Goal: Task Accomplishment & Management: Complete application form

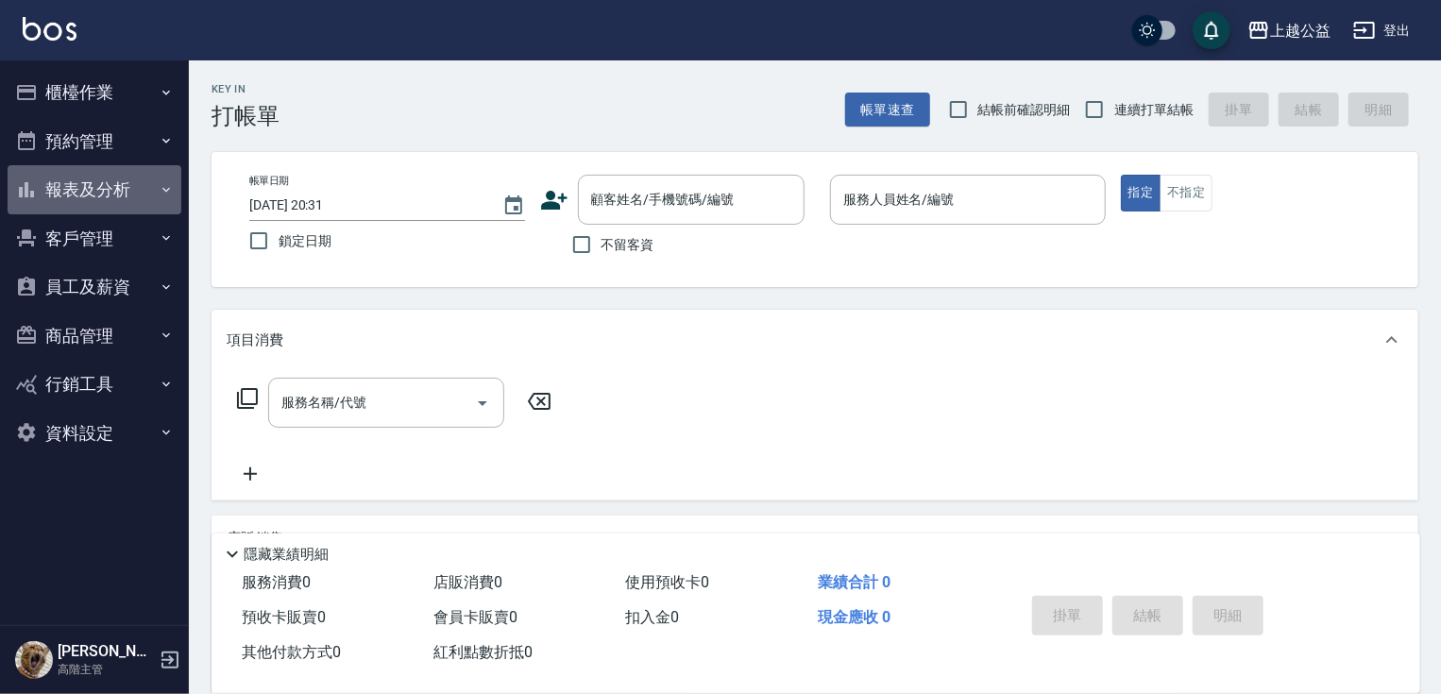
click at [116, 179] on button "報表及分析" at bounding box center [95, 189] width 174 height 49
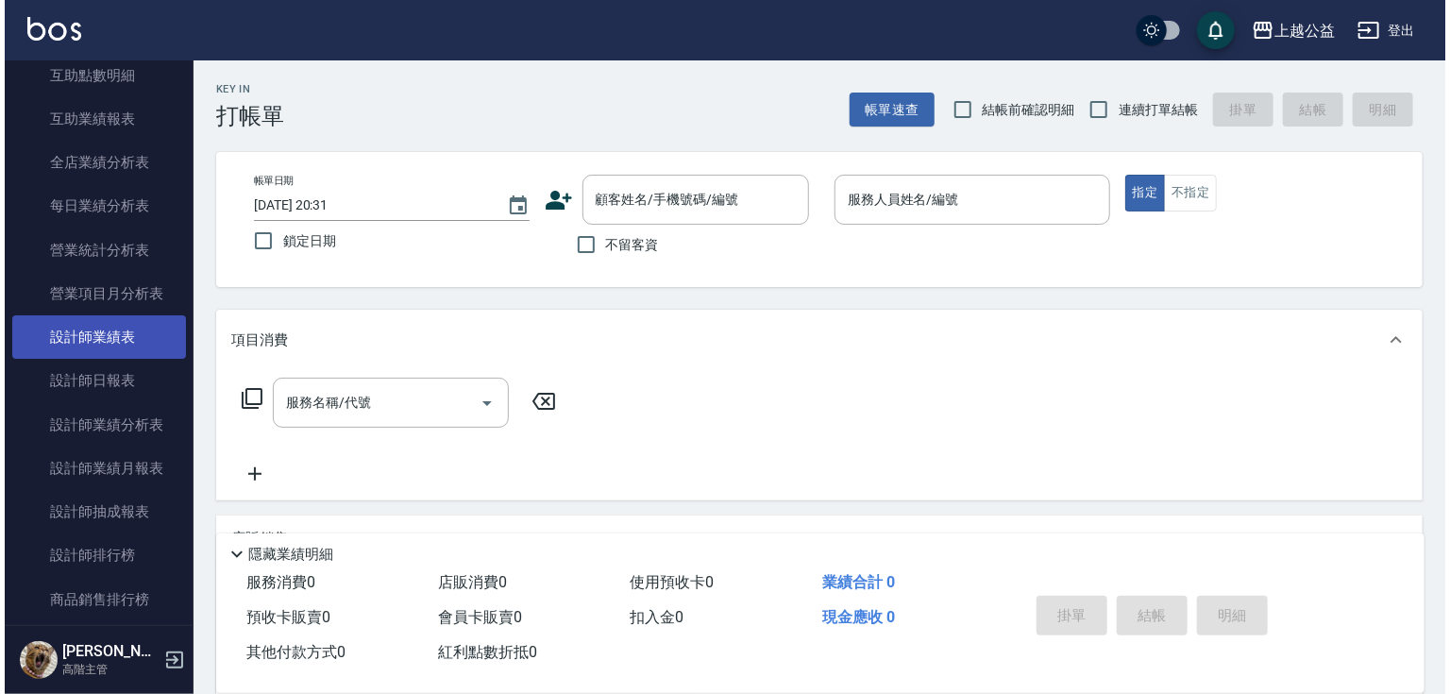
scroll to position [521, 0]
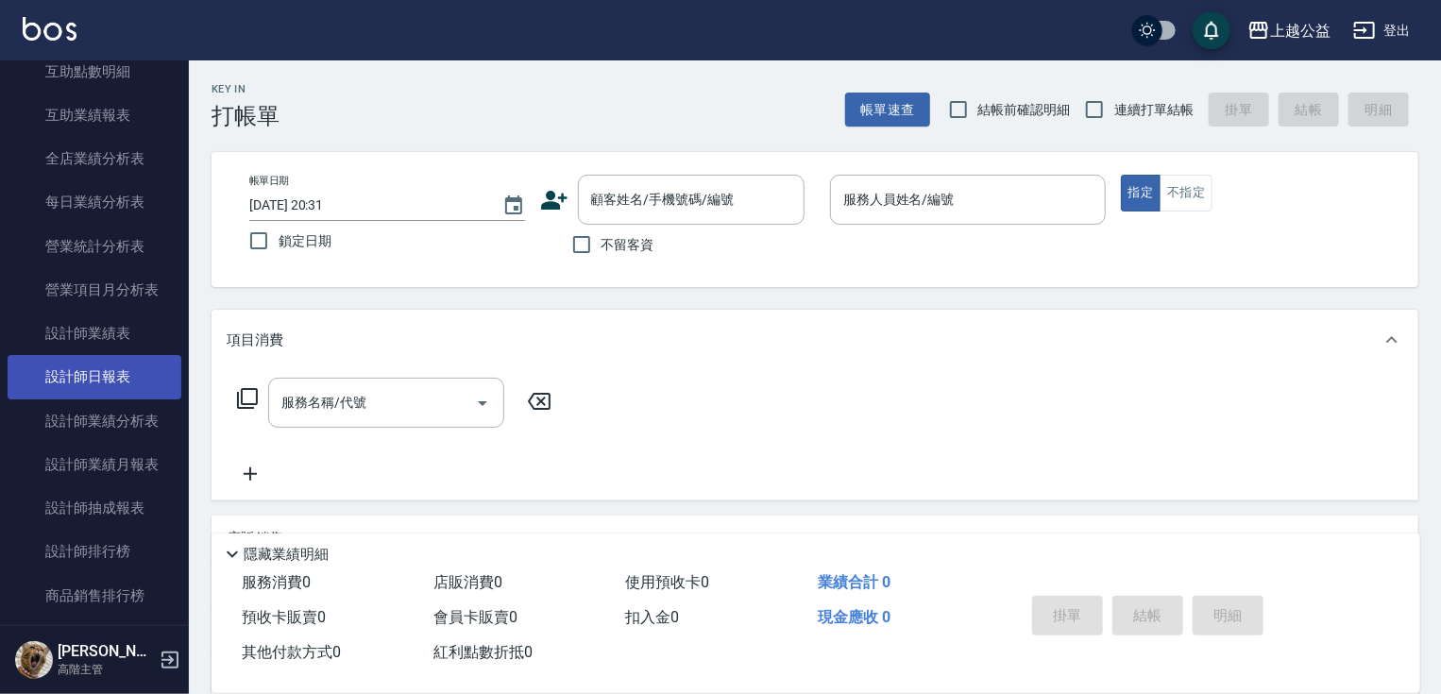
click at [91, 370] on link "設計師日報表" at bounding box center [95, 376] width 174 height 43
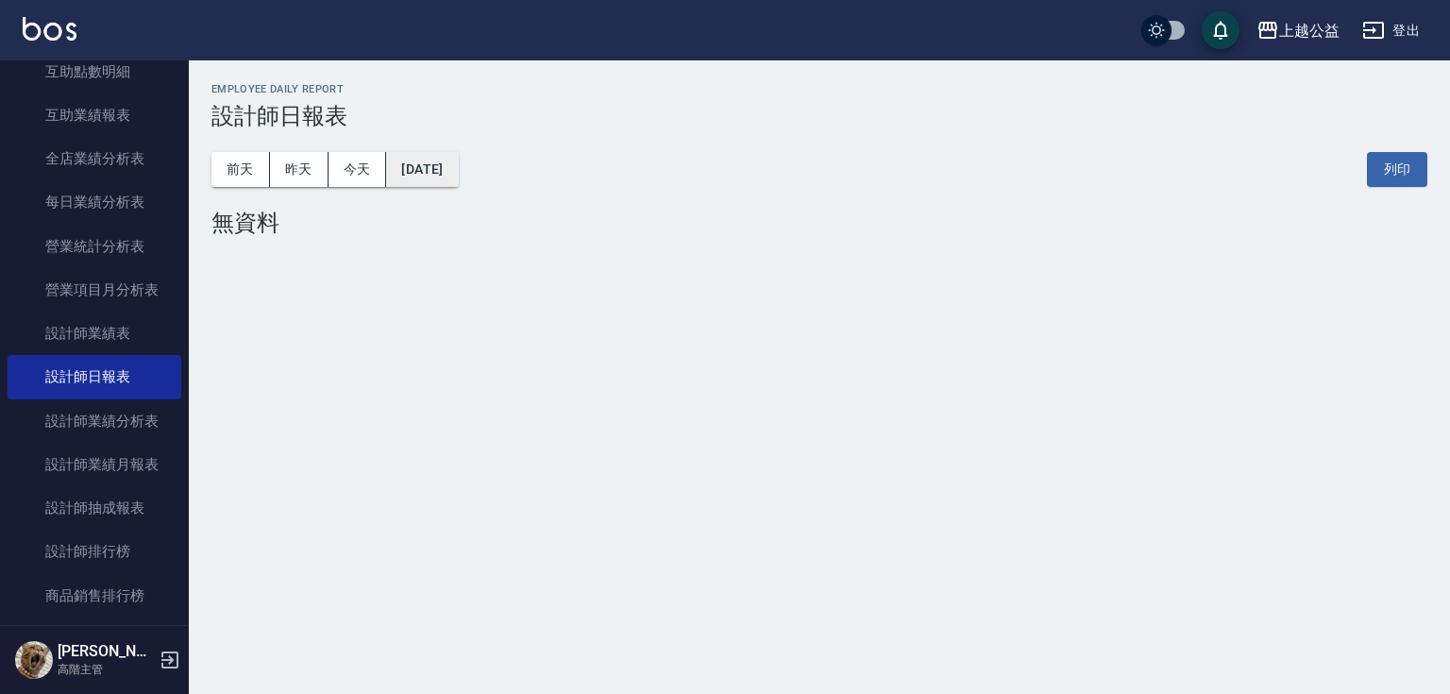
drag, startPoint x: 430, startPoint y: 172, endPoint x: 417, endPoint y: 171, distance: 12.3
click at [417, 171] on button "[DATE]" at bounding box center [422, 169] width 72 height 35
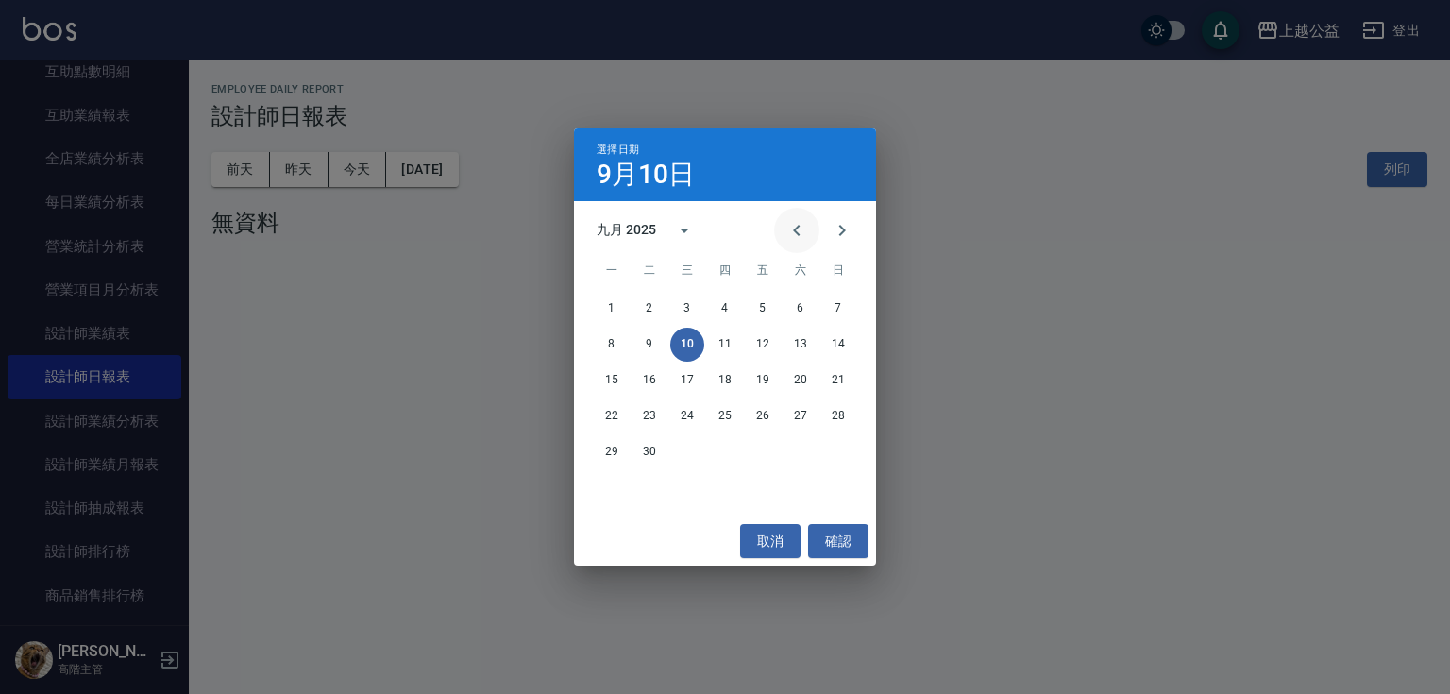
click at [794, 227] on icon "Previous month" at bounding box center [797, 230] width 23 height 23
click at [838, 230] on icon "Next month" at bounding box center [842, 230] width 23 height 23
click at [782, 537] on button "取消" at bounding box center [770, 541] width 60 height 35
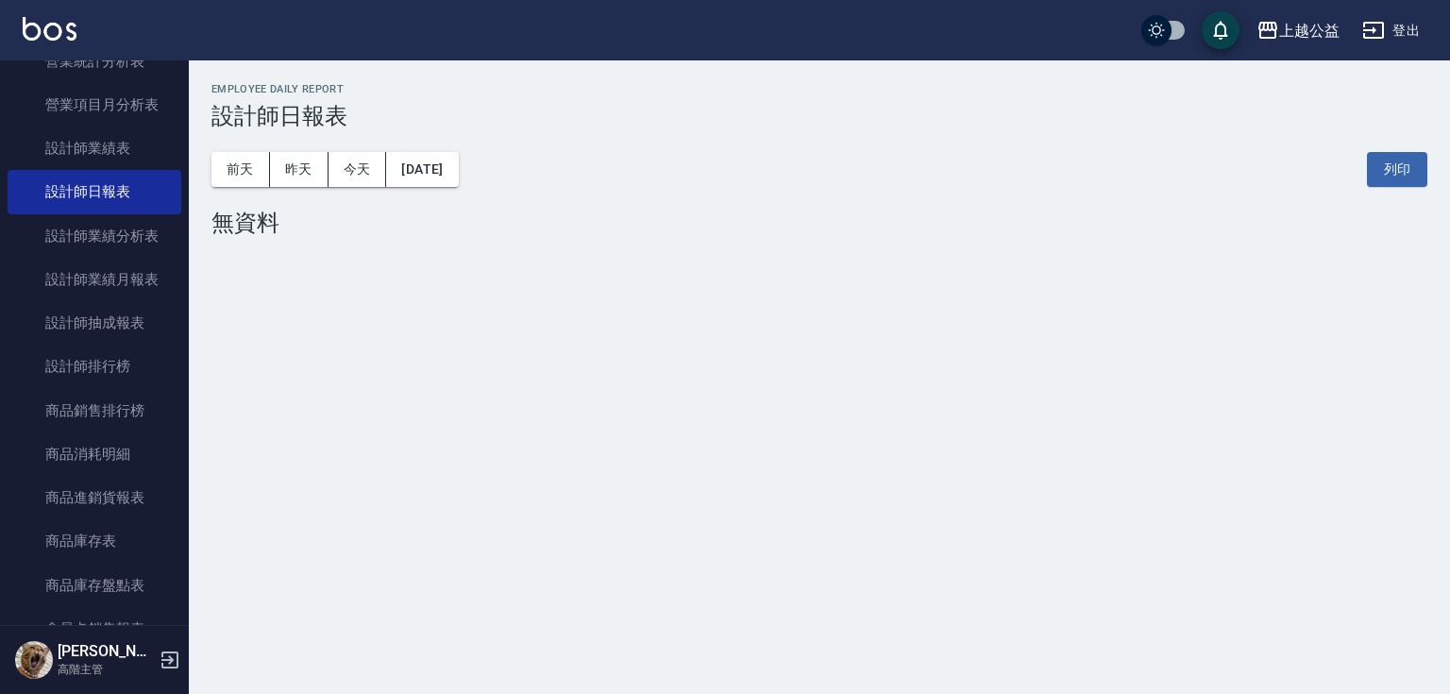
scroll to position [775, 0]
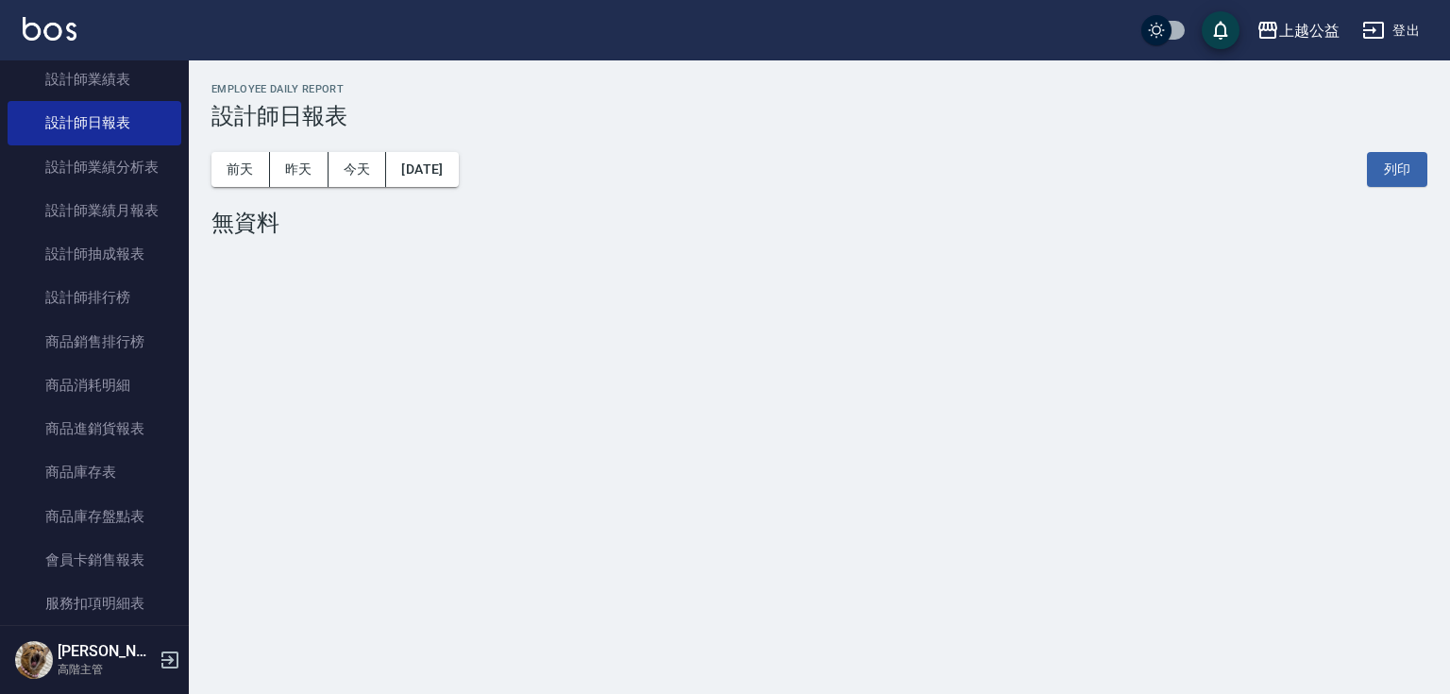
drag, startPoint x: 189, startPoint y: 275, endPoint x: 184, endPoint y: 171, distance: 104.0
click at [184, 171] on div "櫃檯作業 打帳單 帳單列表 掛單列表 座位開單 營業儀表板 現金收支登錄 高階收支登錄 材料自購登錄 每日結帳 排班表 現場電腦打卡 掃碼打卡 預約管理 預約…" at bounding box center [95, 377] width 190 height 634
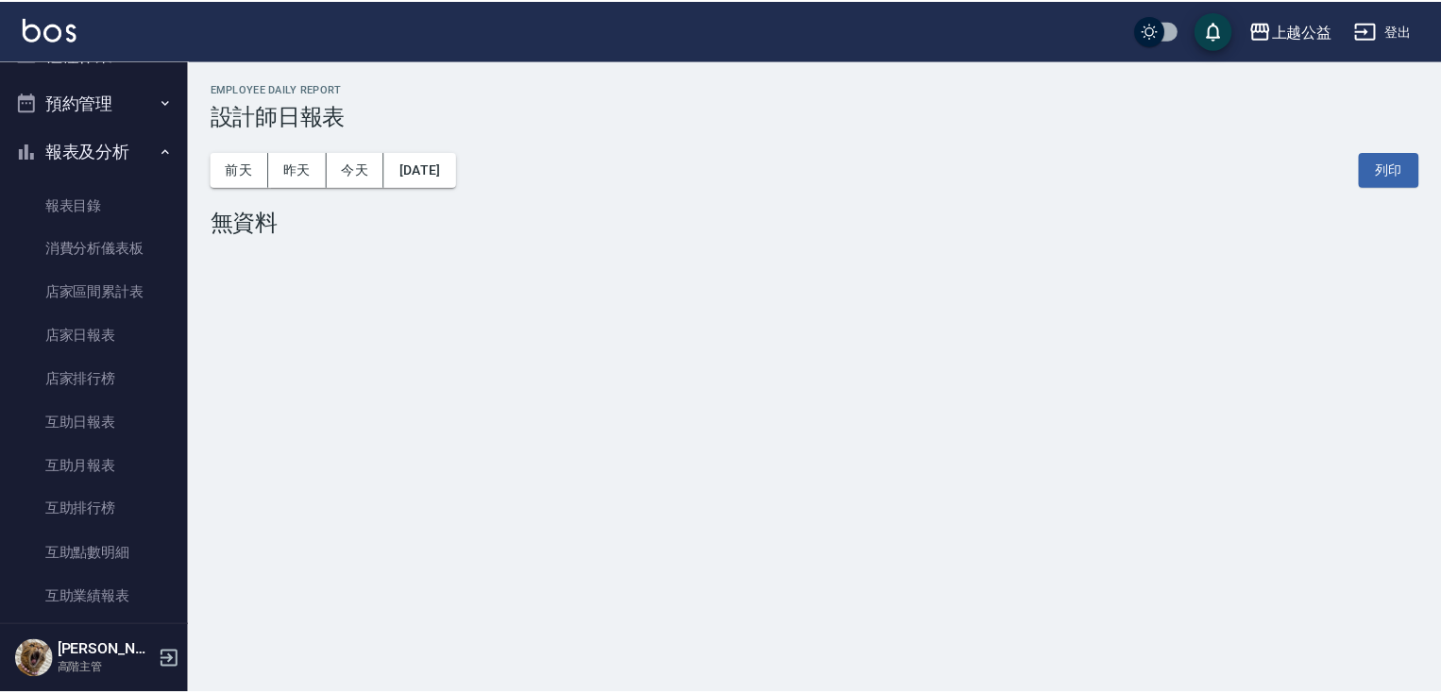
scroll to position [8, 0]
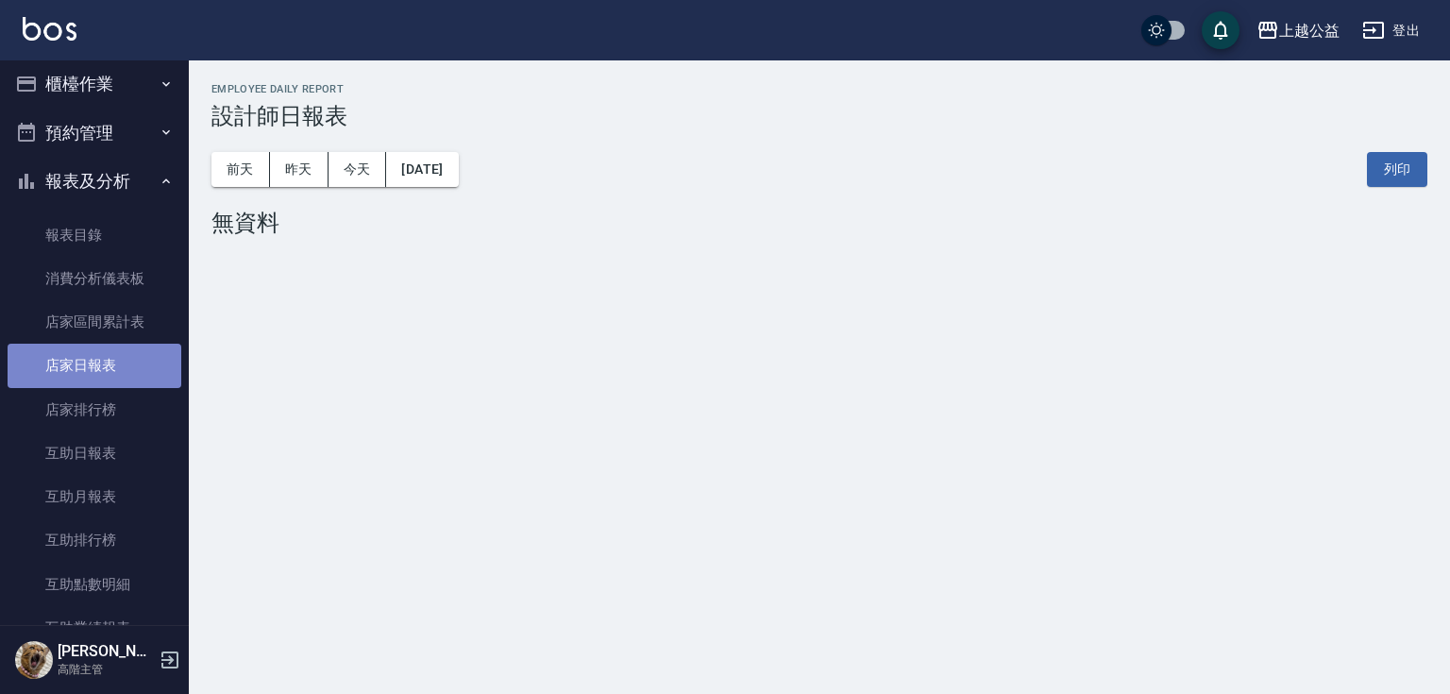
click at [113, 364] on link "店家日報表" at bounding box center [95, 365] width 174 height 43
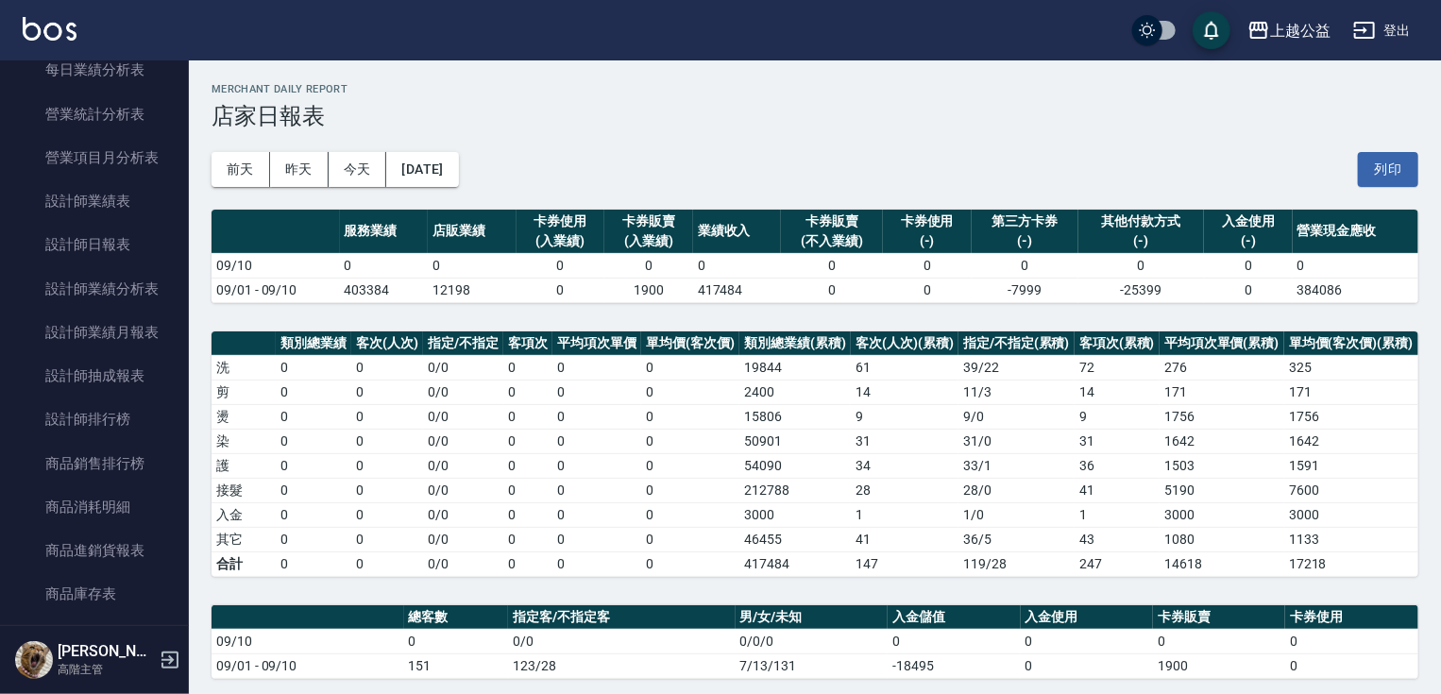
scroll to position [642, 0]
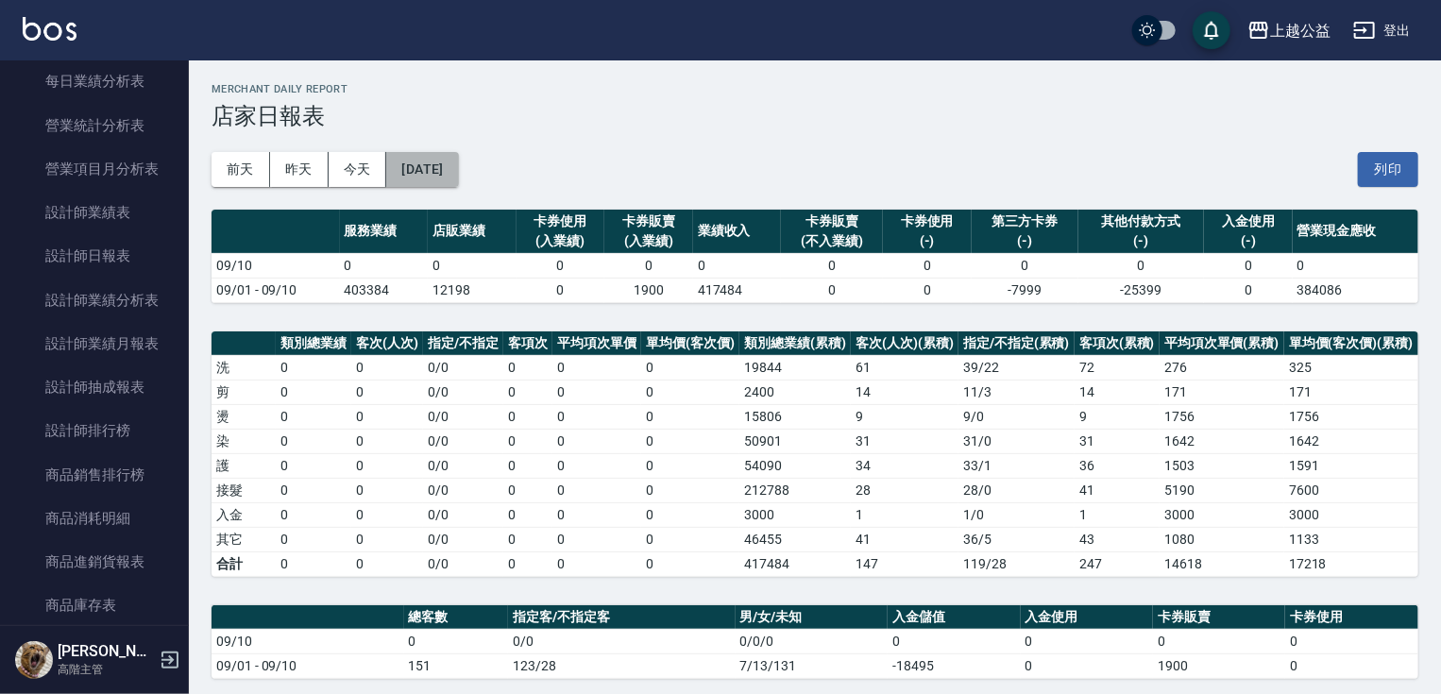
click at [397, 175] on button "[DATE]" at bounding box center [422, 169] width 72 height 35
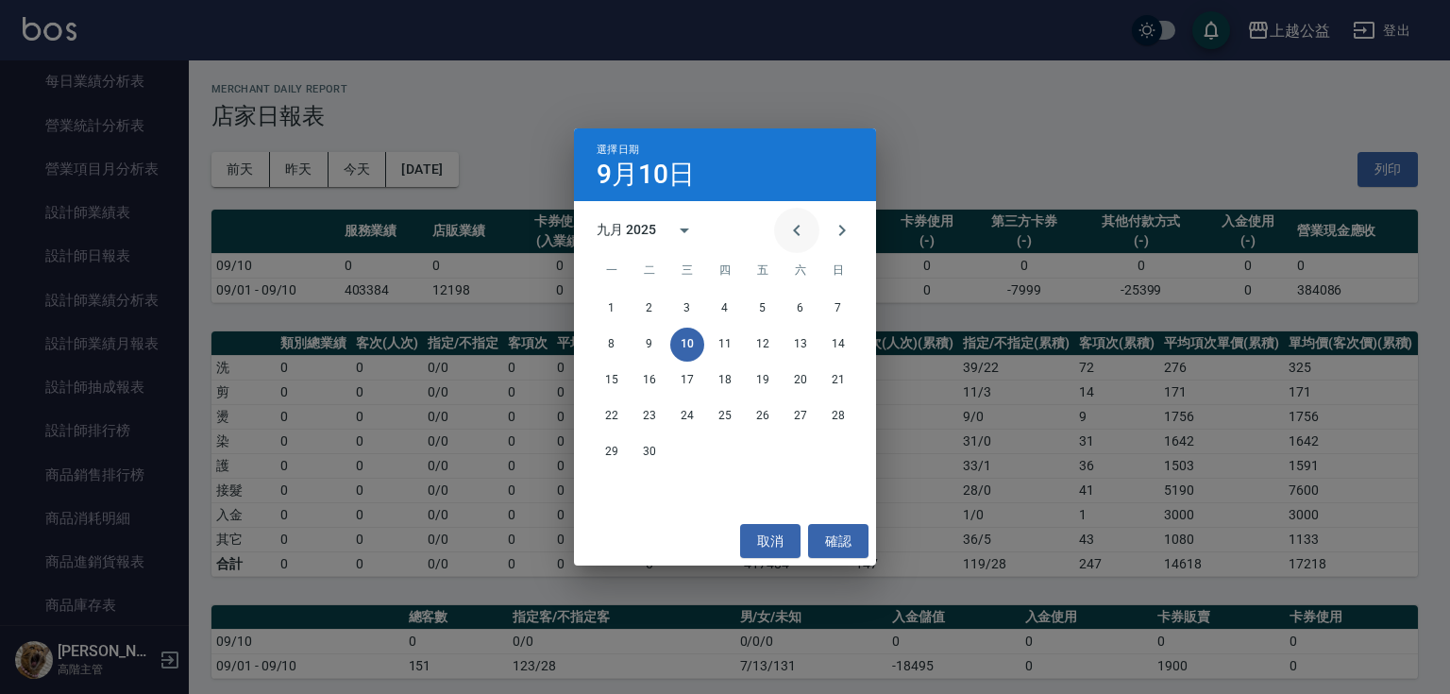
click at [800, 219] on icon "Previous month" at bounding box center [797, 230] width 23 height 23
click at [602, 448] on button "25" at bounding box center [612, 452] width 34 height 34
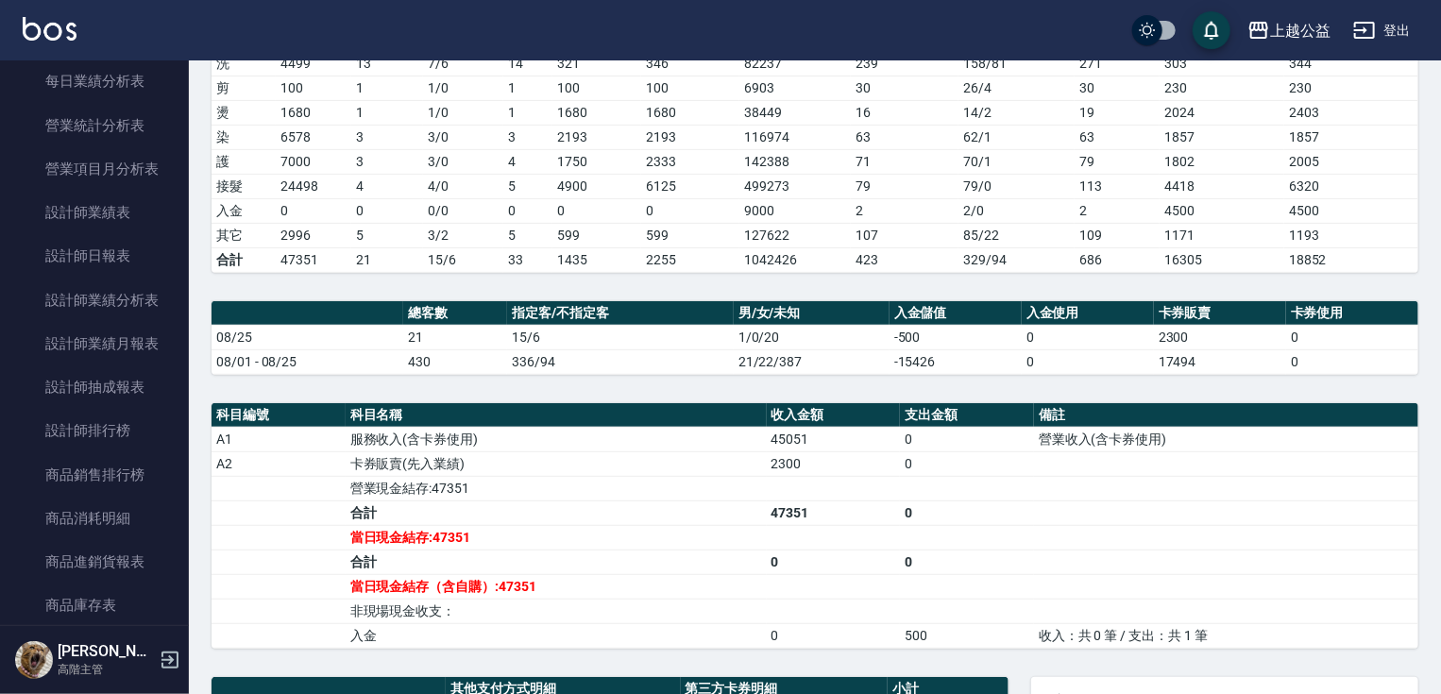
scroll to position [668, 0]
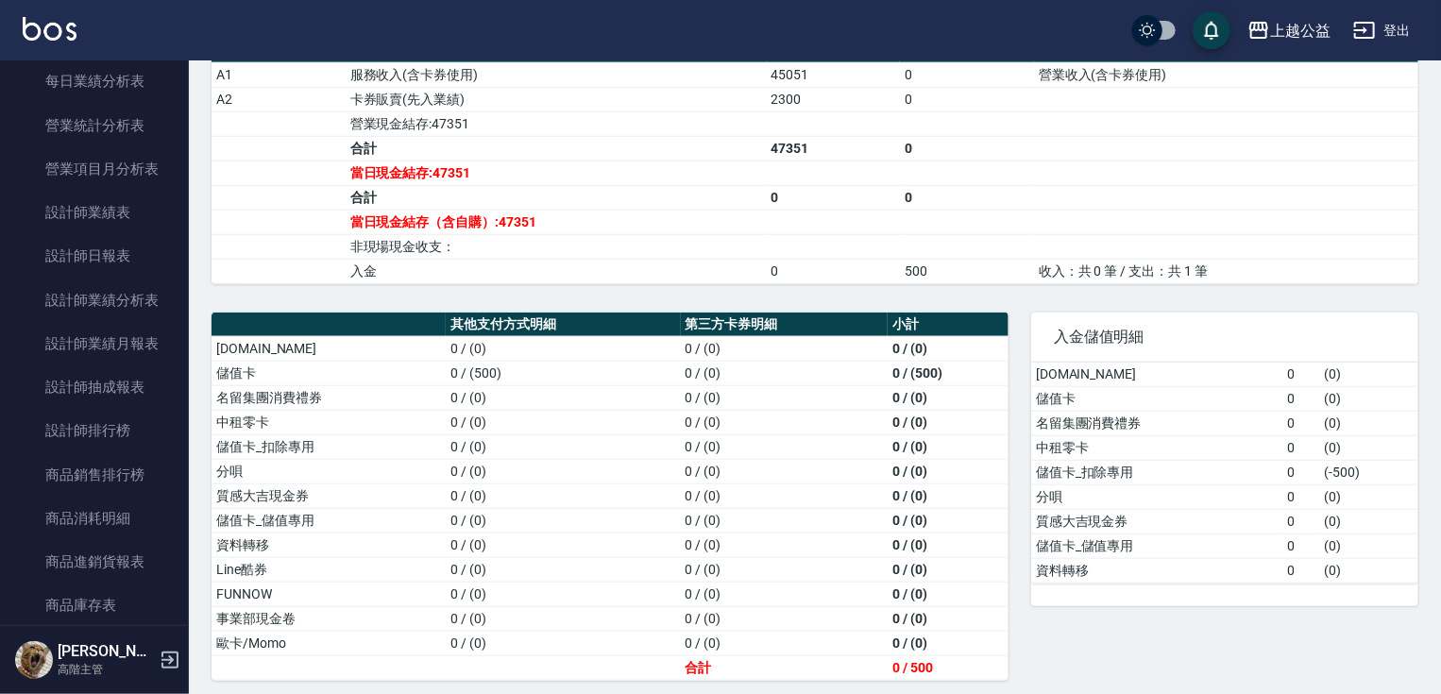
drag, startPoint x: 911, startPoint y: 292, endPoint x: 926, endPoint y: 535, distance: 244.1
click at [128, 264] on link "設計師日報表" at bounding box center [95, 255] width 174 height 43
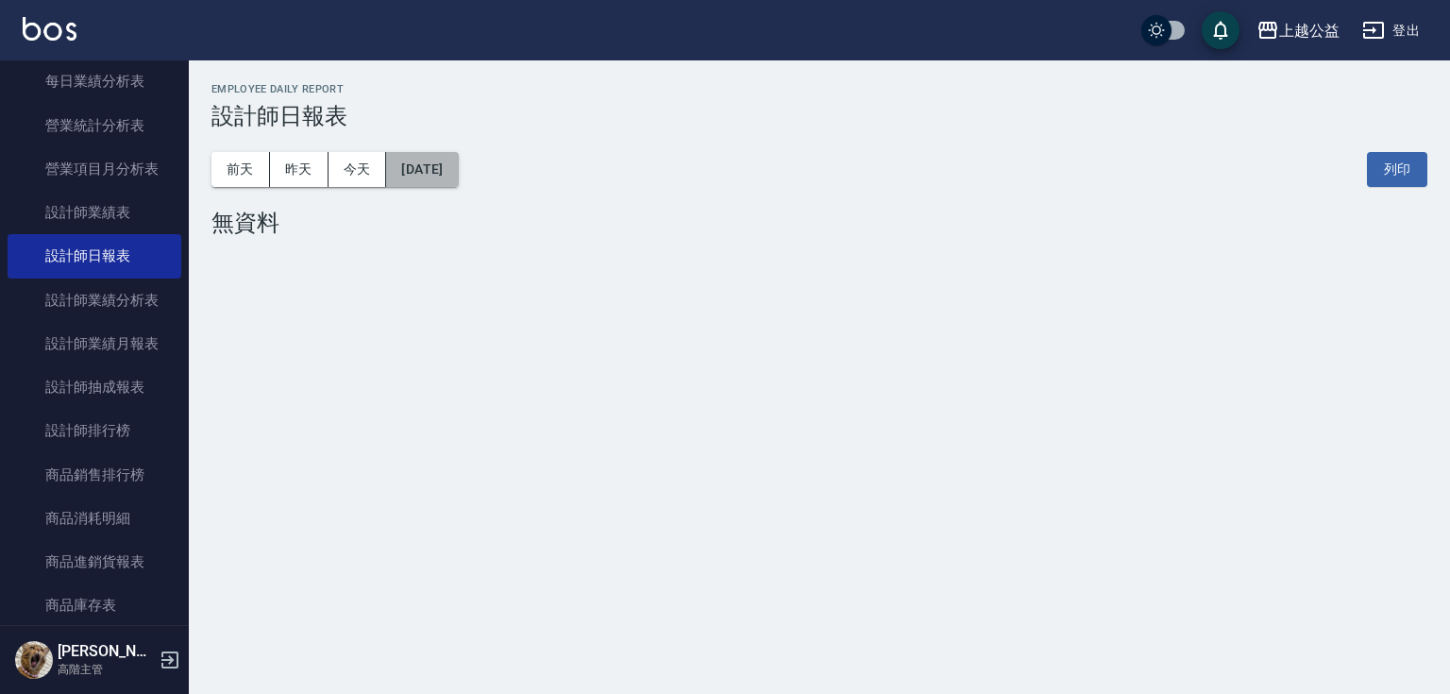
click at [457, 176] on button "[DATE]" at bounding box center [422, 169] width 72 height 35
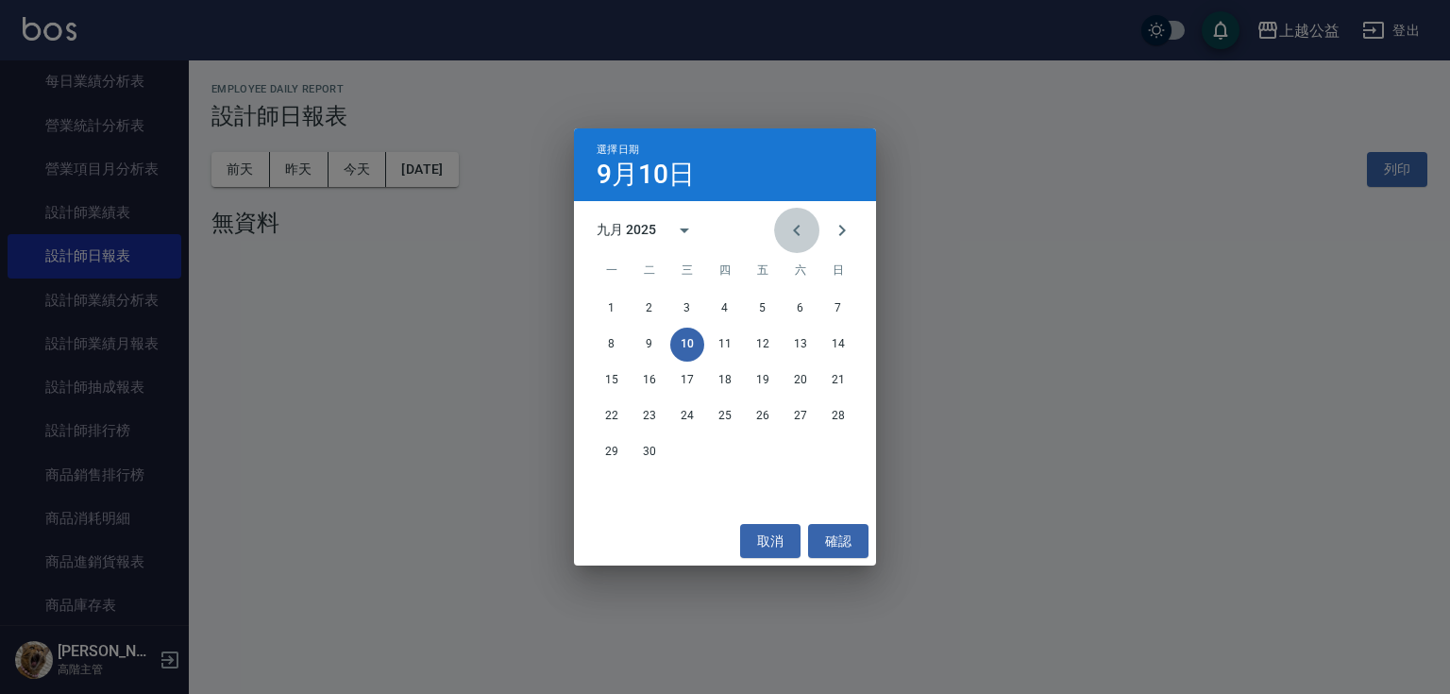
click at [796, 232] on icon "Previous month" at bounding box center [796, 230] width 7 height 11
click at [789, 234] on icon "Previous month" at bounding box center [797, 230] width 23 height 23
click at [763, 416] on button "25" at bounding box center [763, 416] width 34 height 34
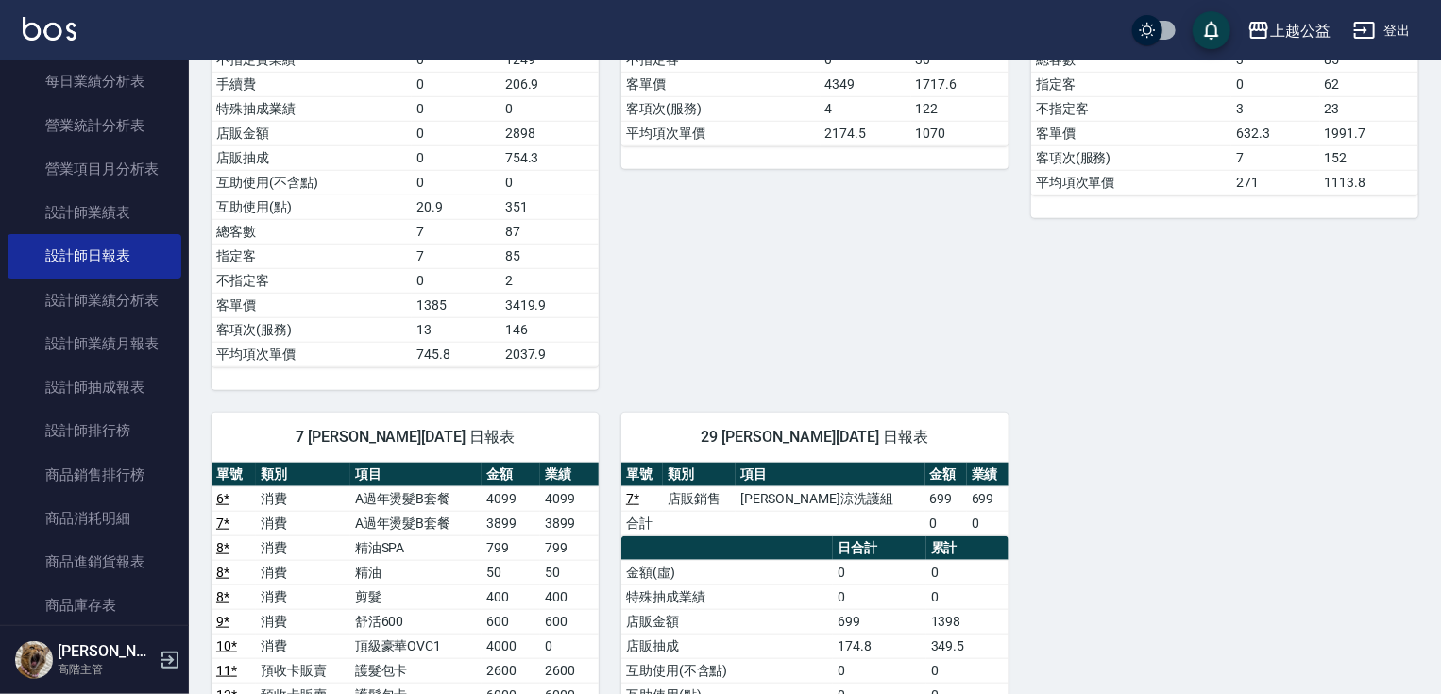
drag, startPoint x: 641, startPoint y: 412, endPoint x: 651, endPoint y: 468, distance: 57.6
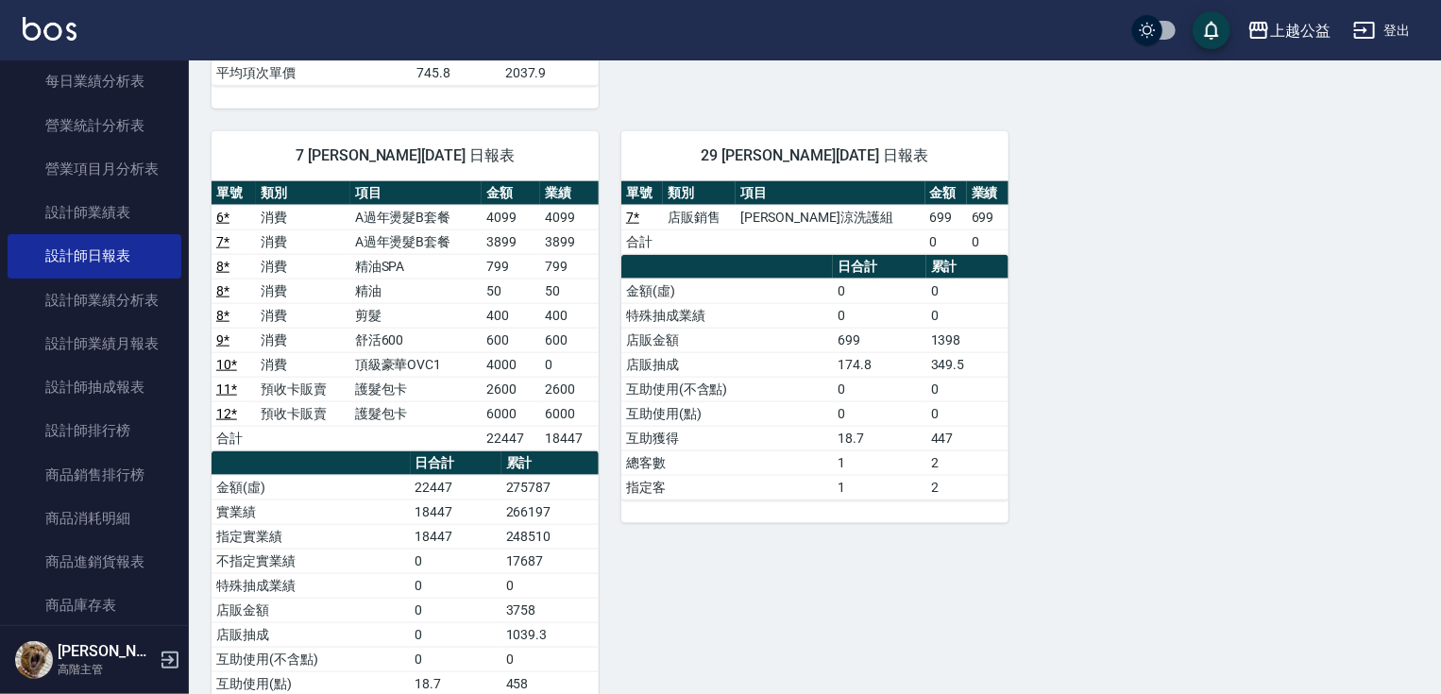
drag, startPoint x: 607, startPoint y: 390, endPoint x: 612, endPoint y: 414, distance: 25.0
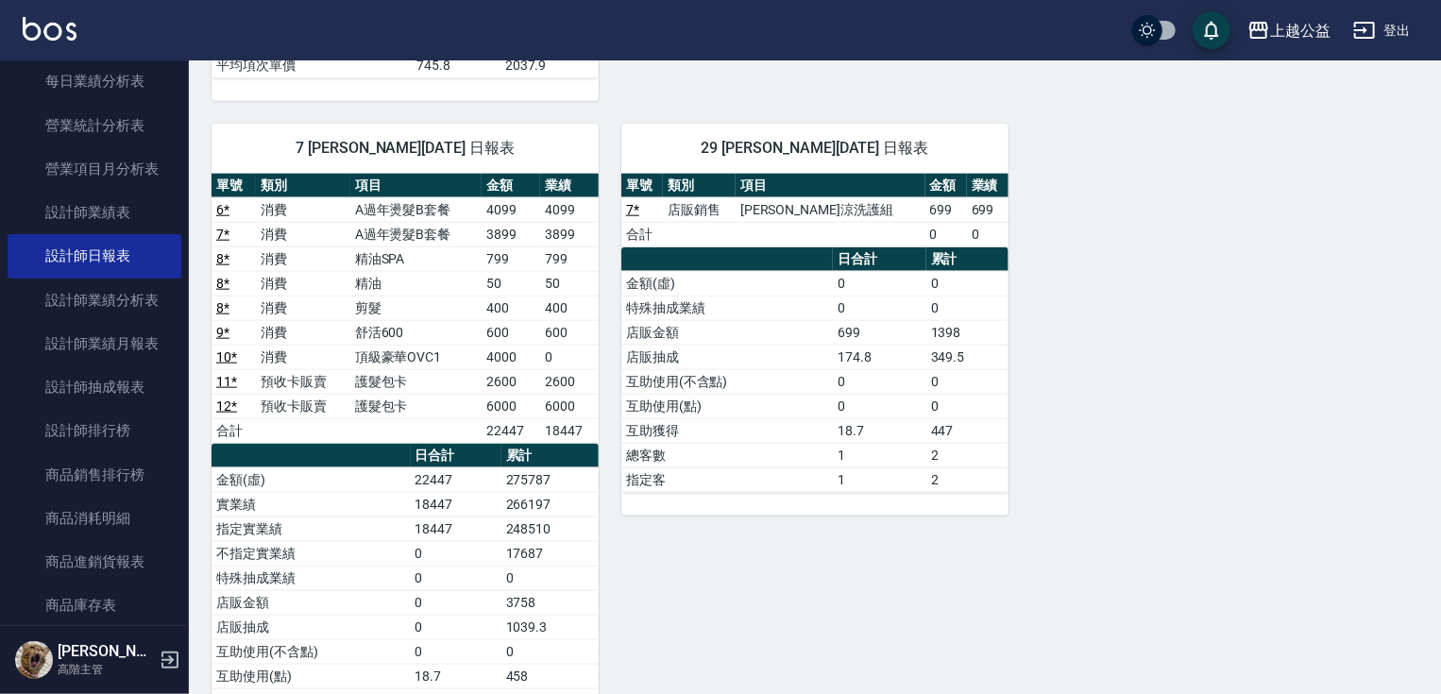
drag, startPoint x: 568, startPoint y: 408, endPoint x: 569, endPoint y: 390, distance: 18.0
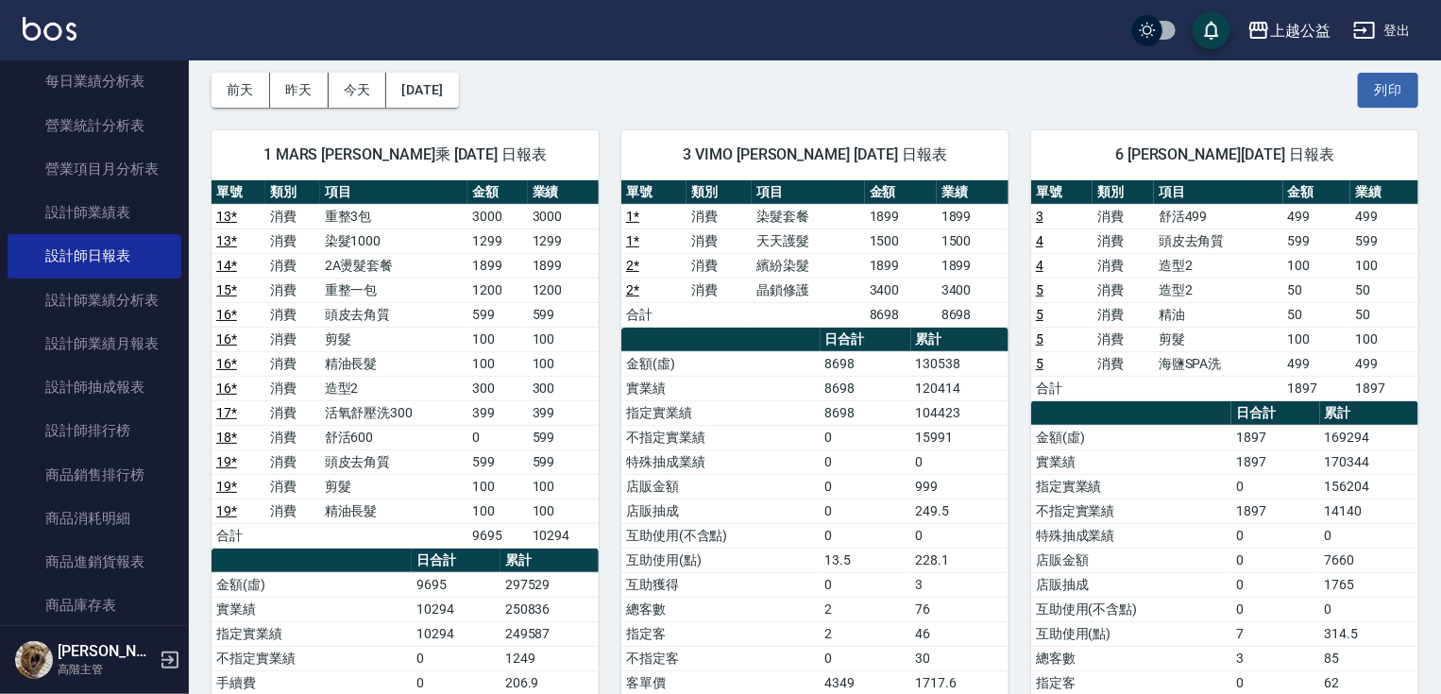
scroll to position [0, 0]
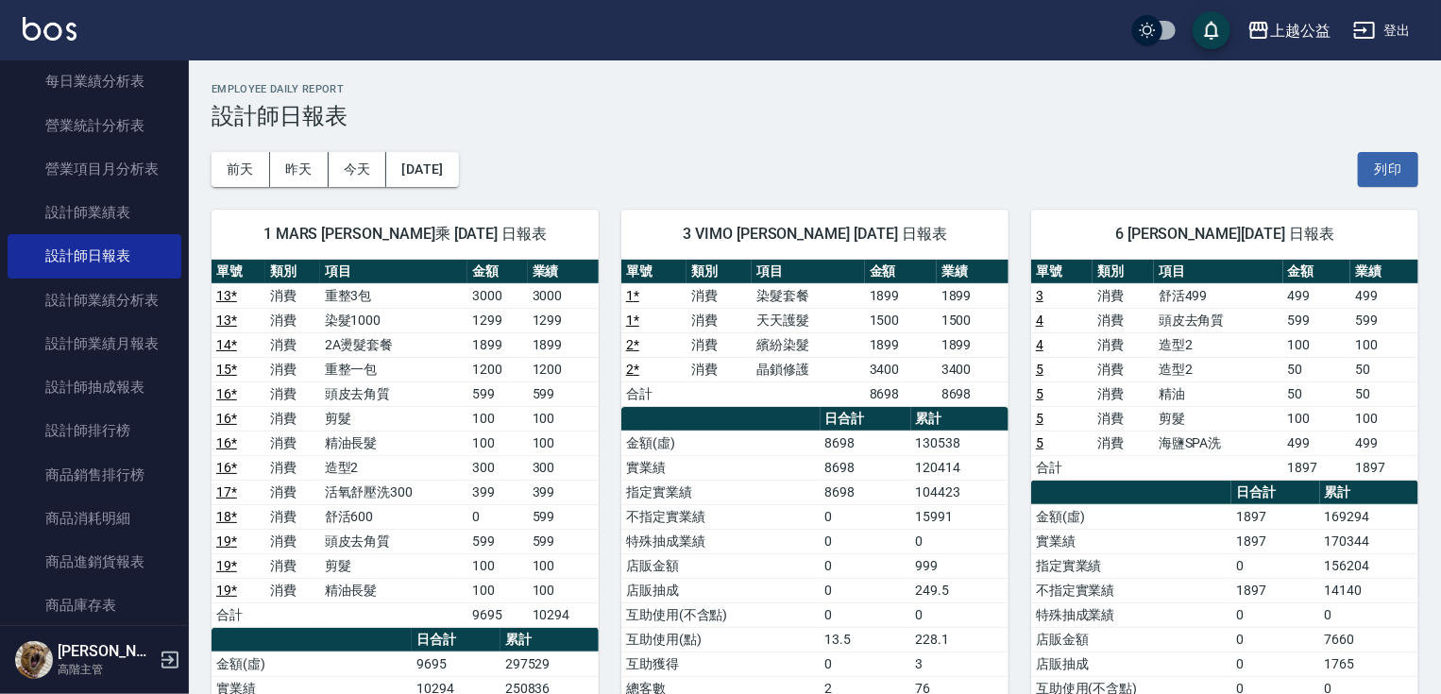
drag, startPoint x: 592, startPoint y: 293, endPoint x: 583, endPoint y: 246, distance: 47.2
click at [457, 166] on button "[DATE]" at bounding box center [422, 169] width 72 height 35
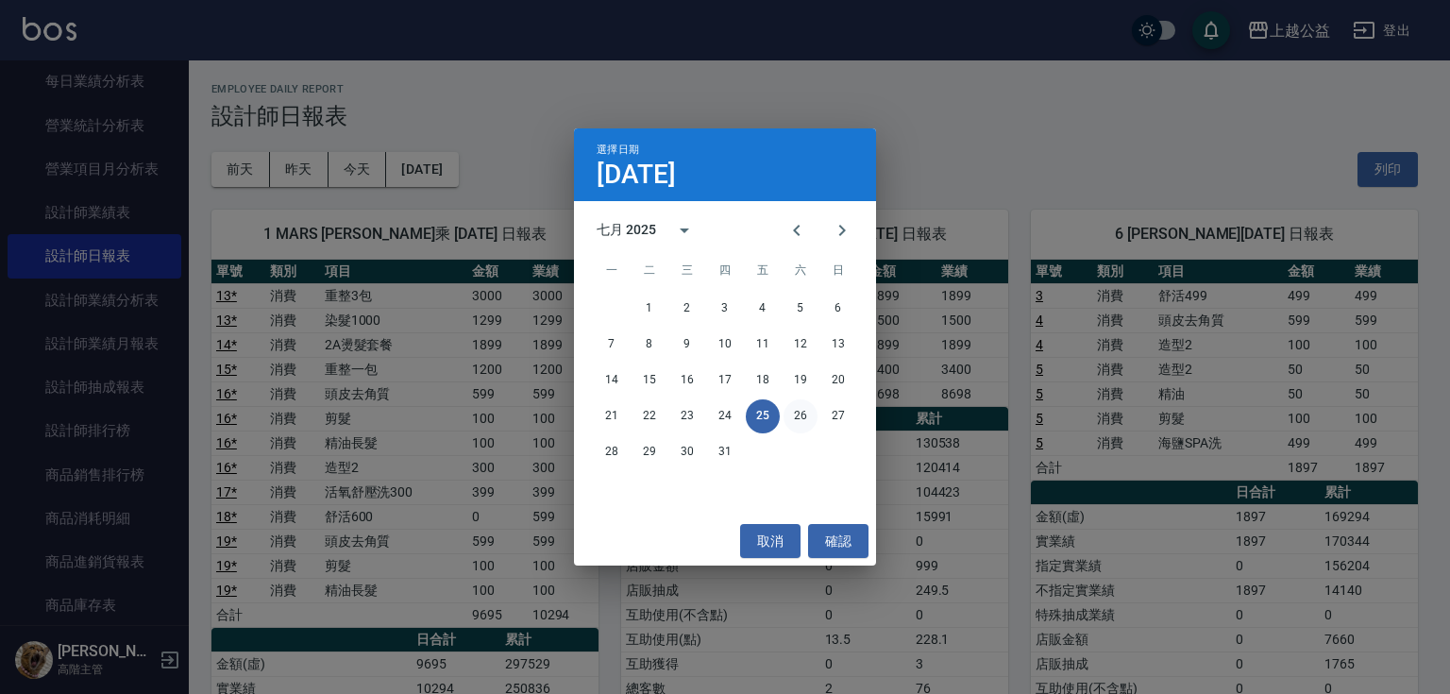
click at [799, 422] on button "26" at bounding box center [801, 416] width 34 height 34
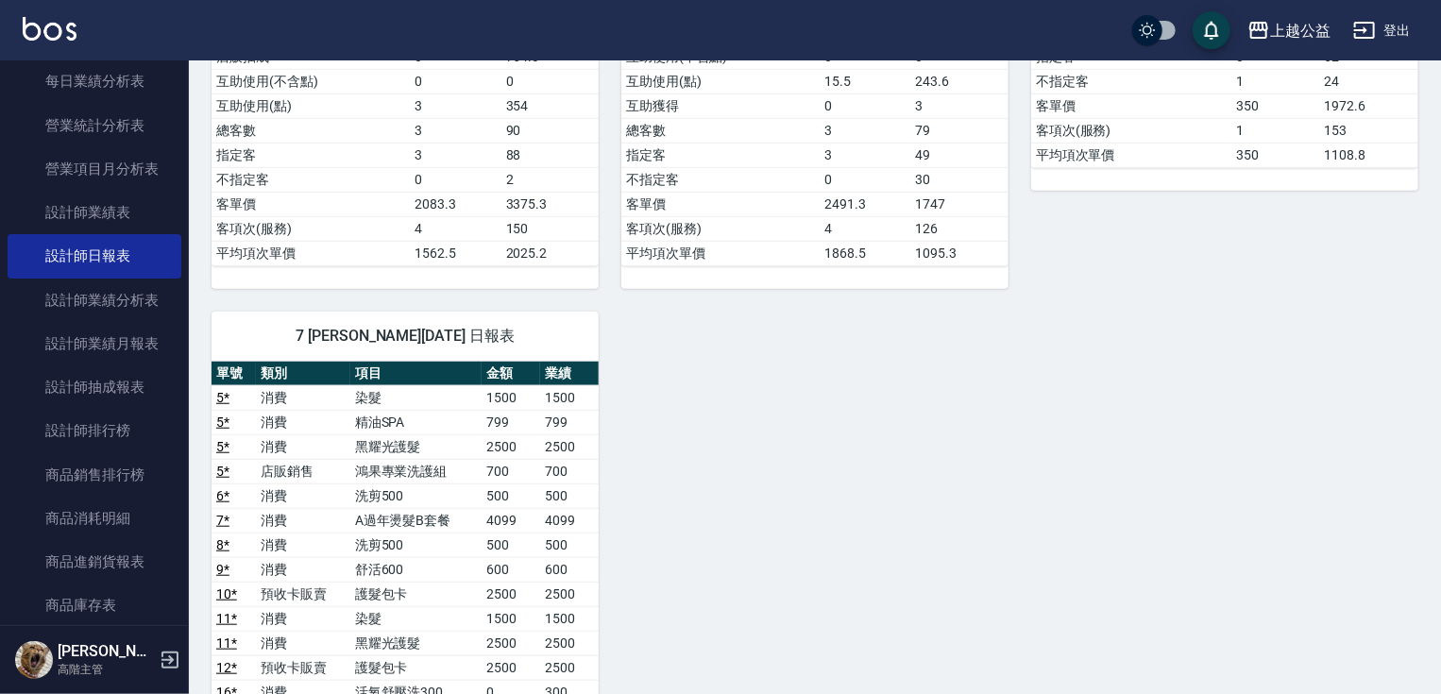
drag, startPoint x: 896, startPoint y: 485, endPoint x: 899, endPoint y: 502, distance: 17.2
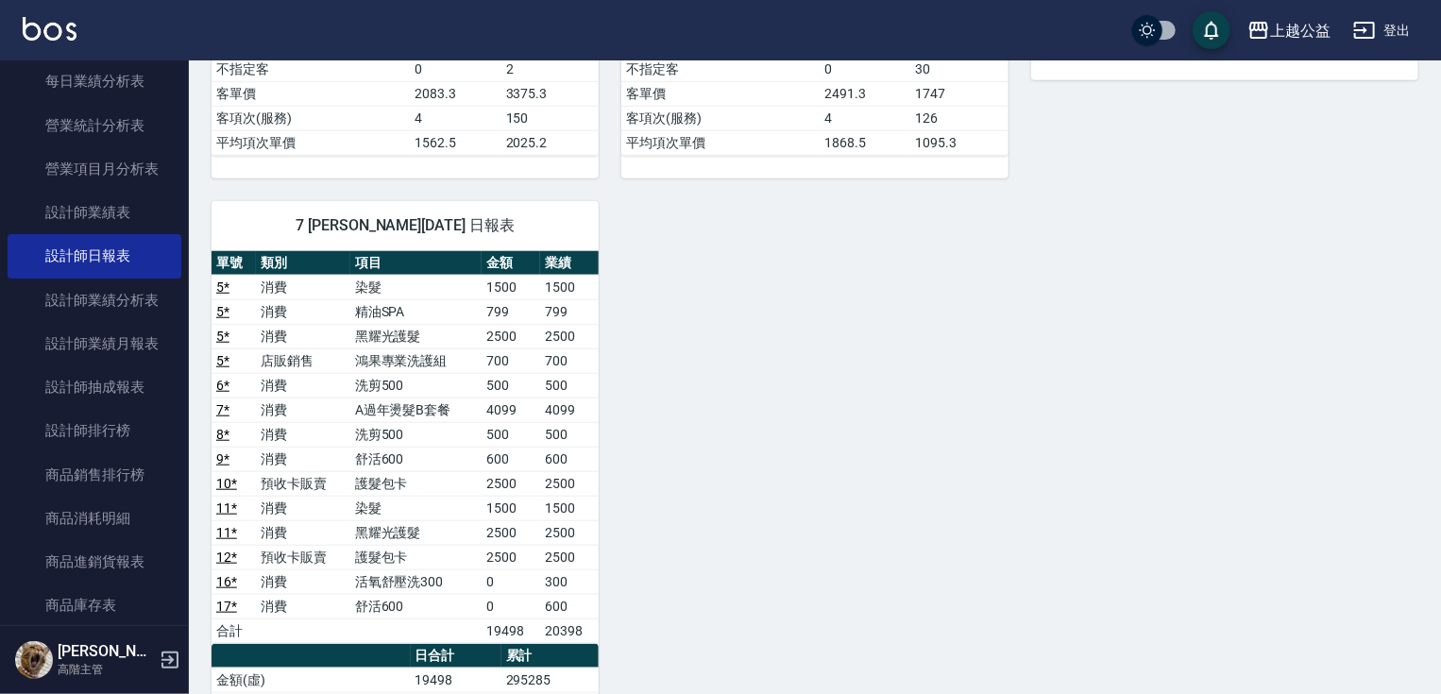
scroll to position [670, 0]
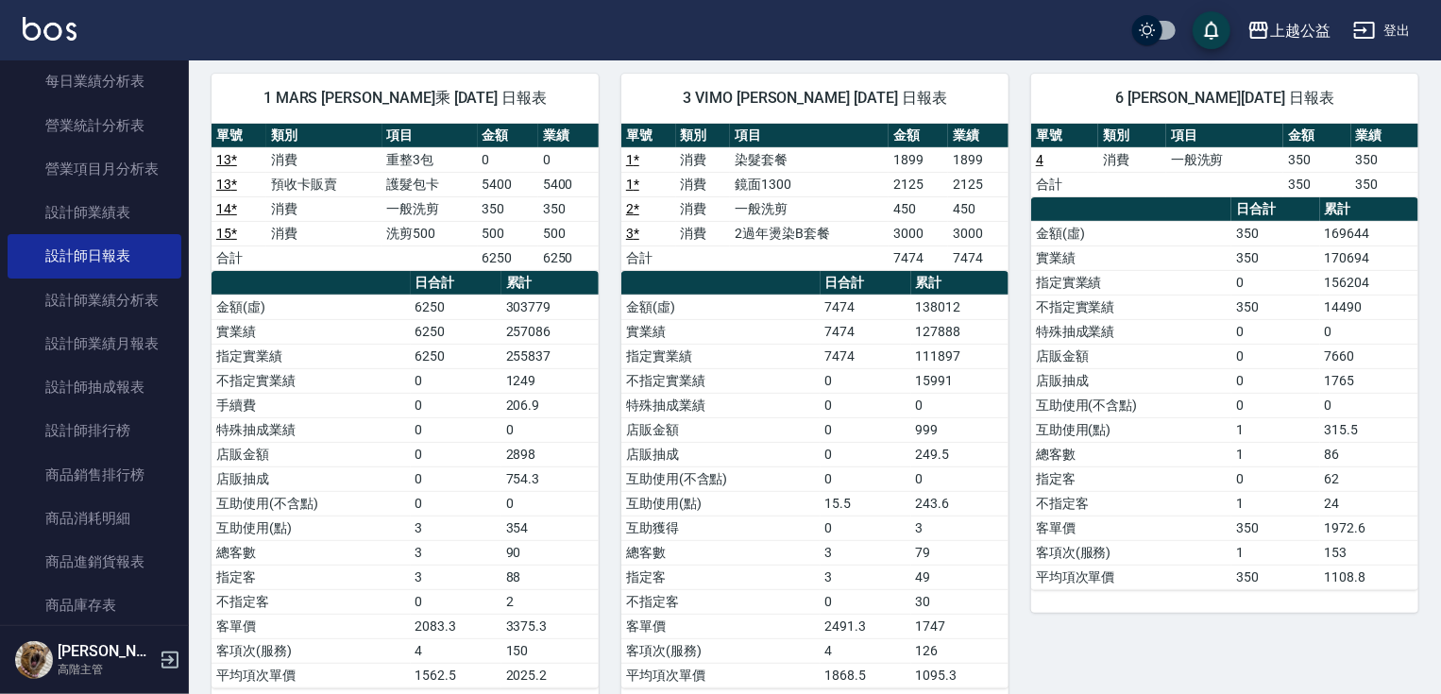
drag, startPoint x: 731, startPoint y: 465, endPoint x: 735, endPoint y: 376, distance: 88.8
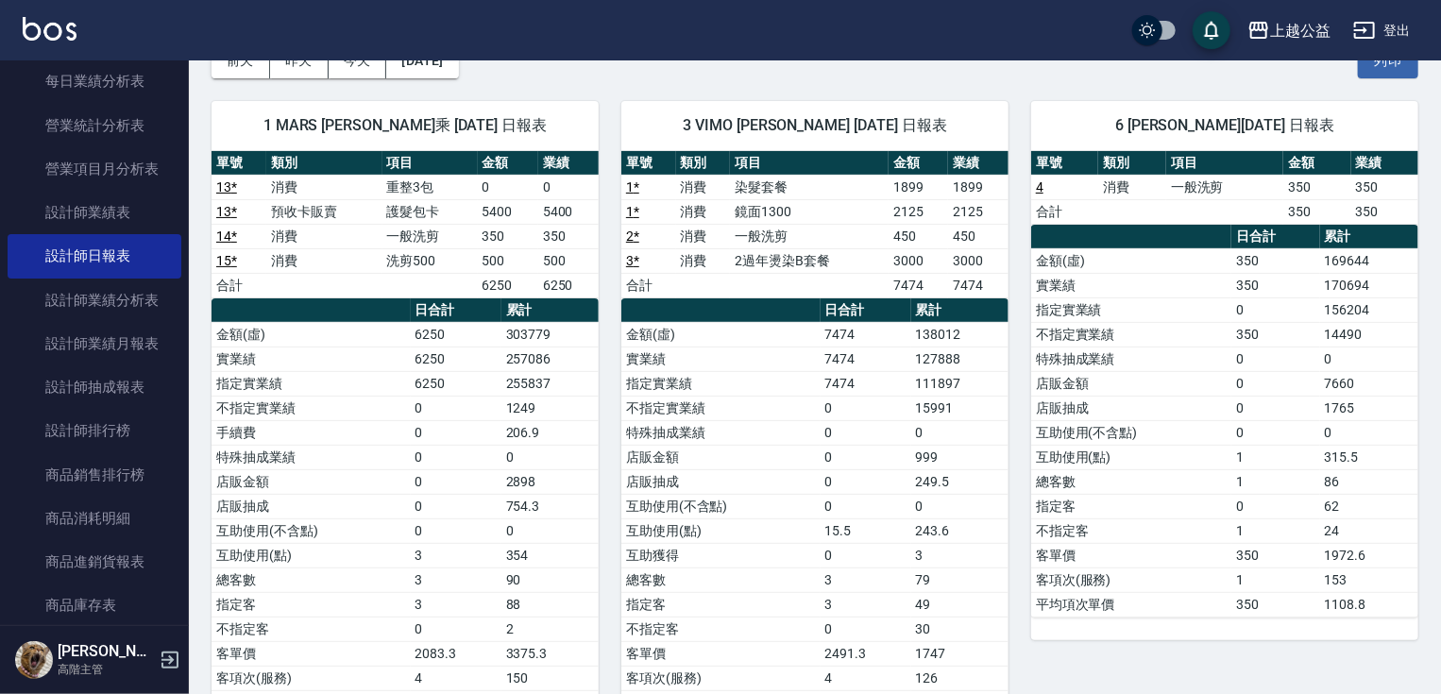
scroll to position [49, 0]
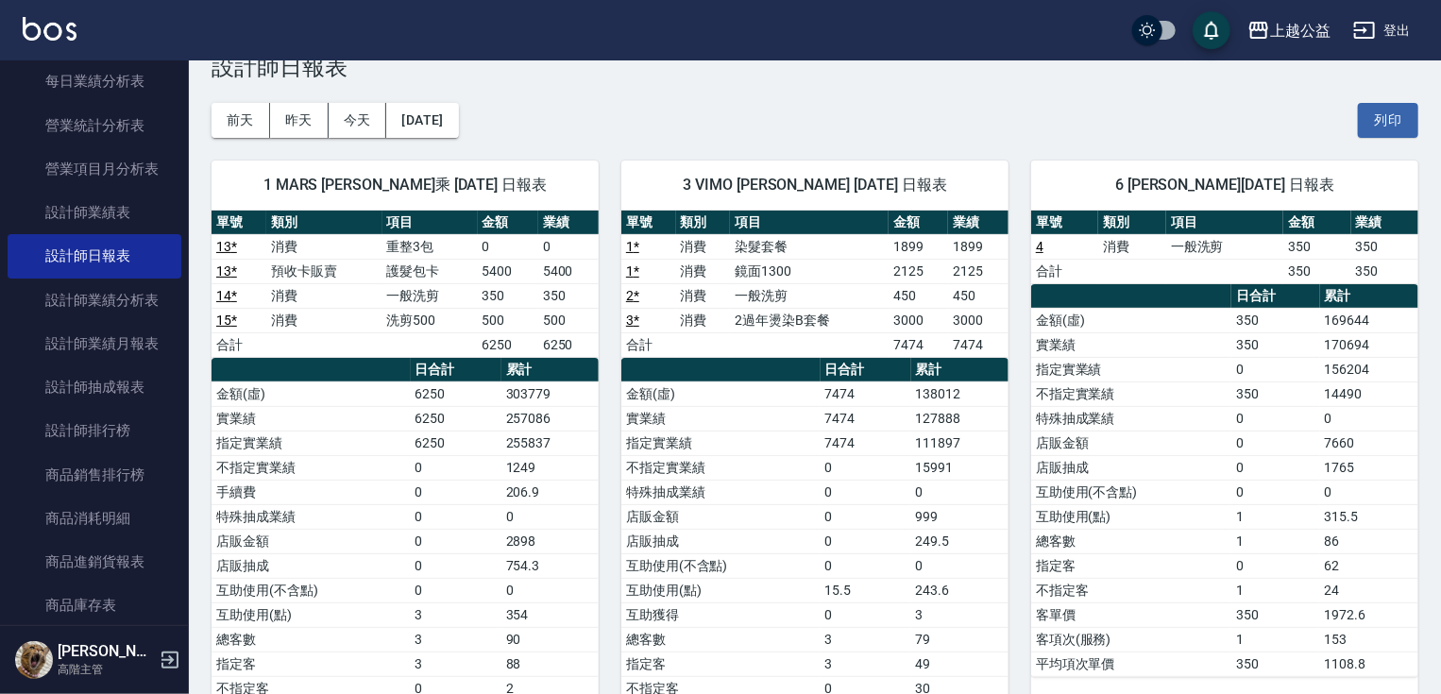
drag, startPoint x: 718, startPoint y: 476, endPoint x: 699, endPoint y: 411, distance: 67.8
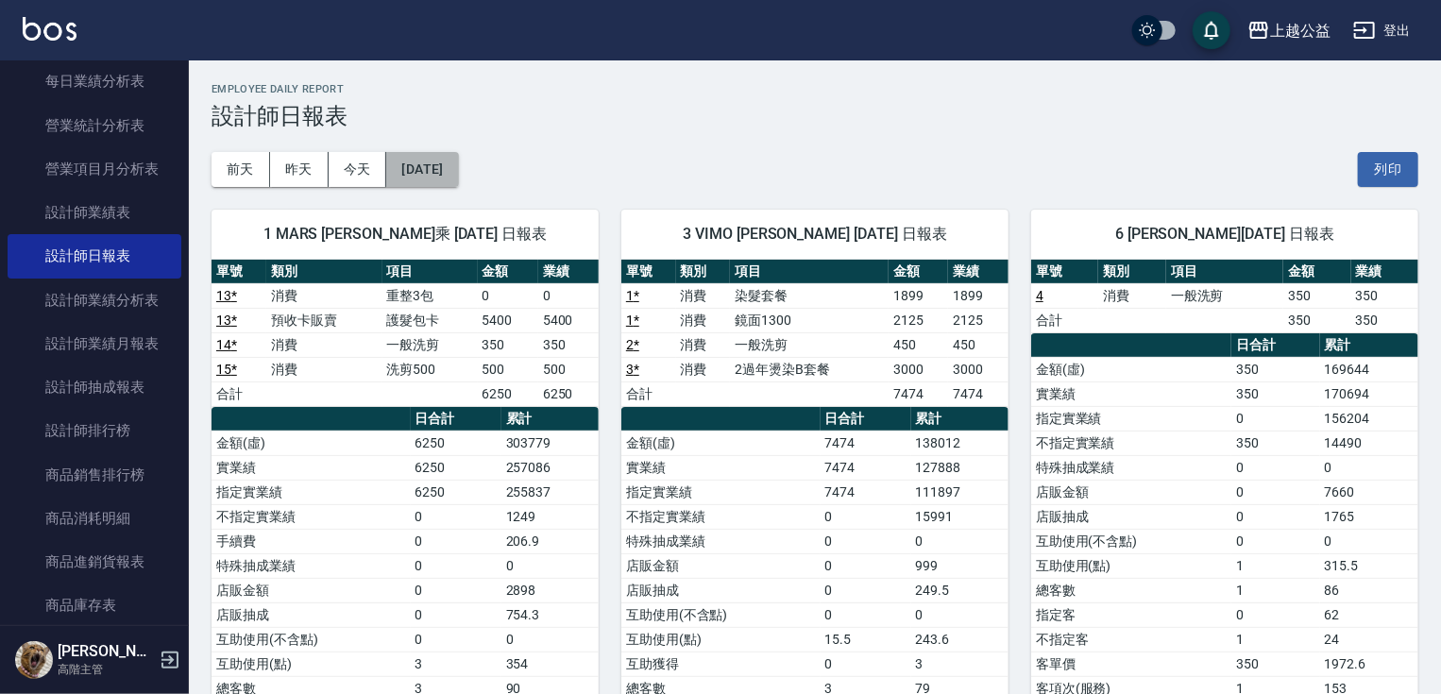
click at [448, 170] on button "[DATE]" at bounding box center [422, 169] width 72 height 35
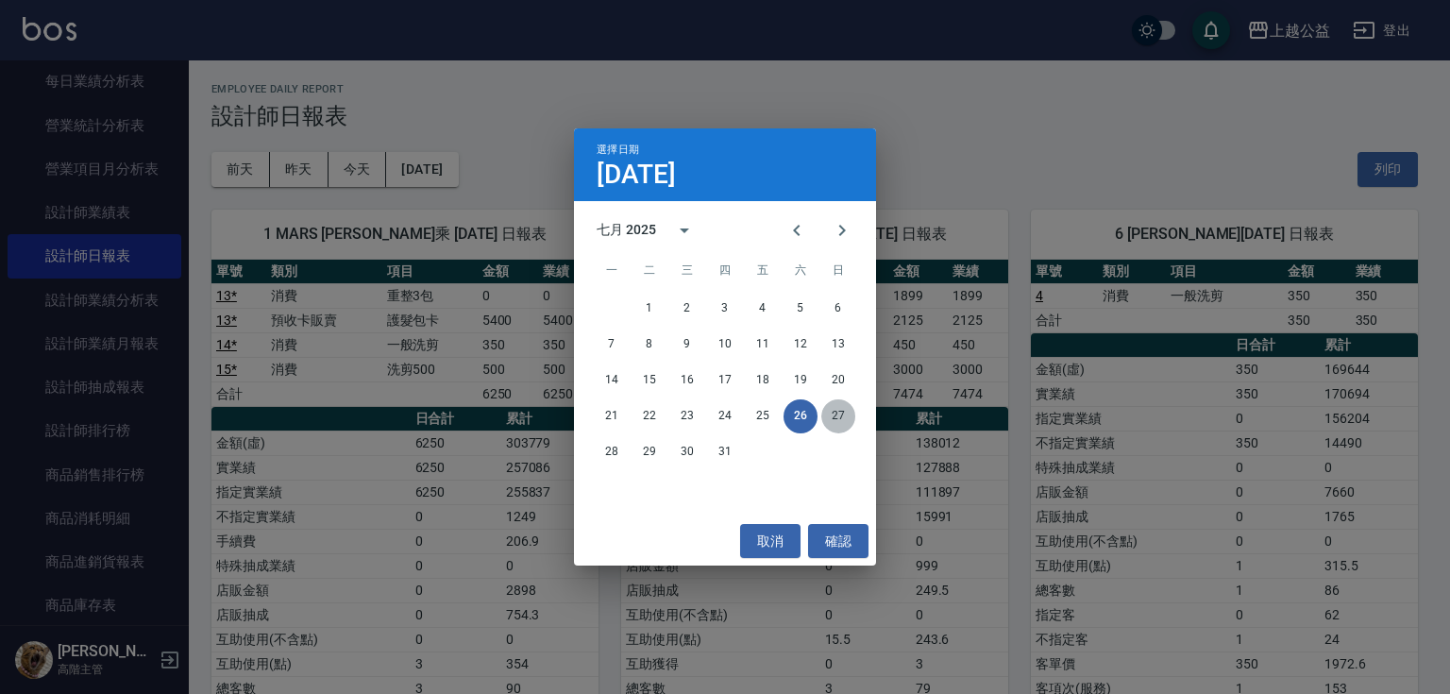
click at [828, 414] on button "27" at bounding box center [838, 416] width 34 height 34
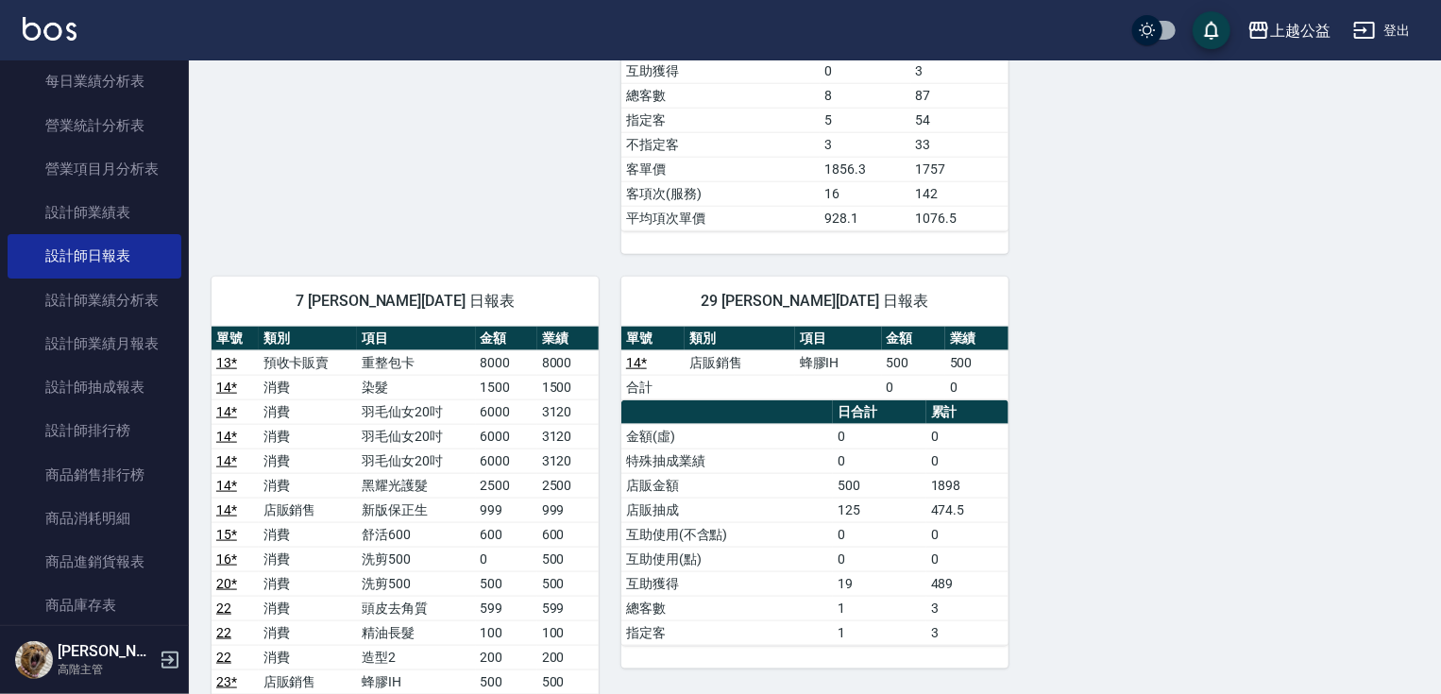
scroll to position [1039, 0]
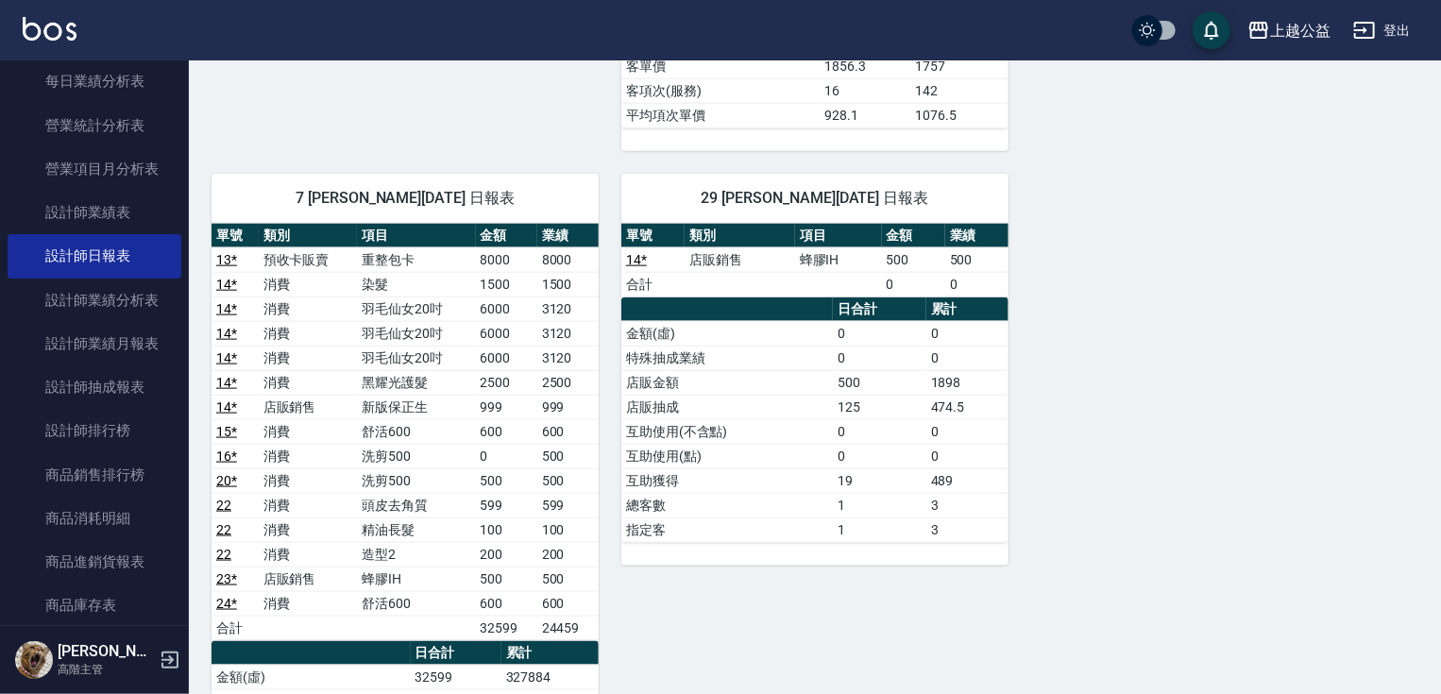
drag, startPoint x: 649, startPoint y: 366, endPoint x: 657, endPoint y: 443, distance: 76.9
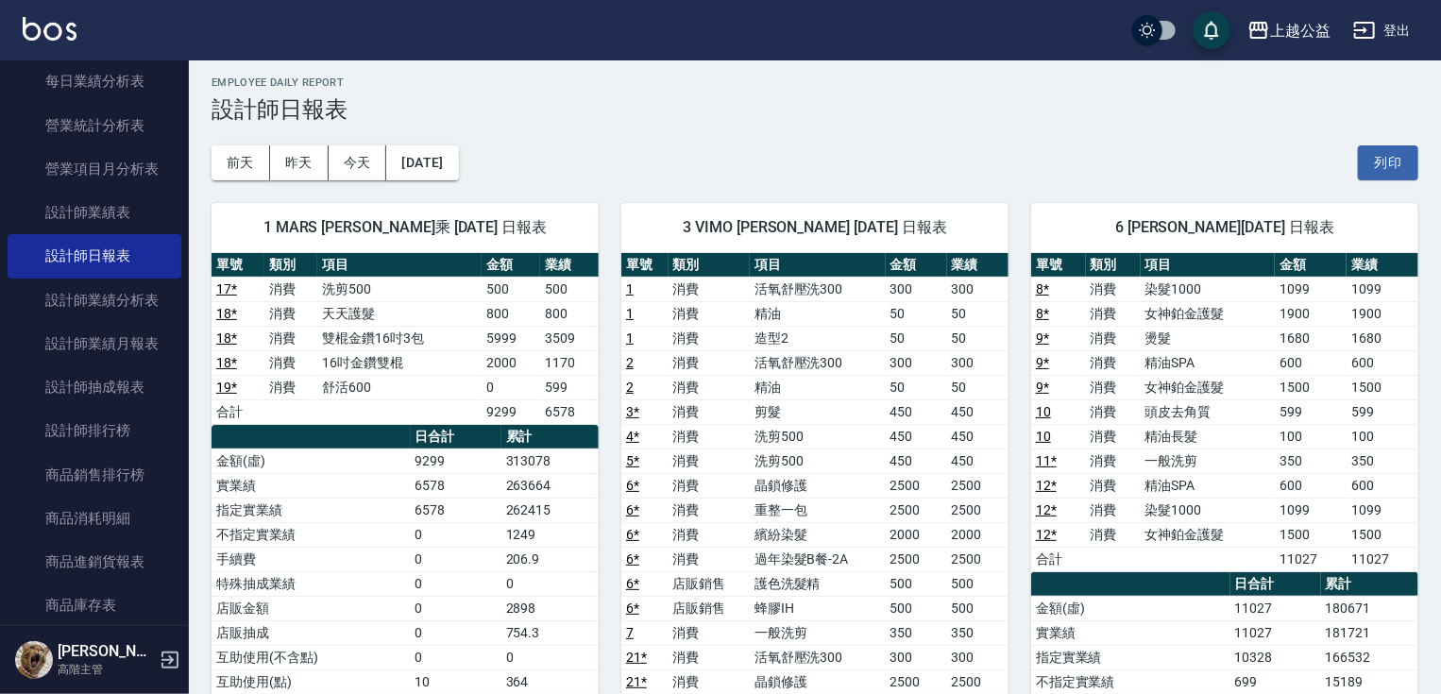
scroll to position [0, 0]
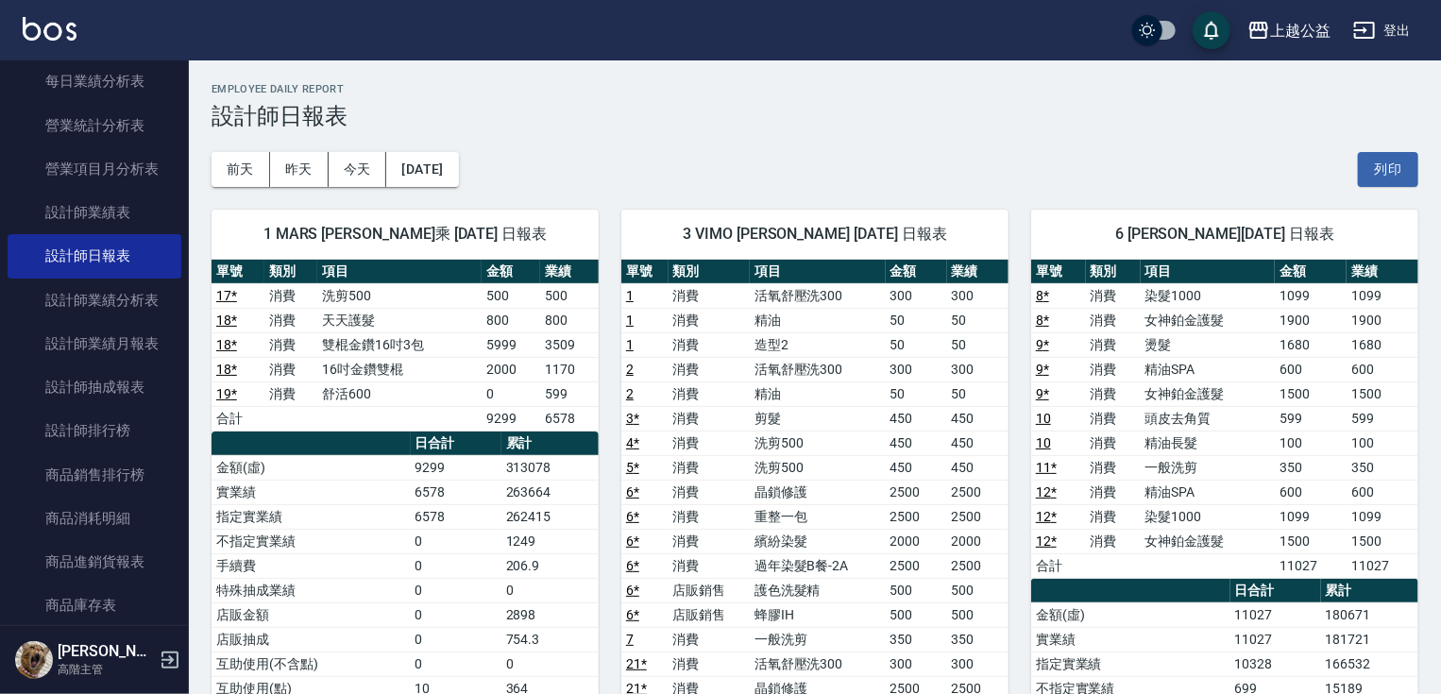
drag, startPoint x: 573, startPoint y: 507, endPoint x: 589, endPoint y: 423, distance: 85.5
click at [456, 156] on button "[DATE]" at bounding box center [422, 169] width 72 height 35
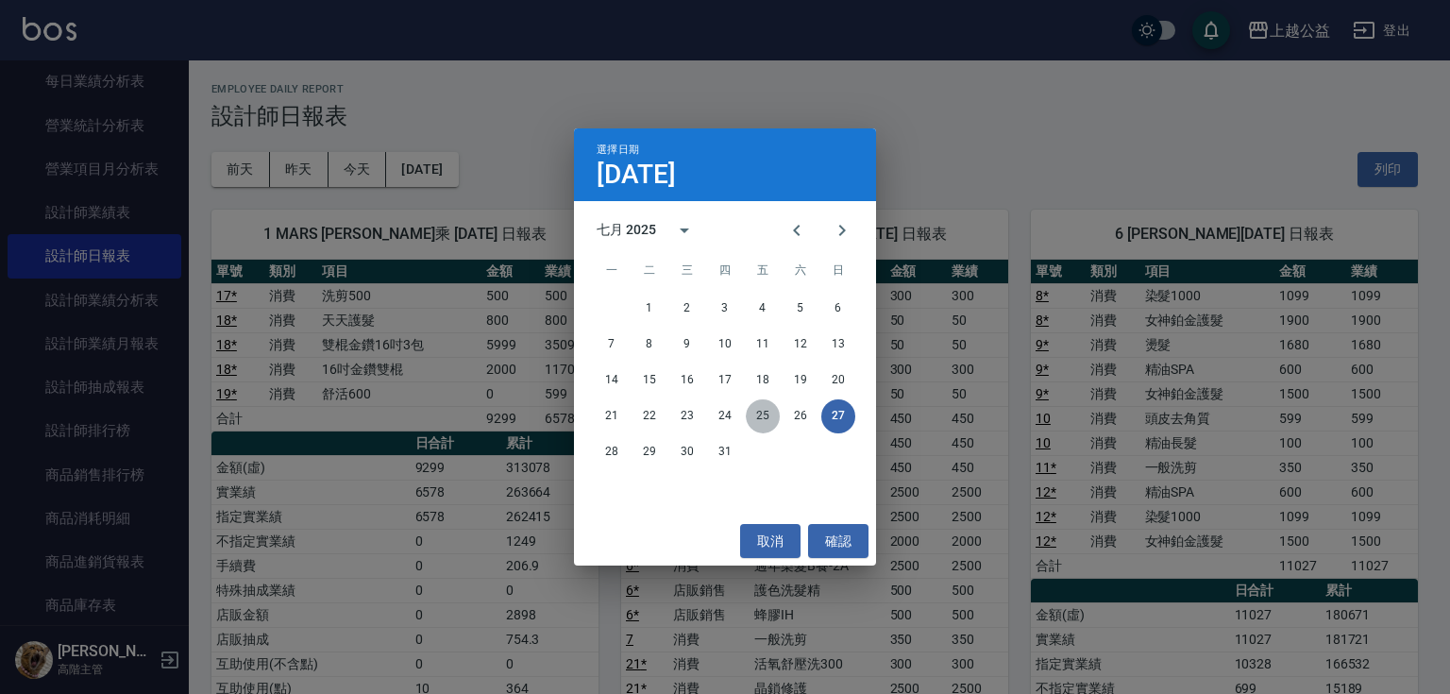
click at [767, 415] on button "25" at bounding box center [763, 416] width 34 height 34
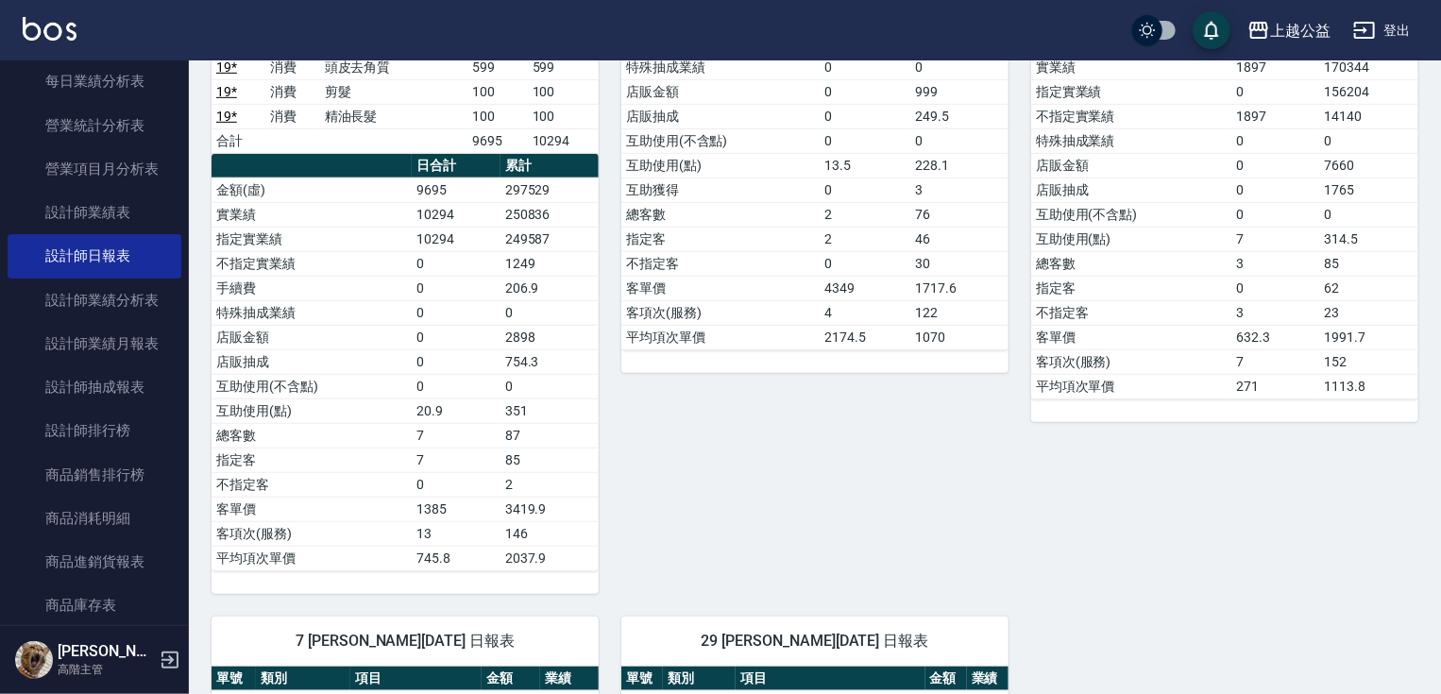
drag, startPoint x: 964, startPoint y: 365, endPoint x: 942, endPoint y: 463, distance: 99.6
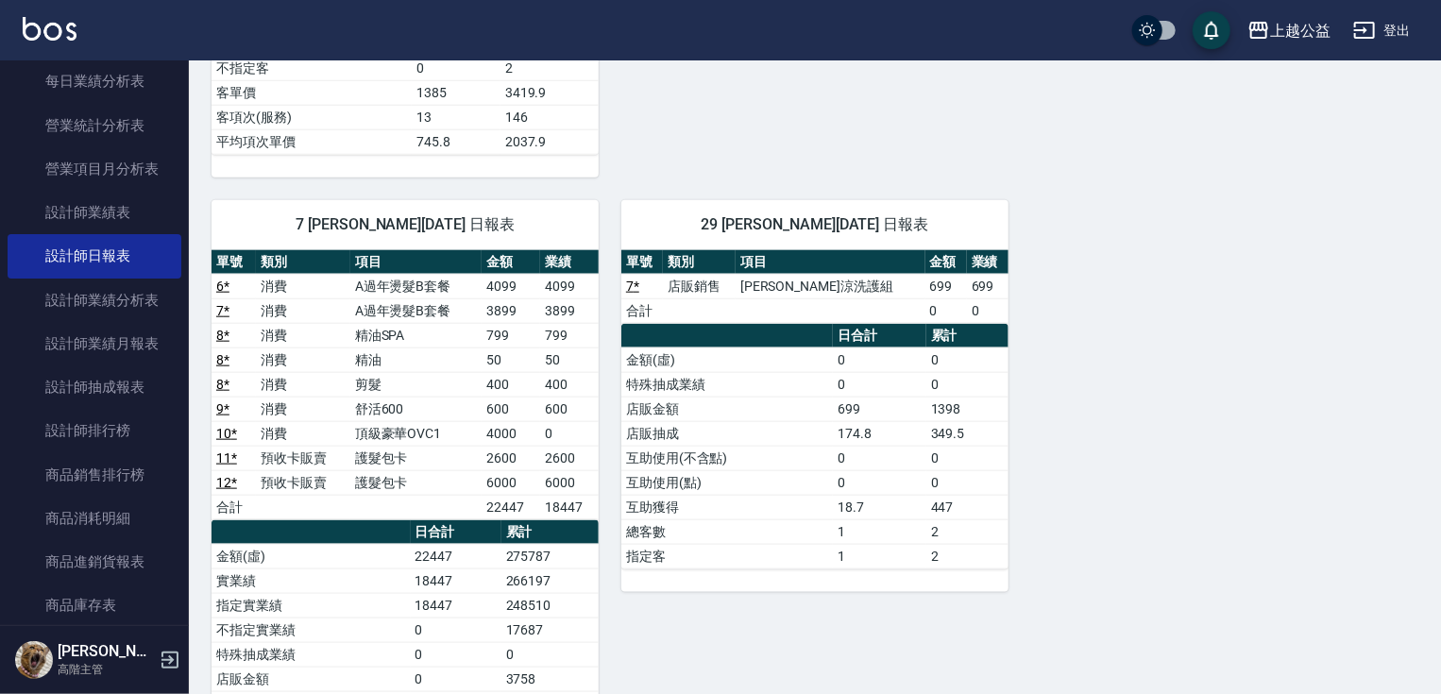
drag, startPoint x: 746, startPoint y: 474, endPoint x: 750, endPoint y: 533, distance: 59.6
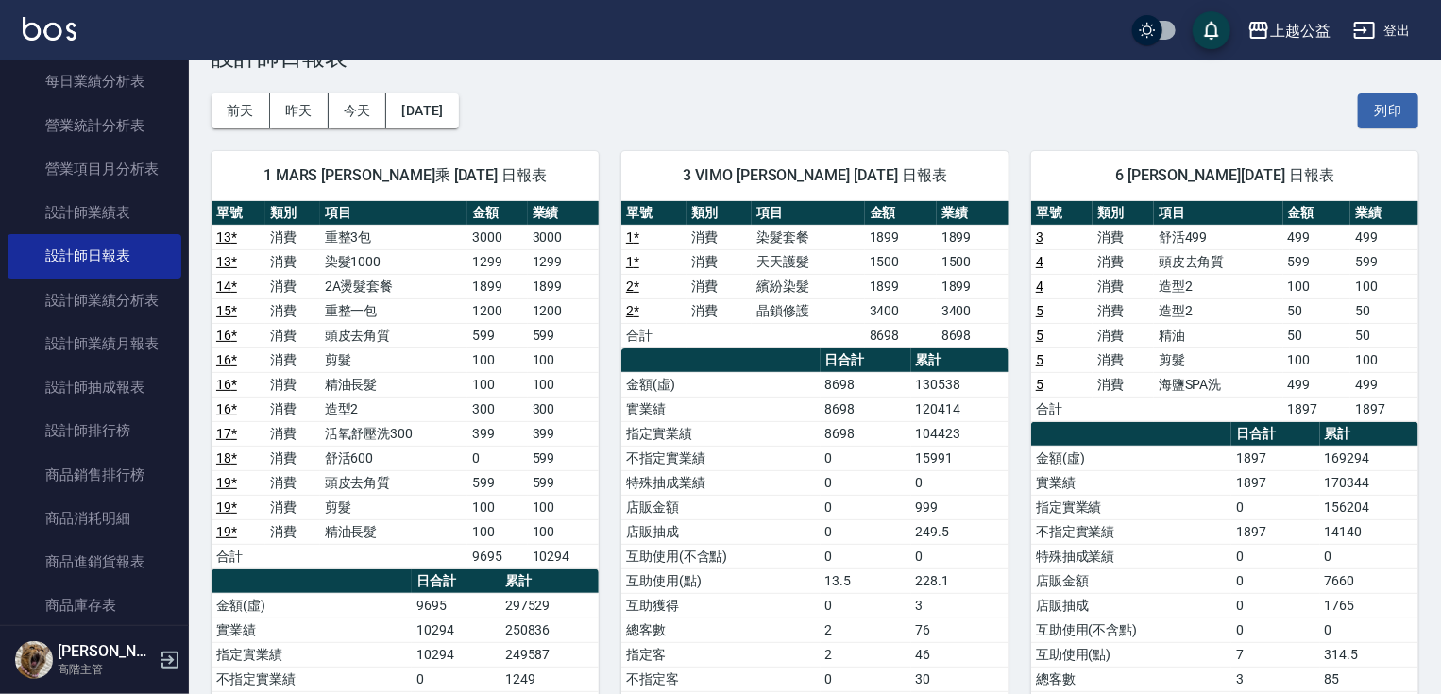
drag, startPoint x: 688, startPoint y: 478, endPoint x: 702, endPoint y: 374, distance: 104.8
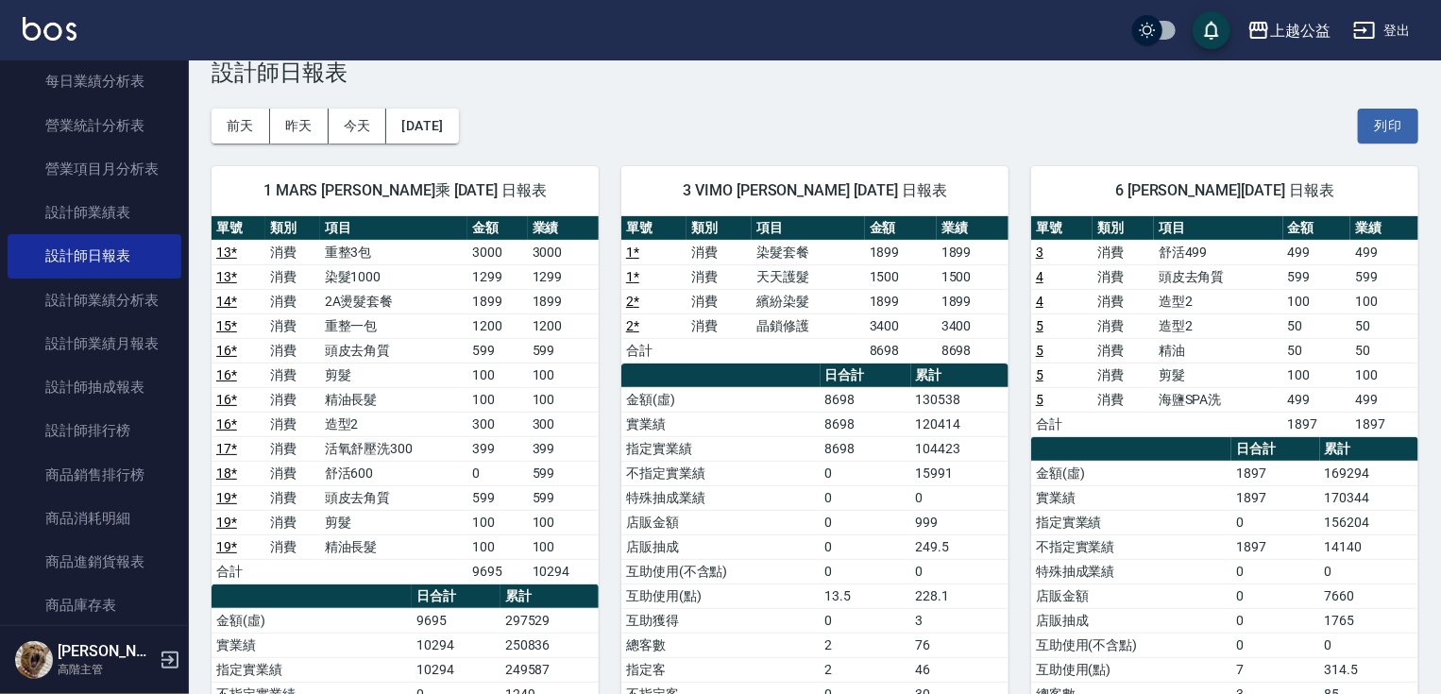
scroll to position [0, 0]
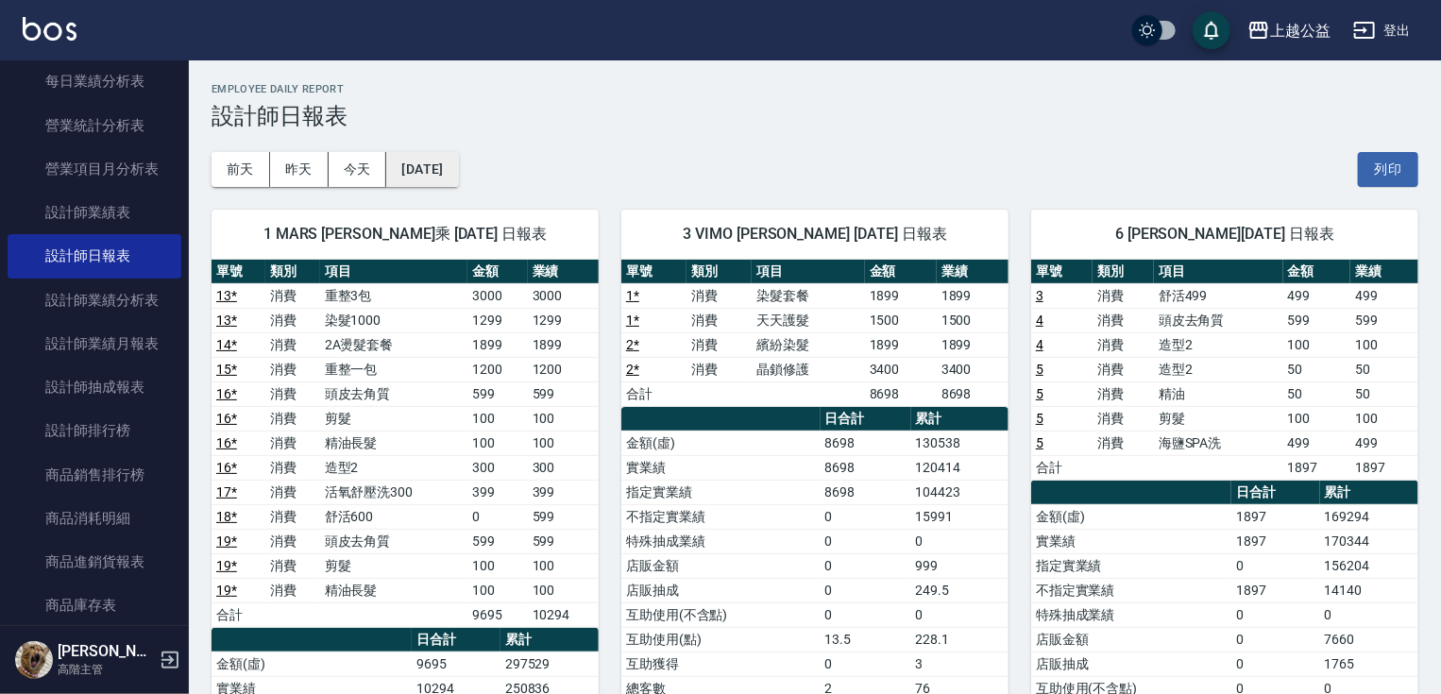
click at [458, 181] on button "[DATE]" at bounding box center [422, 169] width 72 height 35
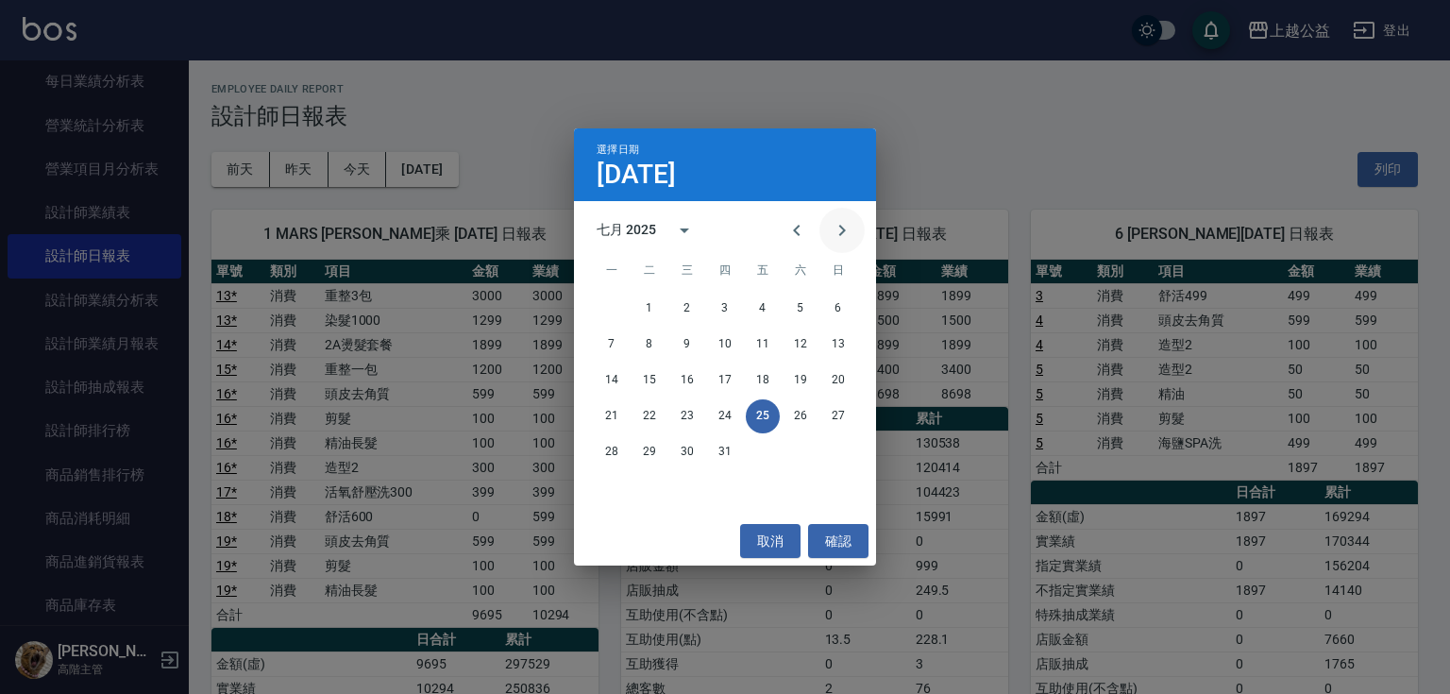
click at [823, 233] on button "Next month" at bounding box center [842, 230] width 45 height 45
click at [604, 448] on button "25" at bounding box center [612, 452] width 34 height 34
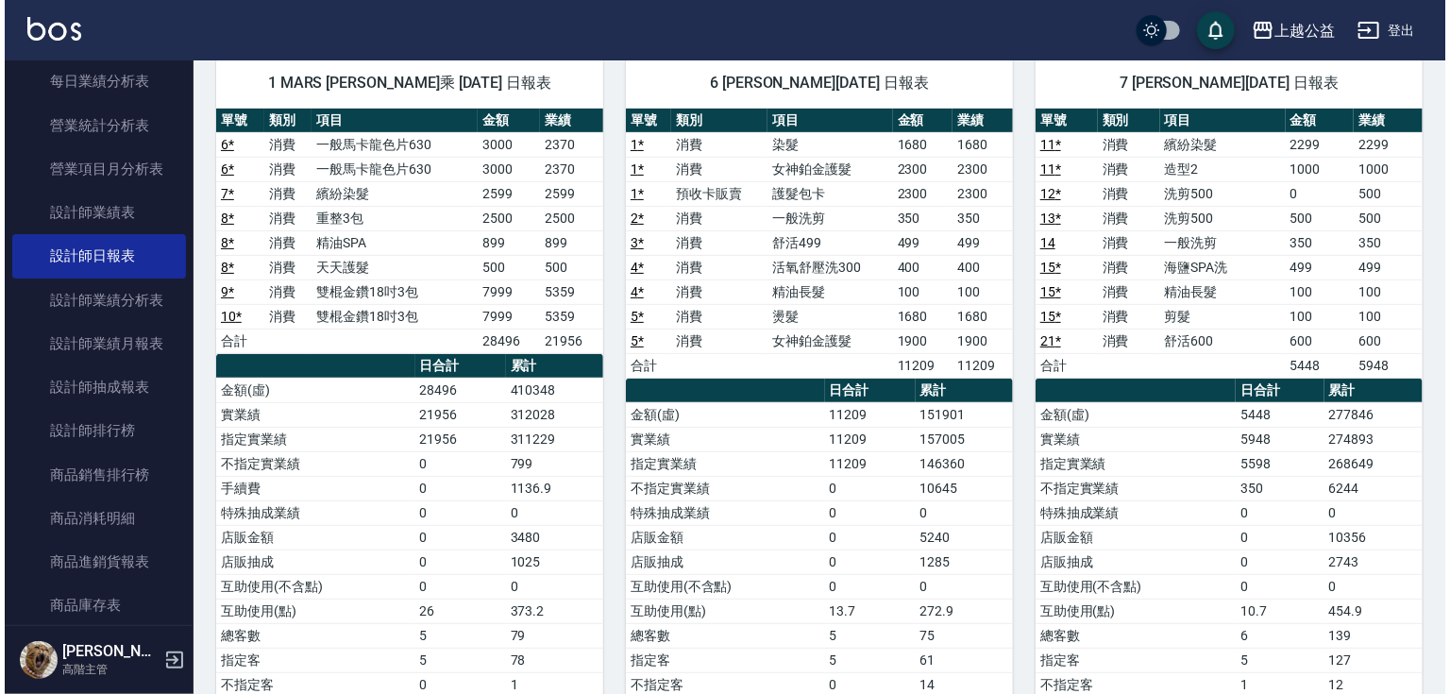
scroll to position [62, 0]
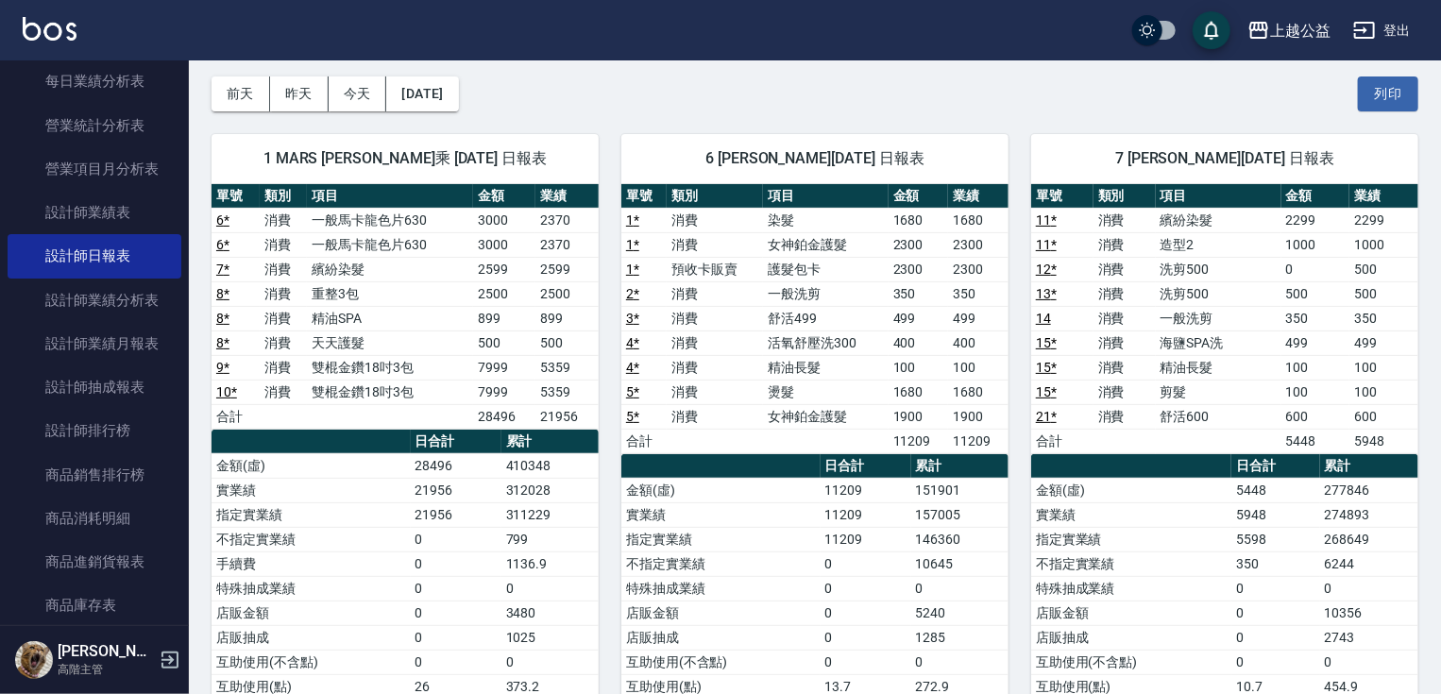
drag, startPoint x: 666, startPoint y: 219, endPoint x: 668, endPoint y: 156, distance: 63.3
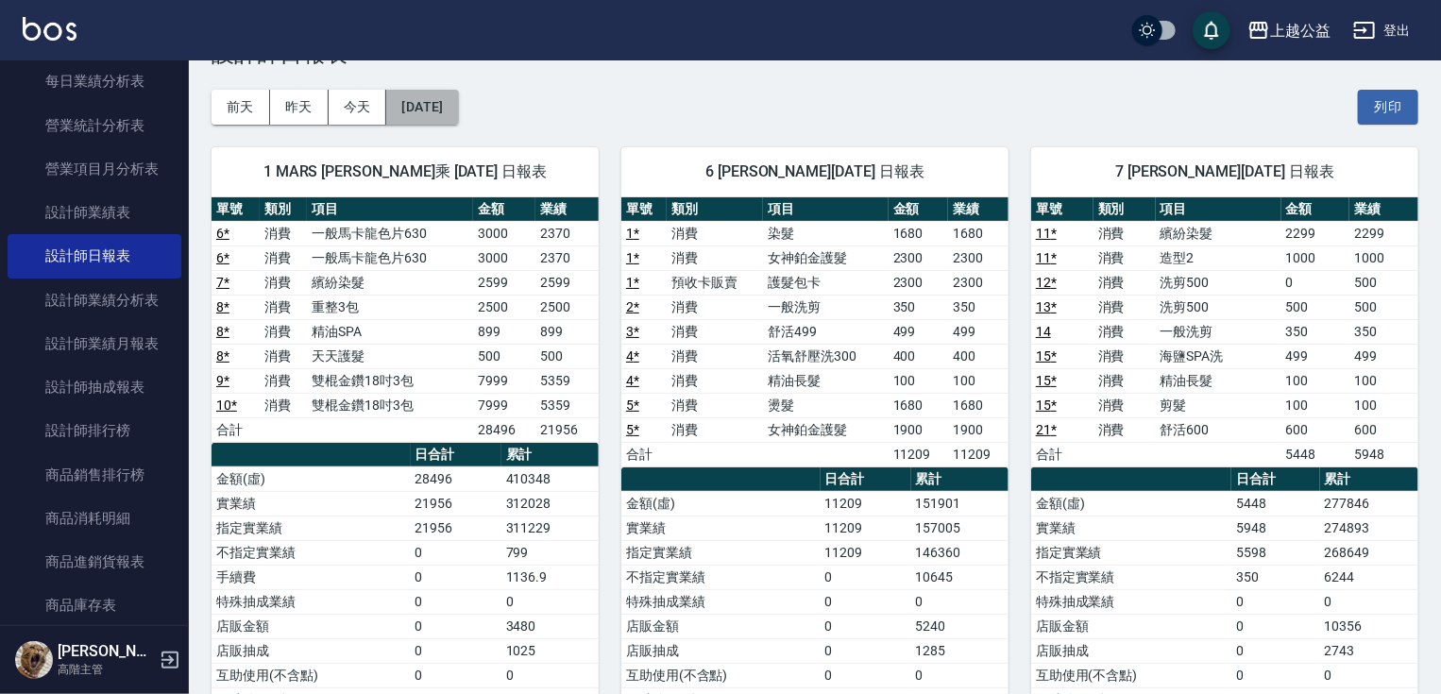
click at [458, 105] on button "[DATE]" at bounding box center [422, 107] width 72 height 35
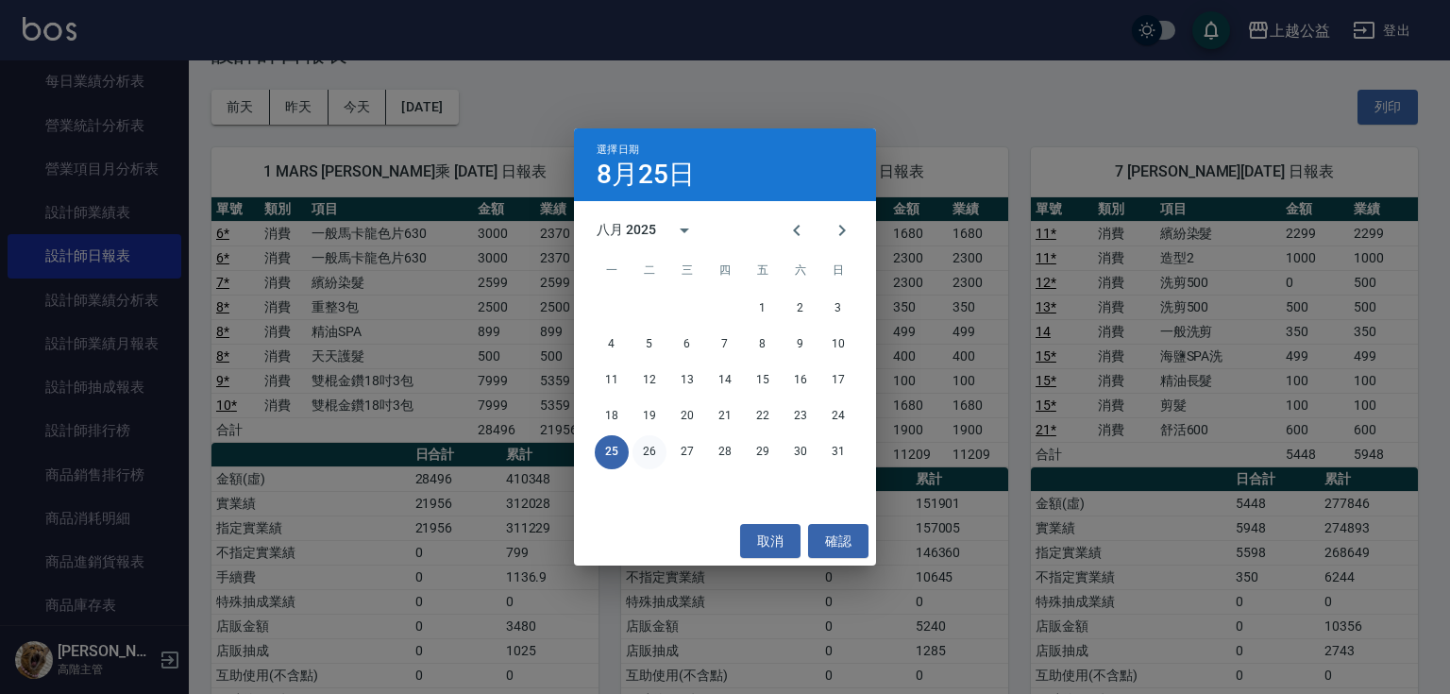
click at [656, 452] on button "26" at bounding box center [650, 452] width 34 height 34
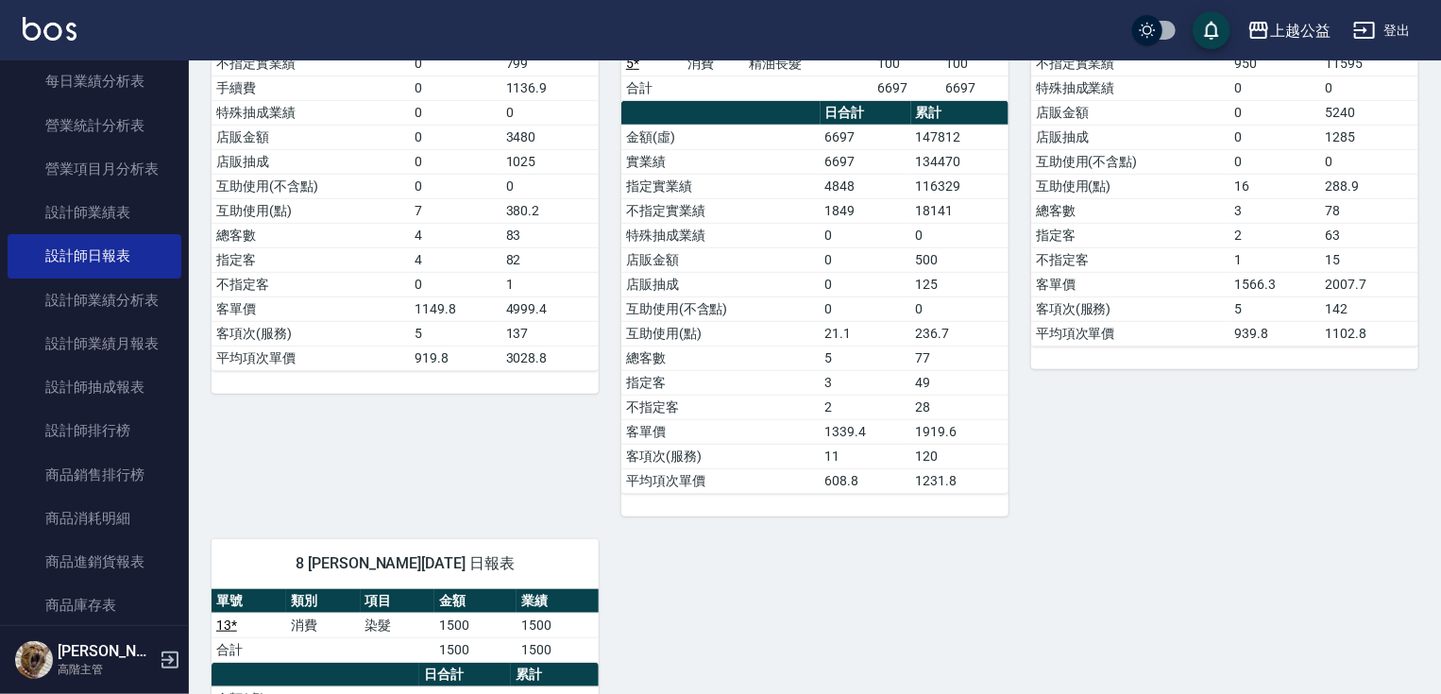
scroll to position [853, 0]
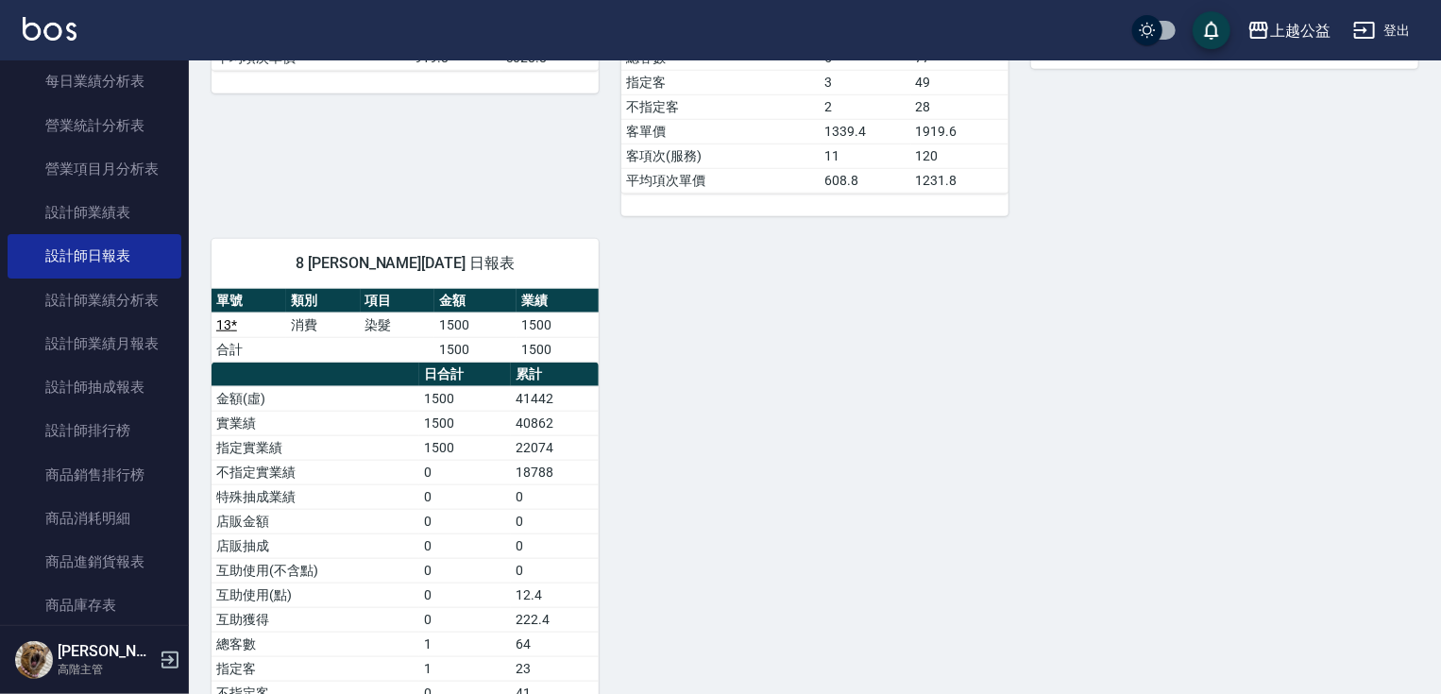
drag, startPoint x: 1005, startPoint y: 480, endPoint x: 1005, endPoint y: 493, distance: 13.2
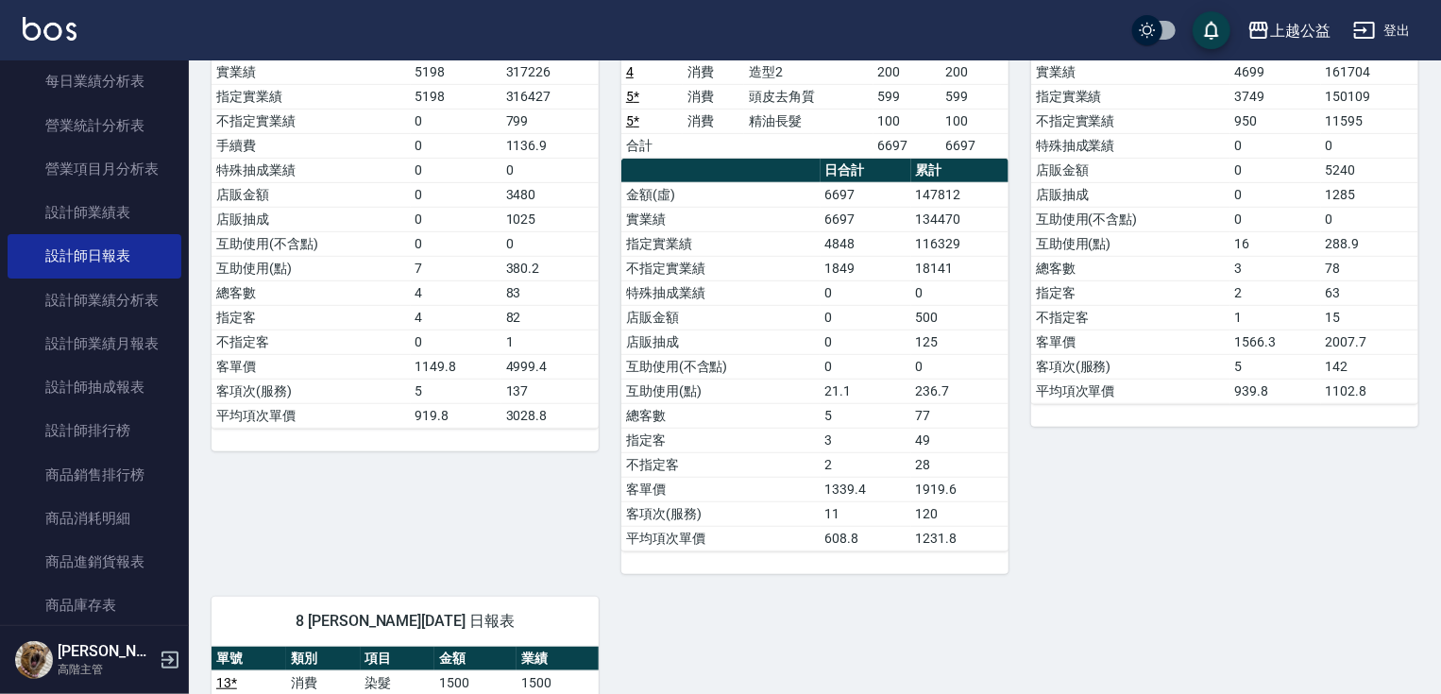
scroll to position [0, 0]
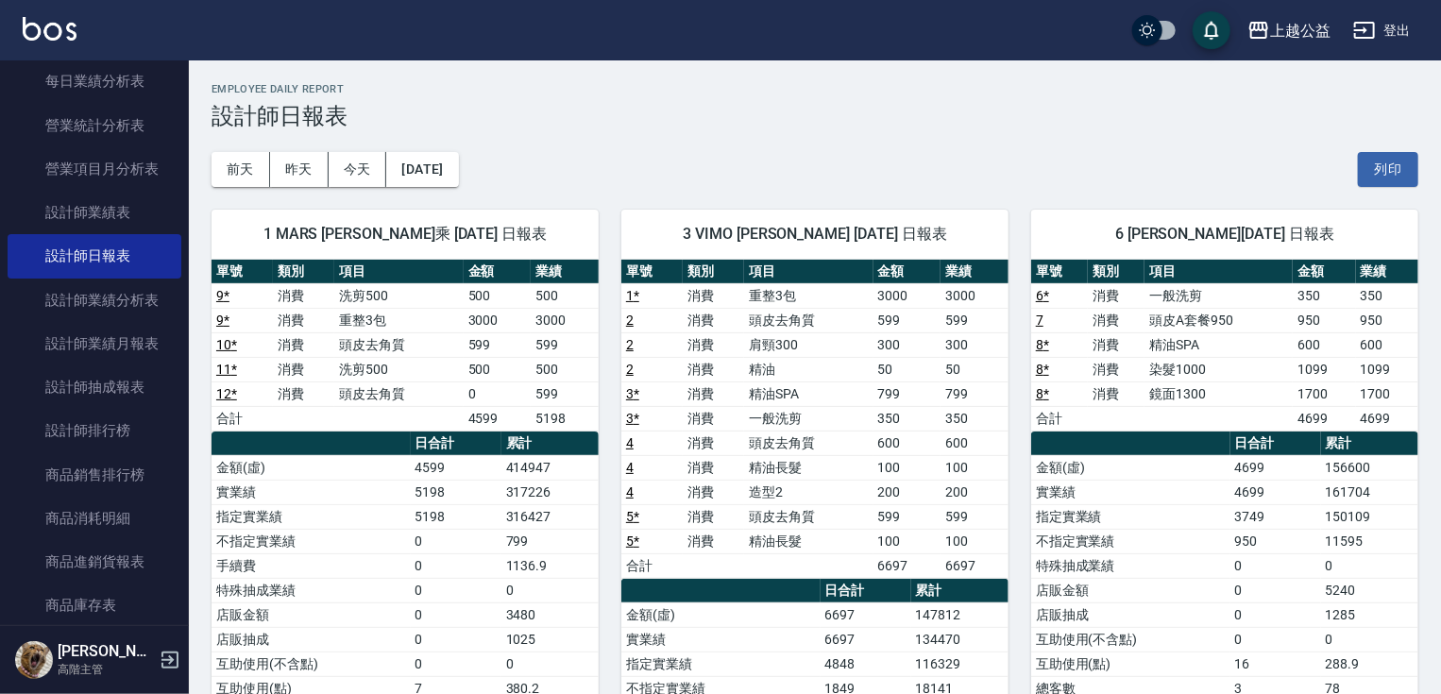
drag, startPoint x: 729, startPoint y: 420, endPoint x: 741, endPoint y: 208, distance: 212.8
click at [458, 172] on button "[DATE]" at bounding box center [422, 169] width 72 height 35
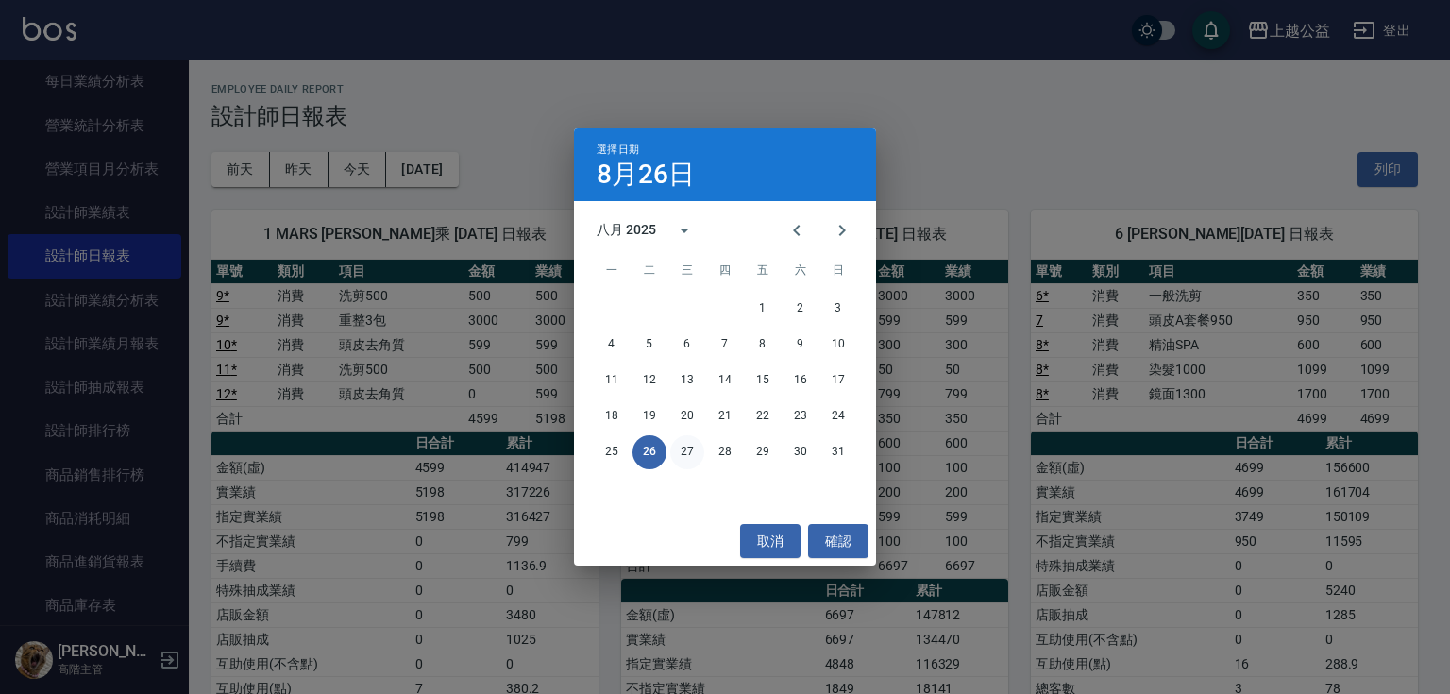
click at [686, 453] on button "27" at bounding box center [687, 452] width 34 height 34
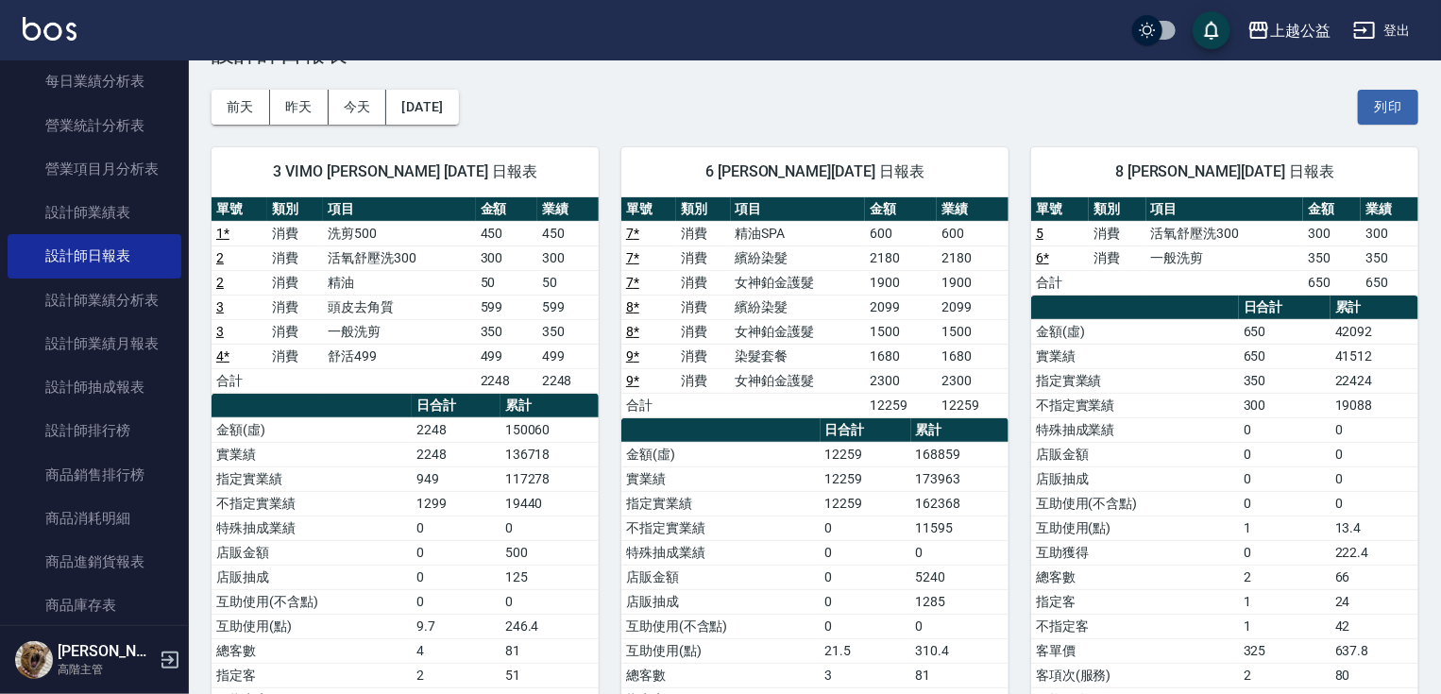
scroll to position [219, 0]
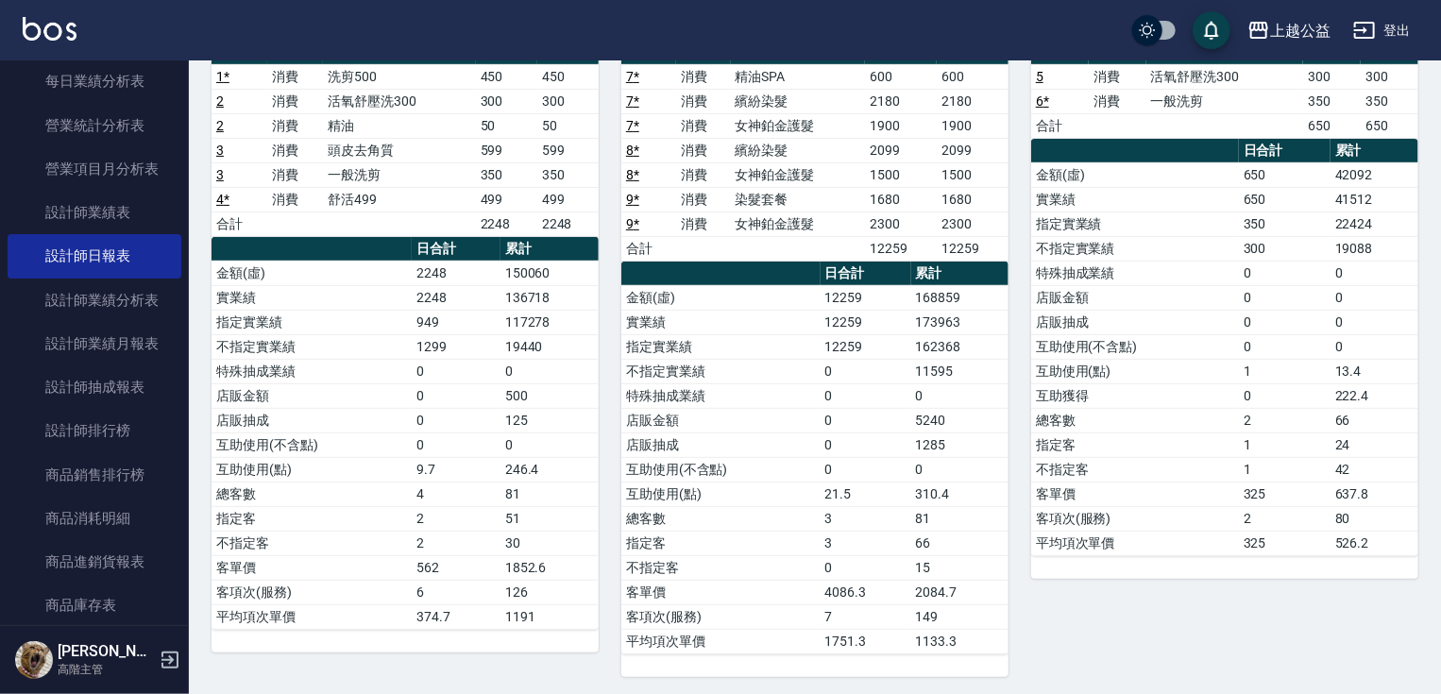
drag, startPoint x: 659, startPoint y: 359, endPoint x: 659, endPoint y: 399, distance: 40.6
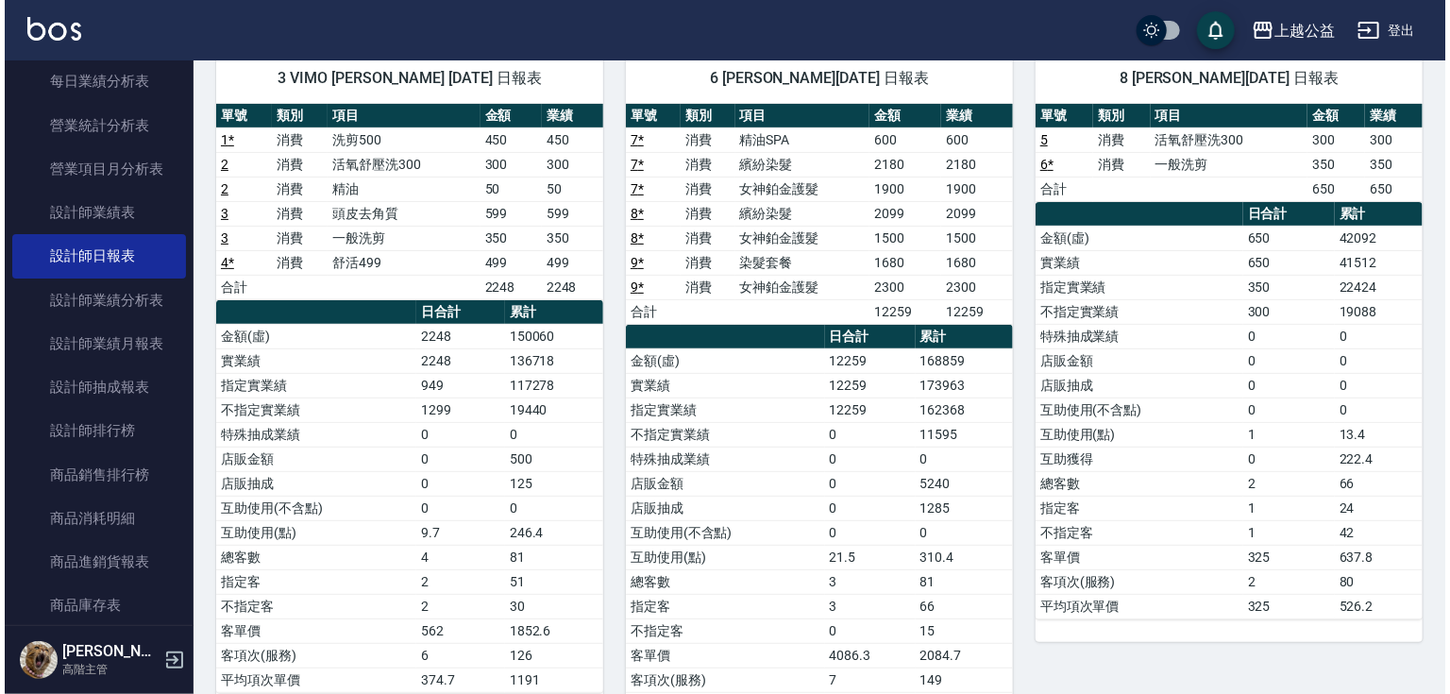
scroll to position [32, 0]
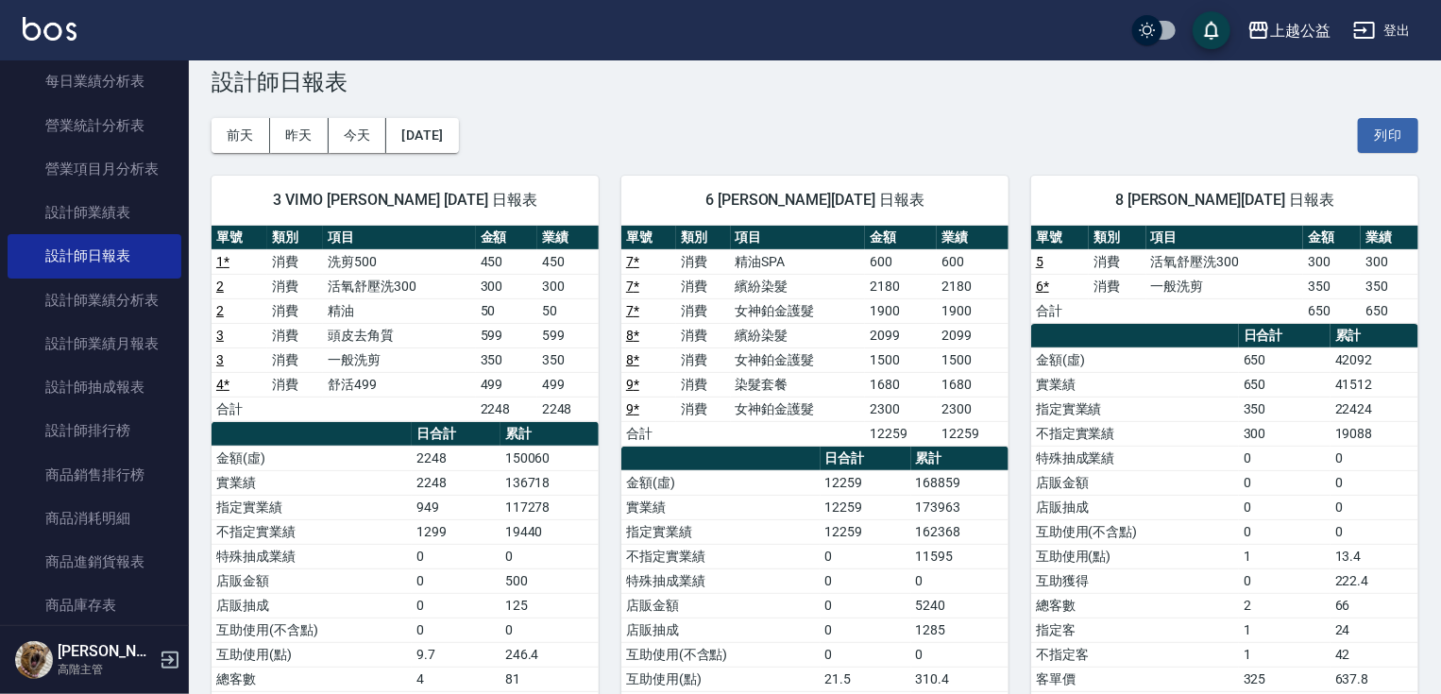
drag, startPoint x: 625, startPoint y: 372, endPoint x: 632, endPoint y: 306, distance: 66.4
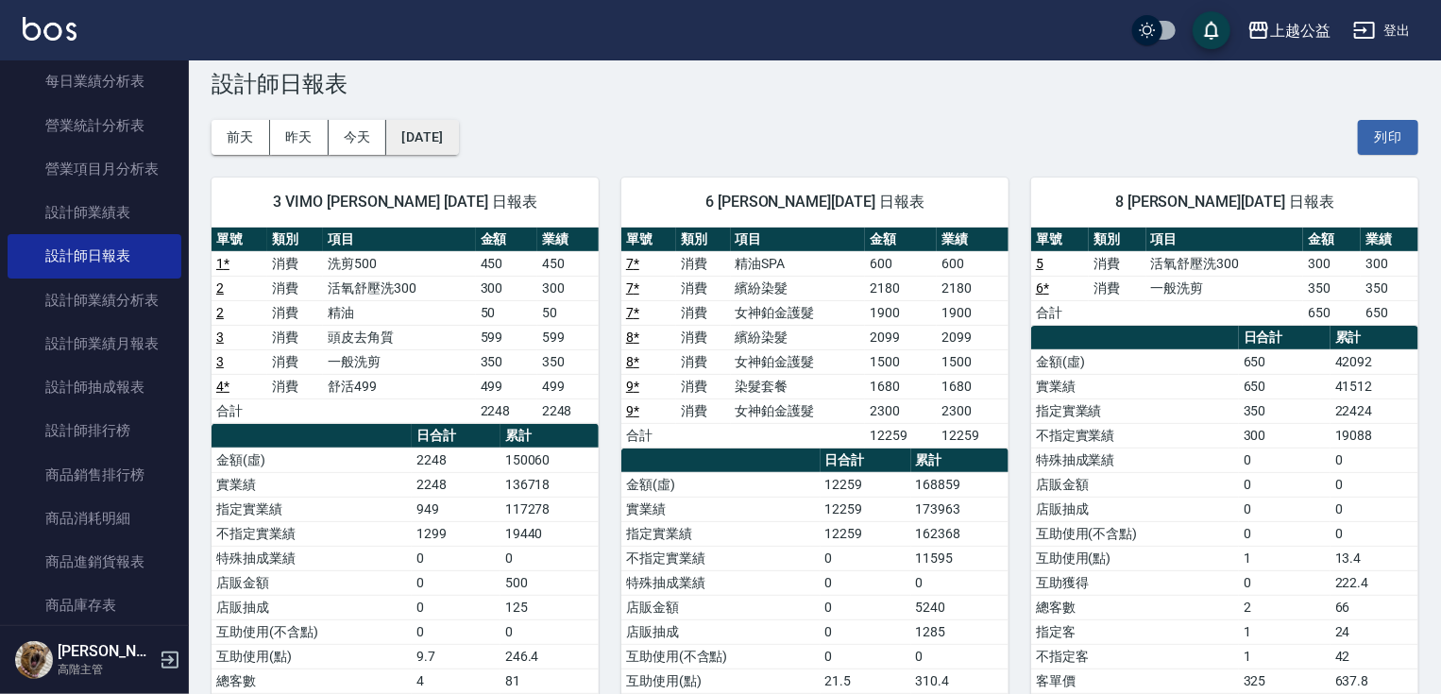
click at [442, 141] on button "[DATE]" at bounding box center [422, 137] width 72 height 35
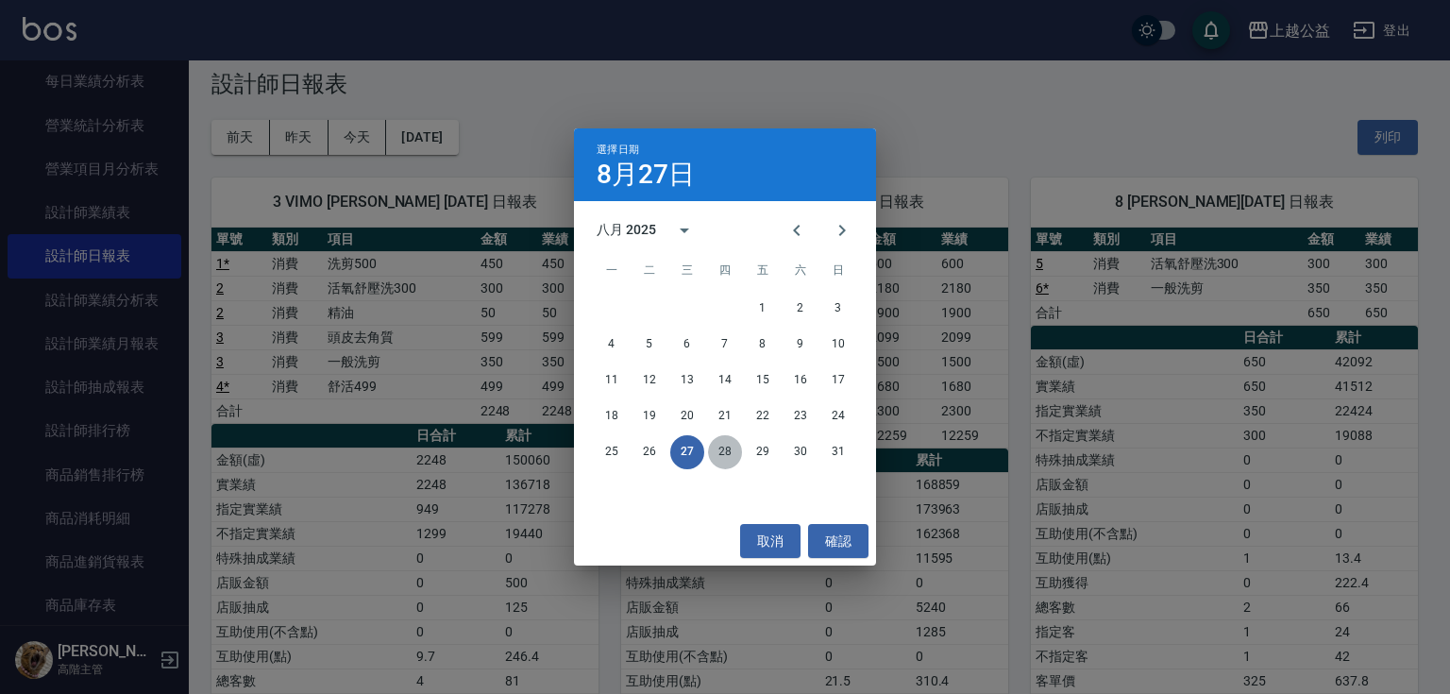
click at [724, 450] on button "28" at bounding box center [725, 452] width 34 height 34
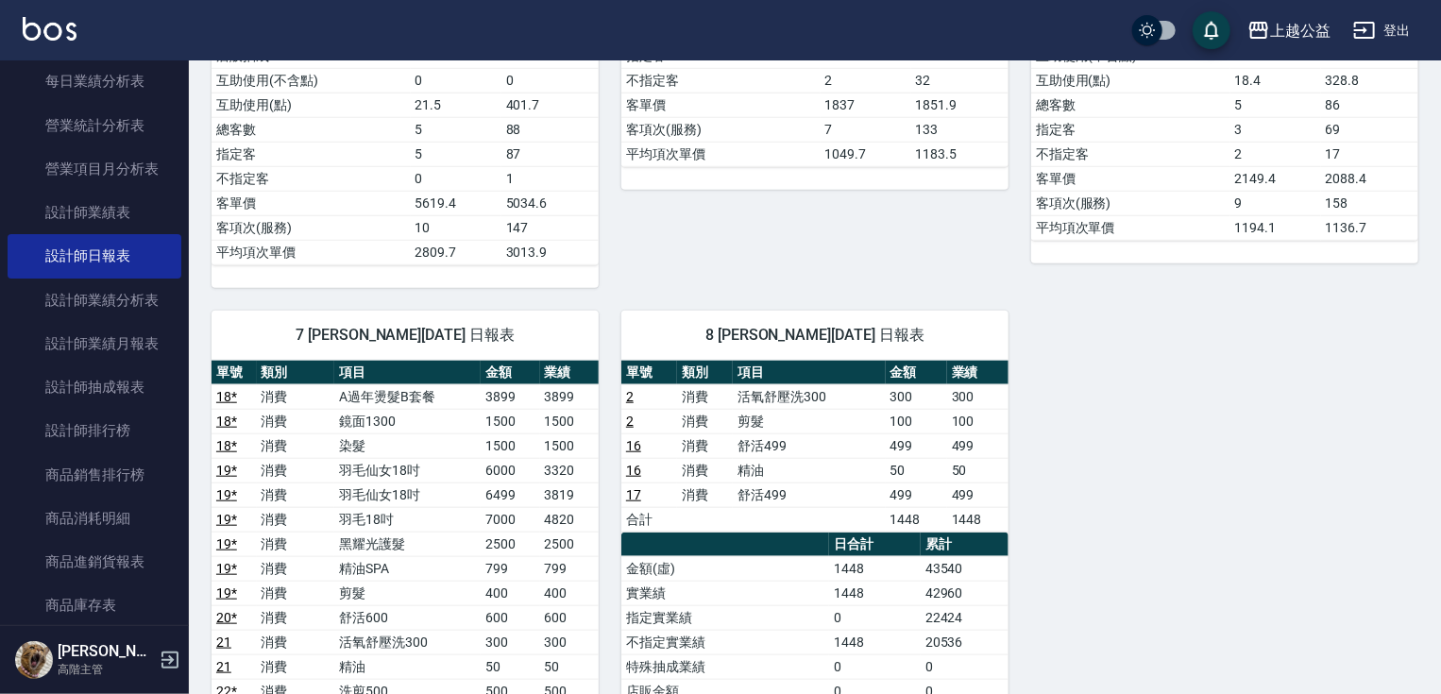
drag, startPoint x: 688, startPoint y: 223, endPoint x: 695, endPoint y: 357, distance: 134.2
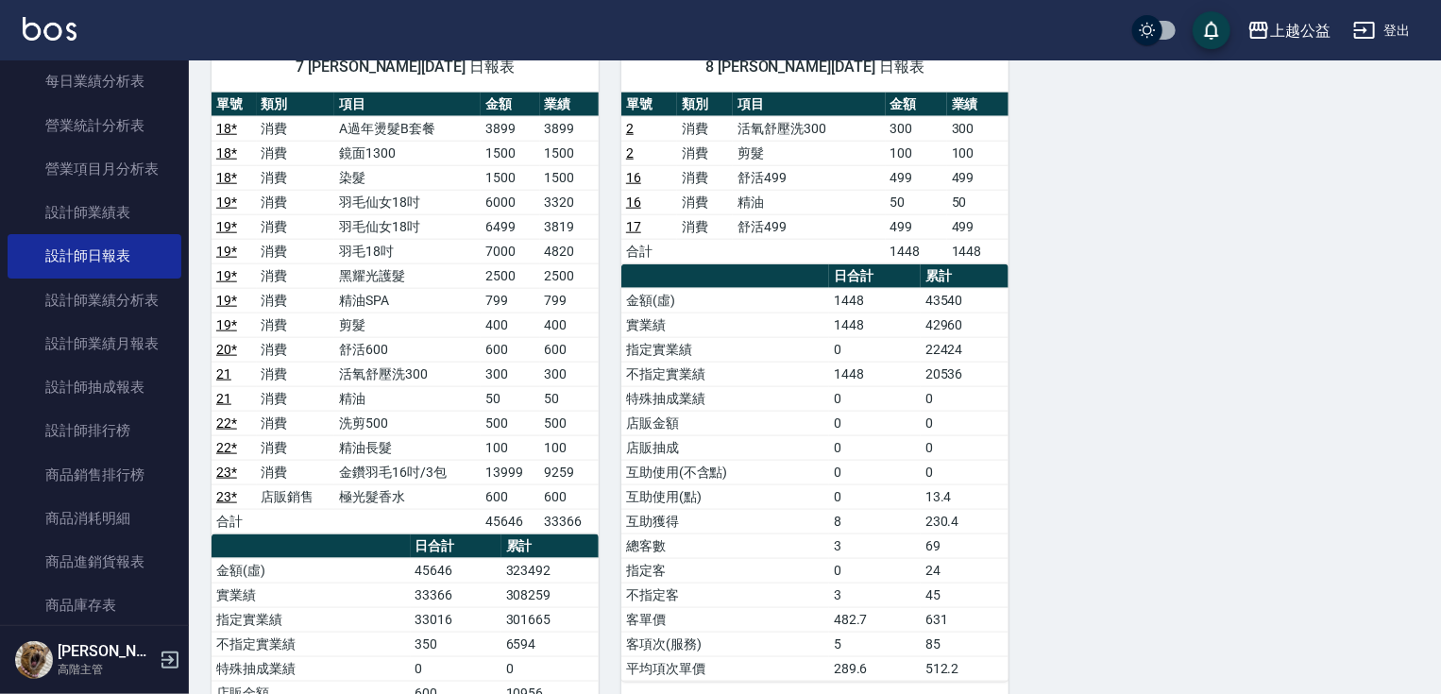
drag, startPoint x: 638, startPoint y: 304, endPoint x: 656, endPoint y: 384, distance: 82.2
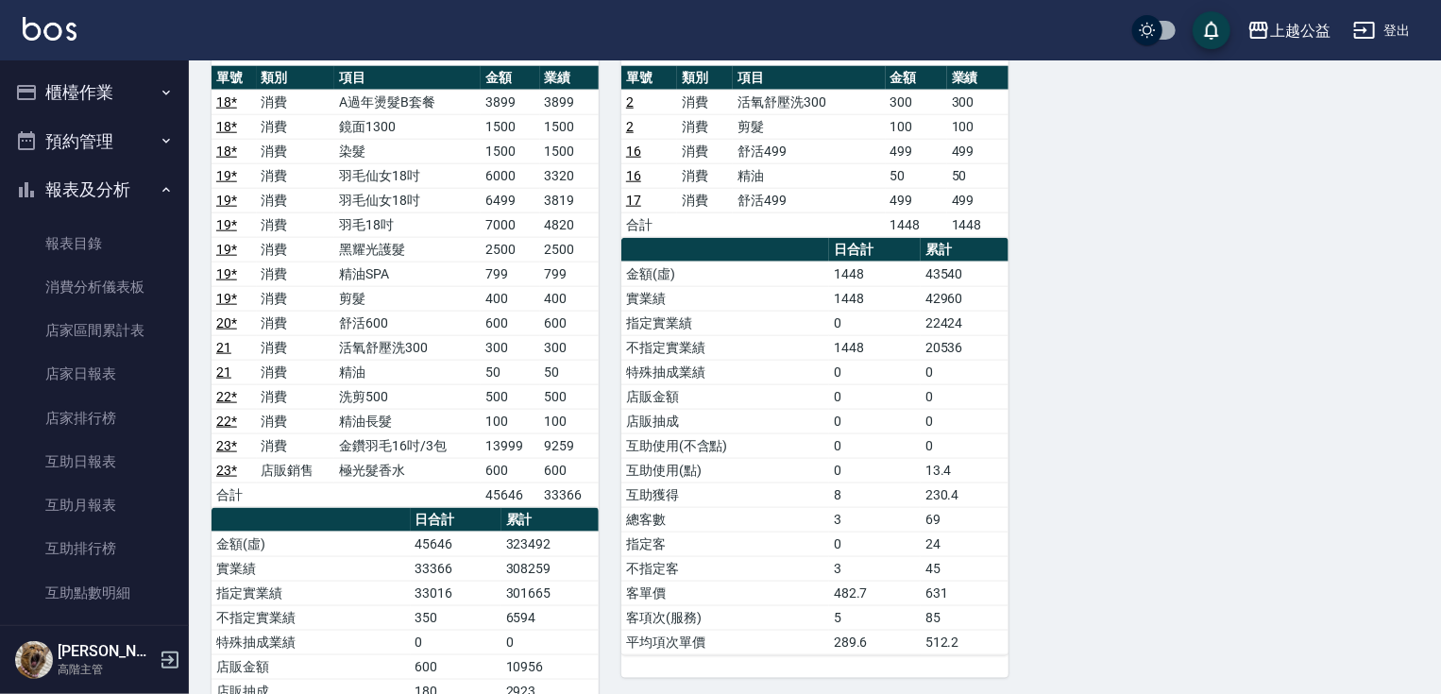
click at [131, 98] on button "櫃檯作業" at bounding box center [95, 92] width 174 height 49
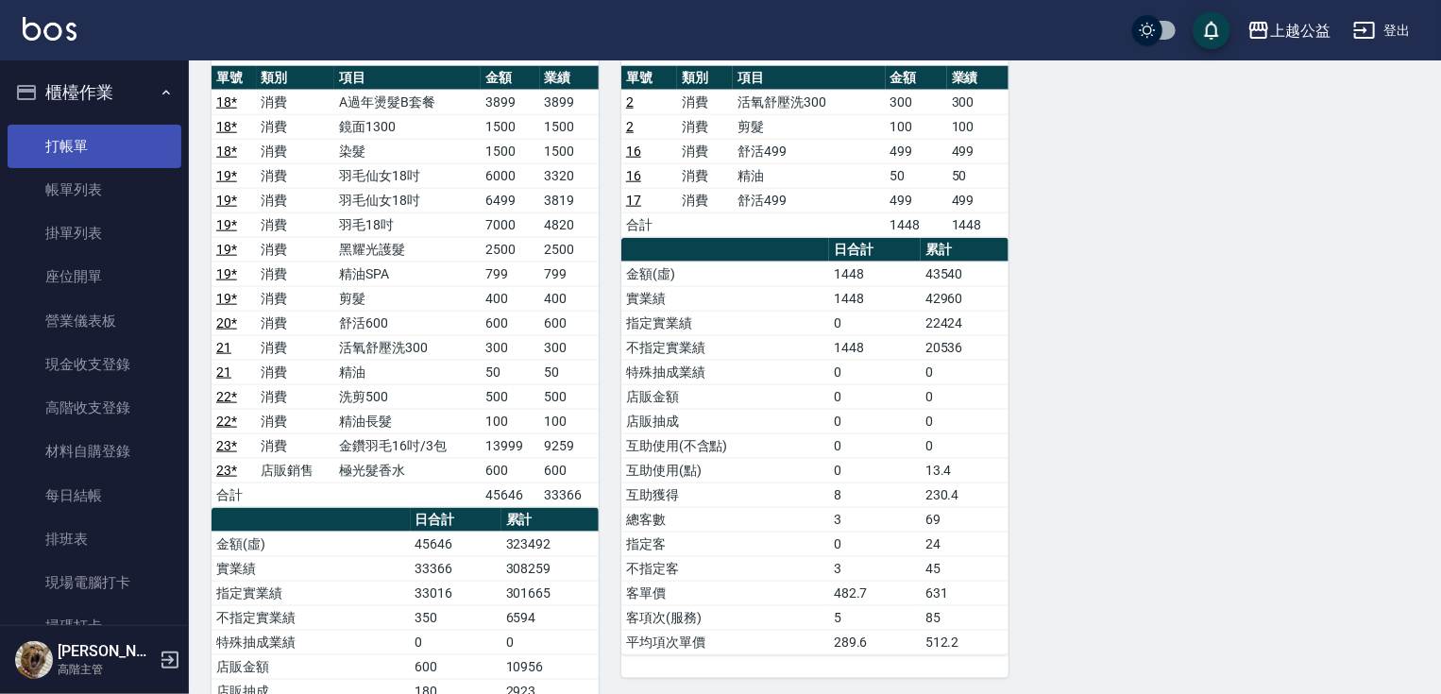
click at [117, 161] on link "打帳單" at bounding box center [95, 146] width 174 height 43
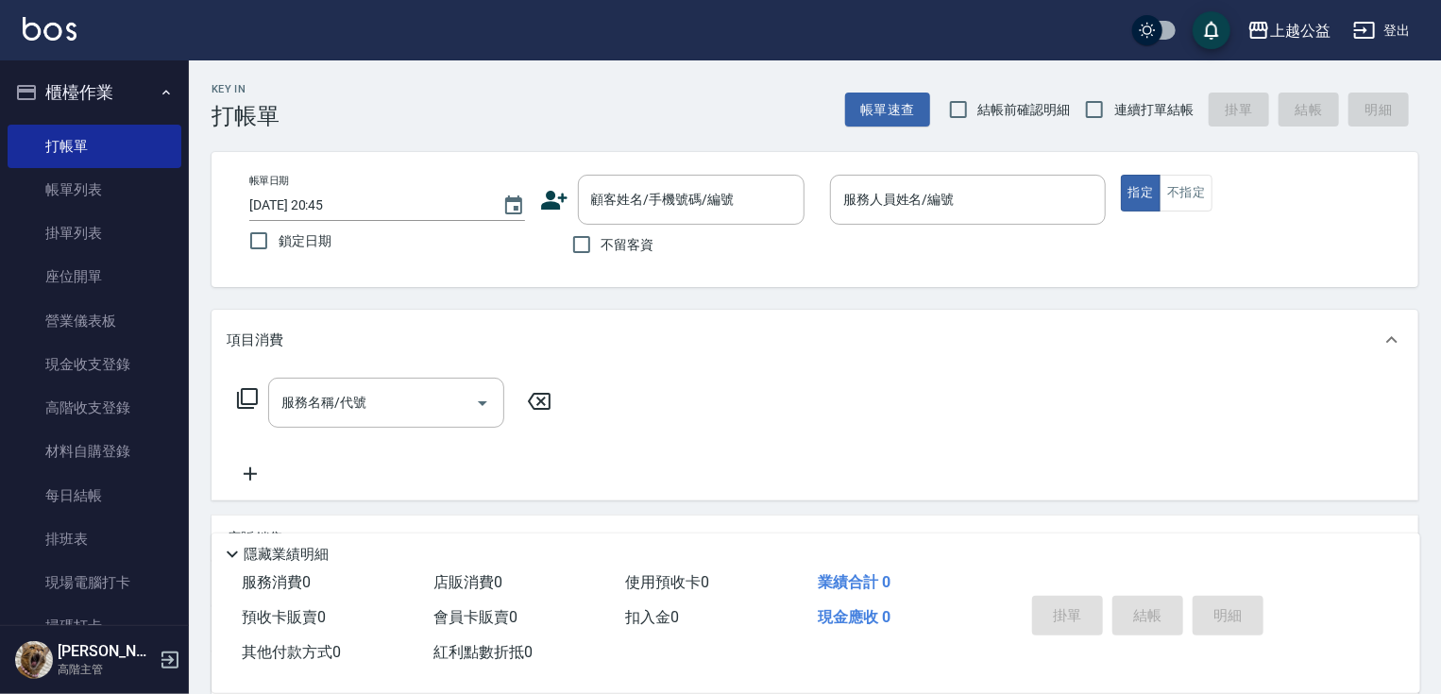
click at [613, 245] on span "不留客資" at bounding box center [627, 245] width 53 height 20
click at [601, 245] on input "不留客資" at bounding box center [582, 245] width 40 height 40
checkbox input "true"
click at [1134, 102] on span "連續打單結帳" at bounding box center [1153, 110] width 79 height 20
click at [1114, 102] on input "連續打單結帳" at bounding box center [1094, 110] width 40 height 40
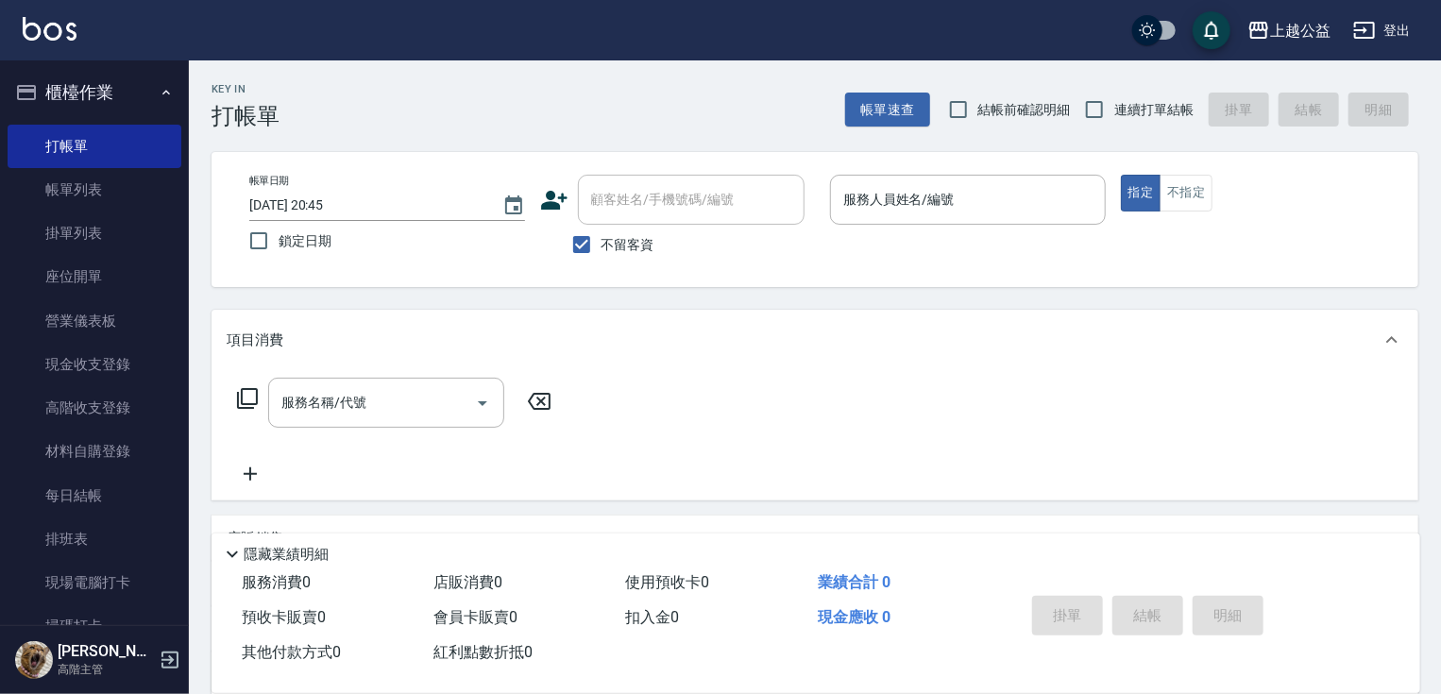
checkbox input "true"
click at [946, 181] on div "服務人員姓名/編號" at bounding box center [968, 200] width 276 height 50
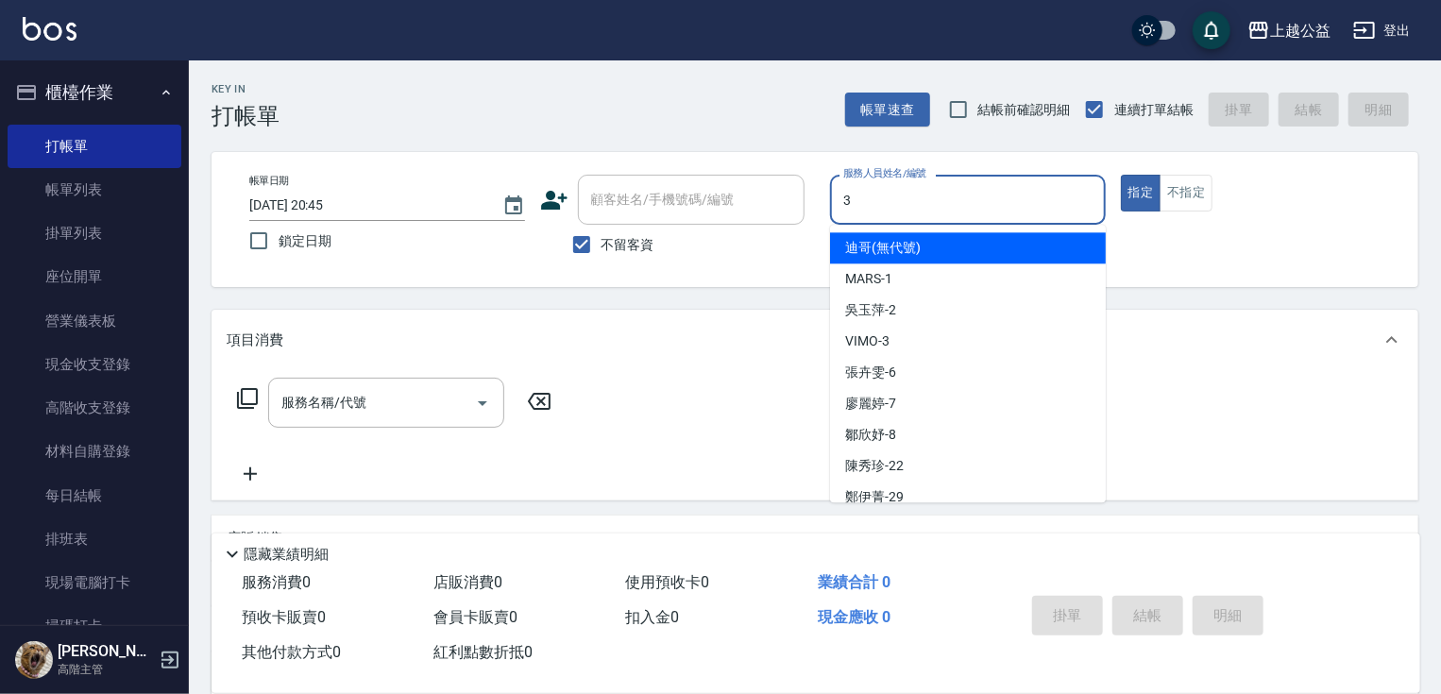
type input "3"
type button "true"
type input "VIMO-3"
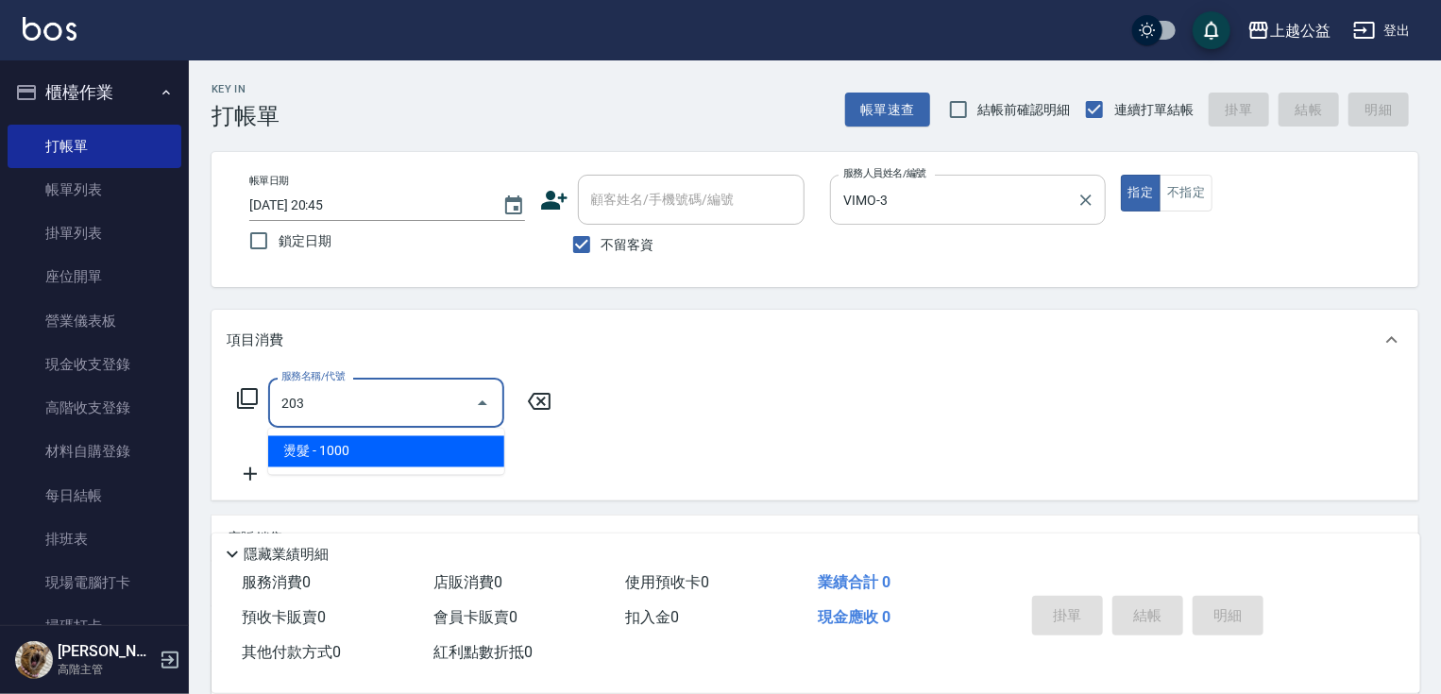
type input "燙髮(203)"
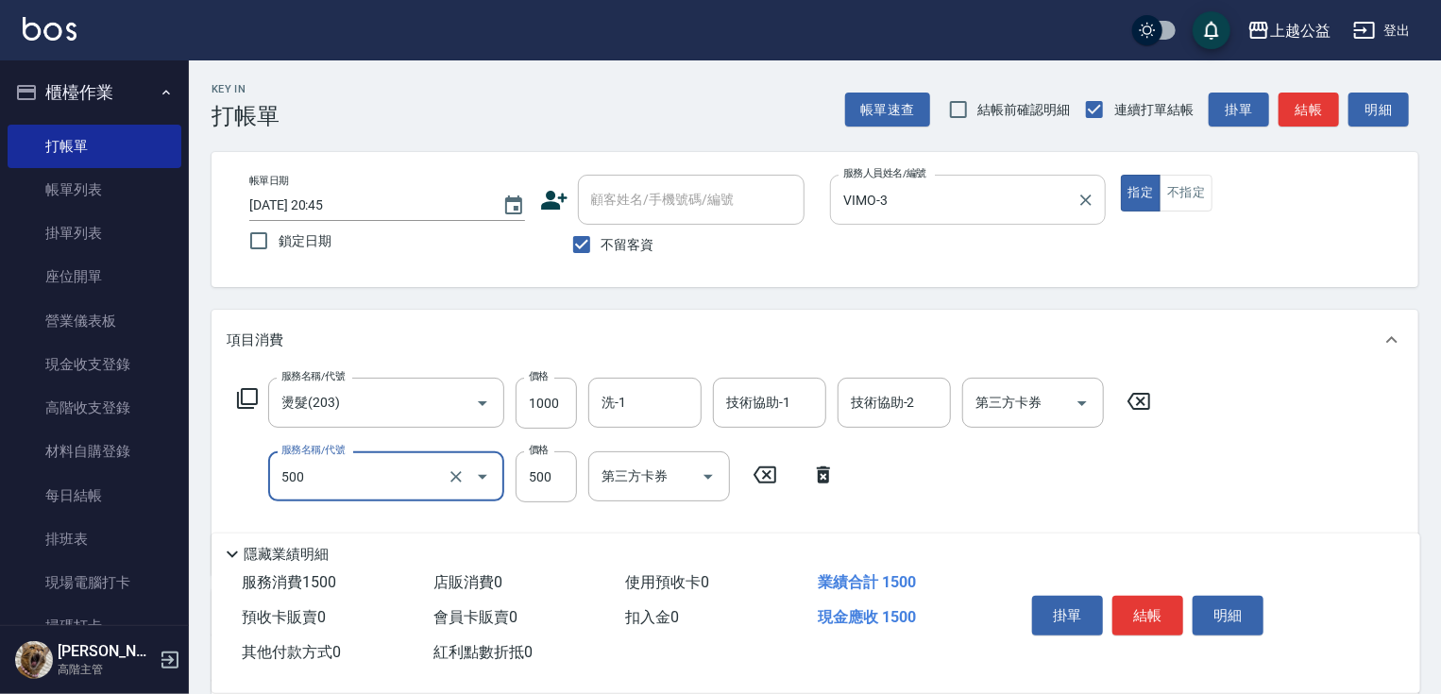
type input "洗剪500(500)"
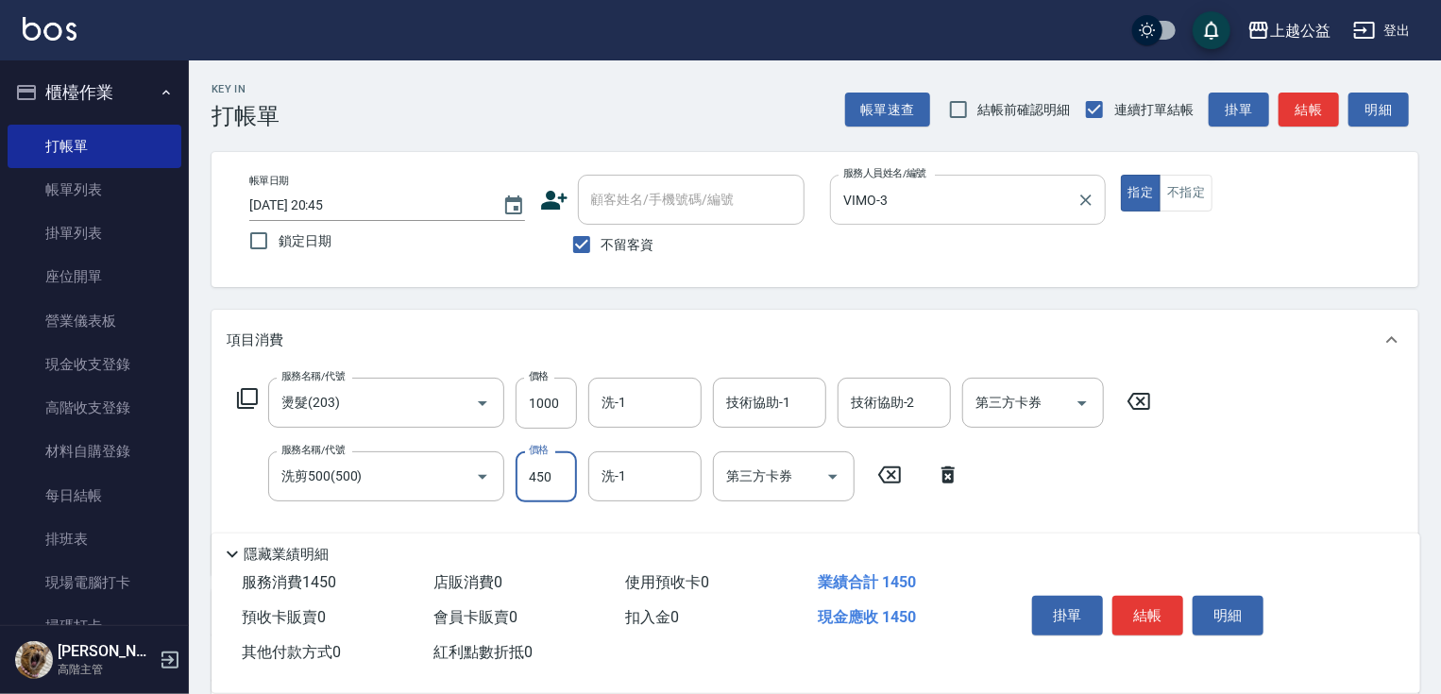
type input "450"
type input "精油長髮(608)"
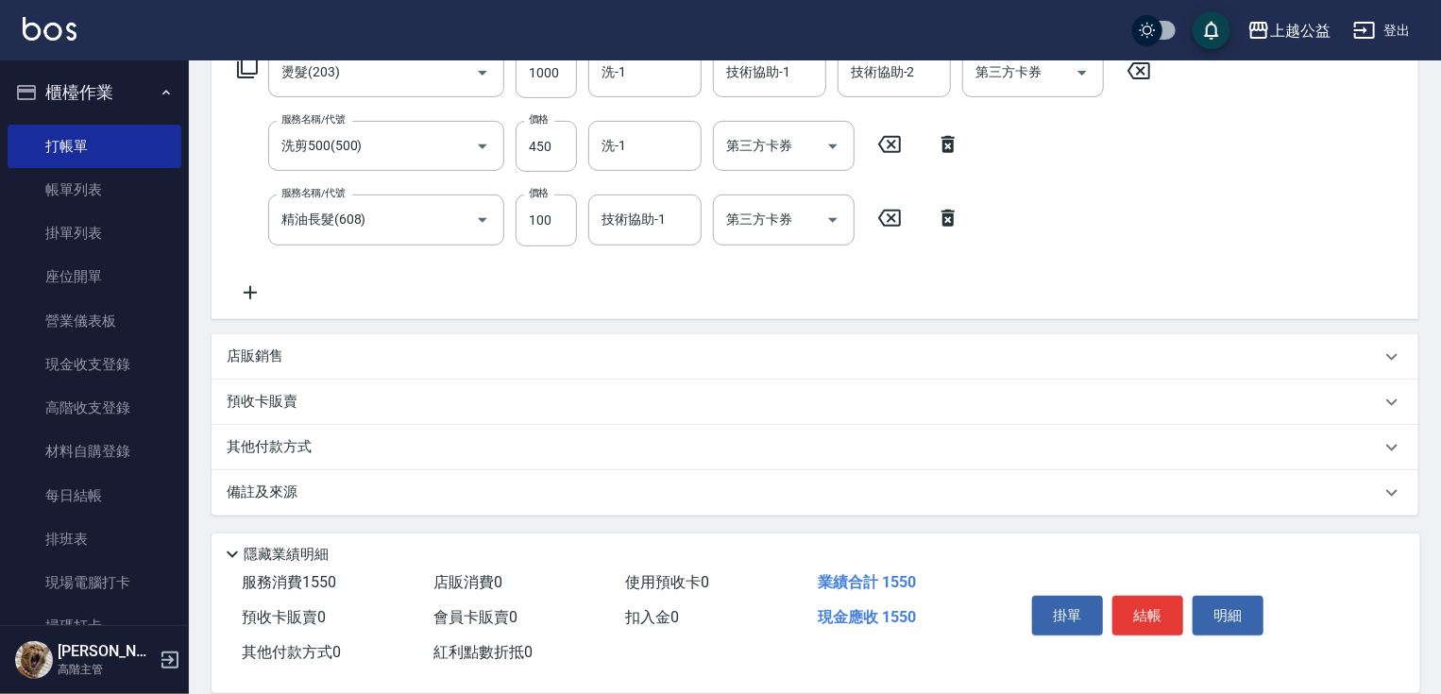
drag, startPoint x: 633, startPoint y: 310, endPoint x: 642, endPoint y: 532, distance: 223.0
type input "[DATE] 20:46"
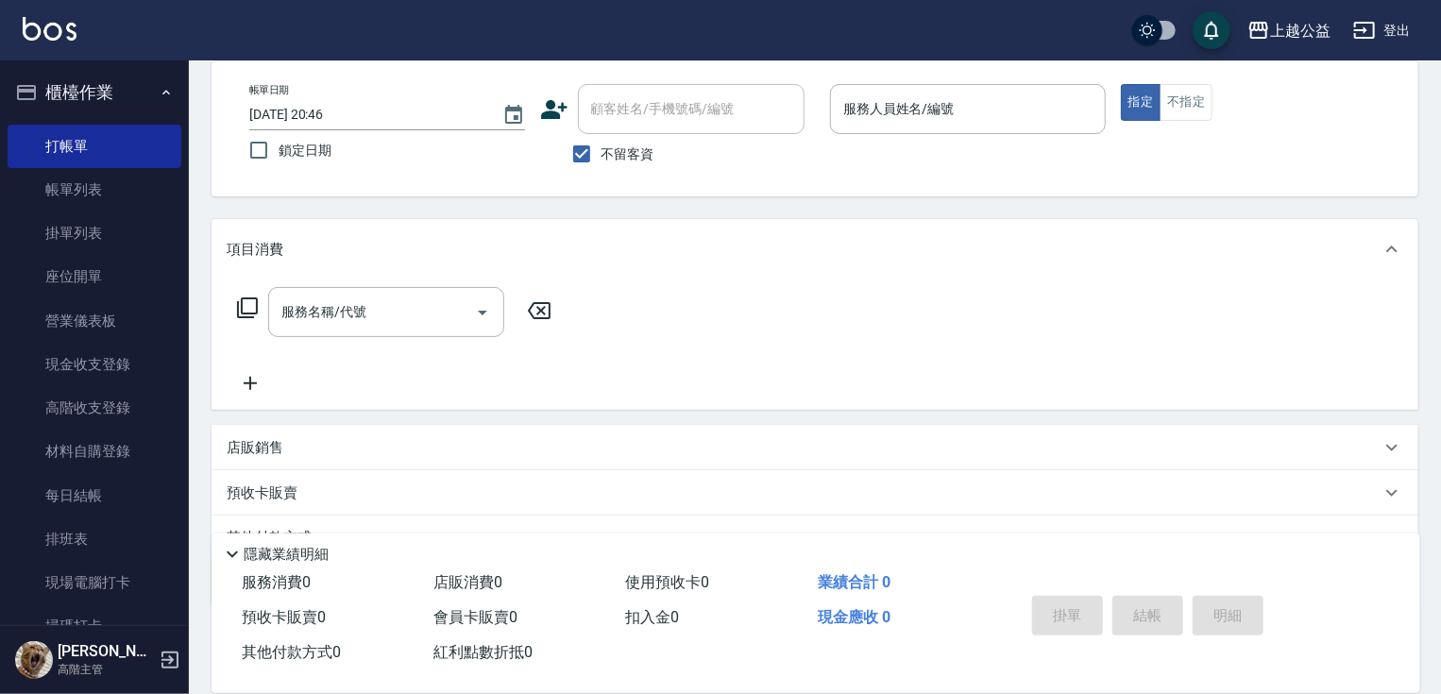
scroll to position [0, 0]
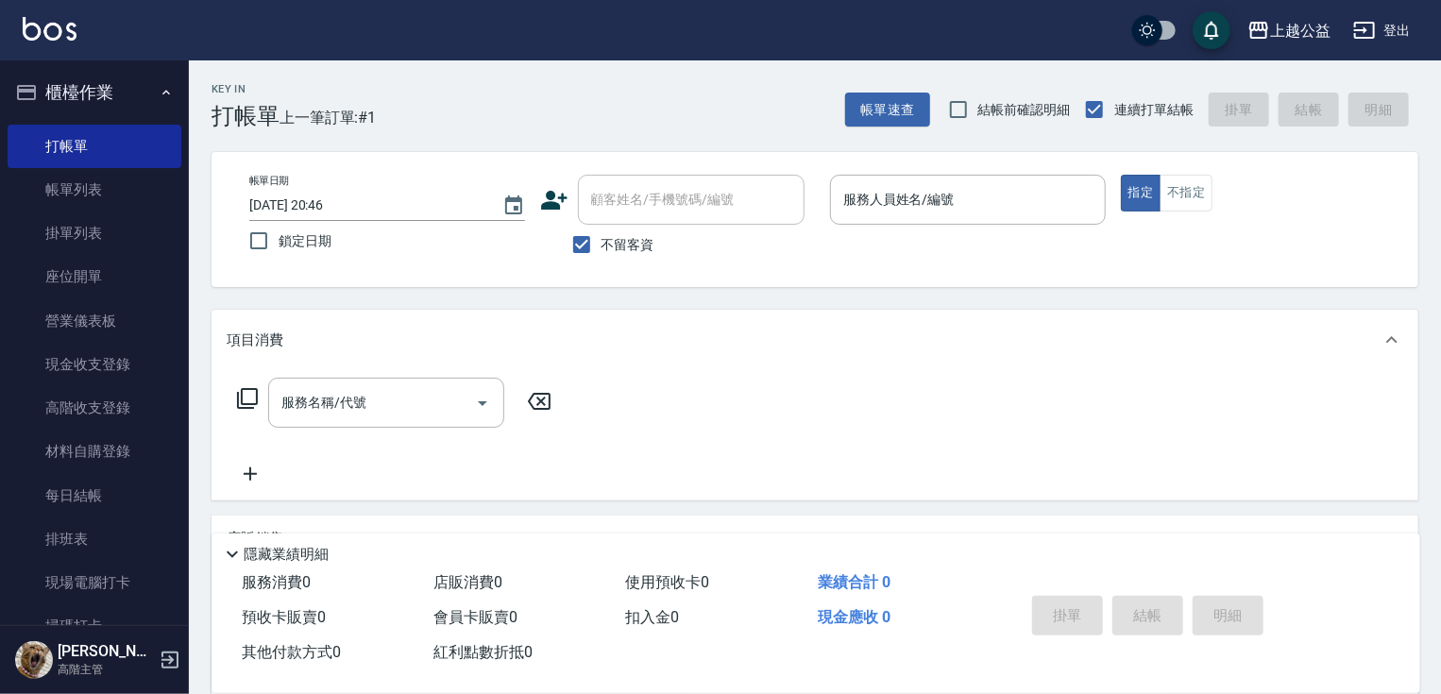
drag, startPoint x: 838, startPoint y: 296, endPoint x: 877, endPoint y: 245, distance: 63.3
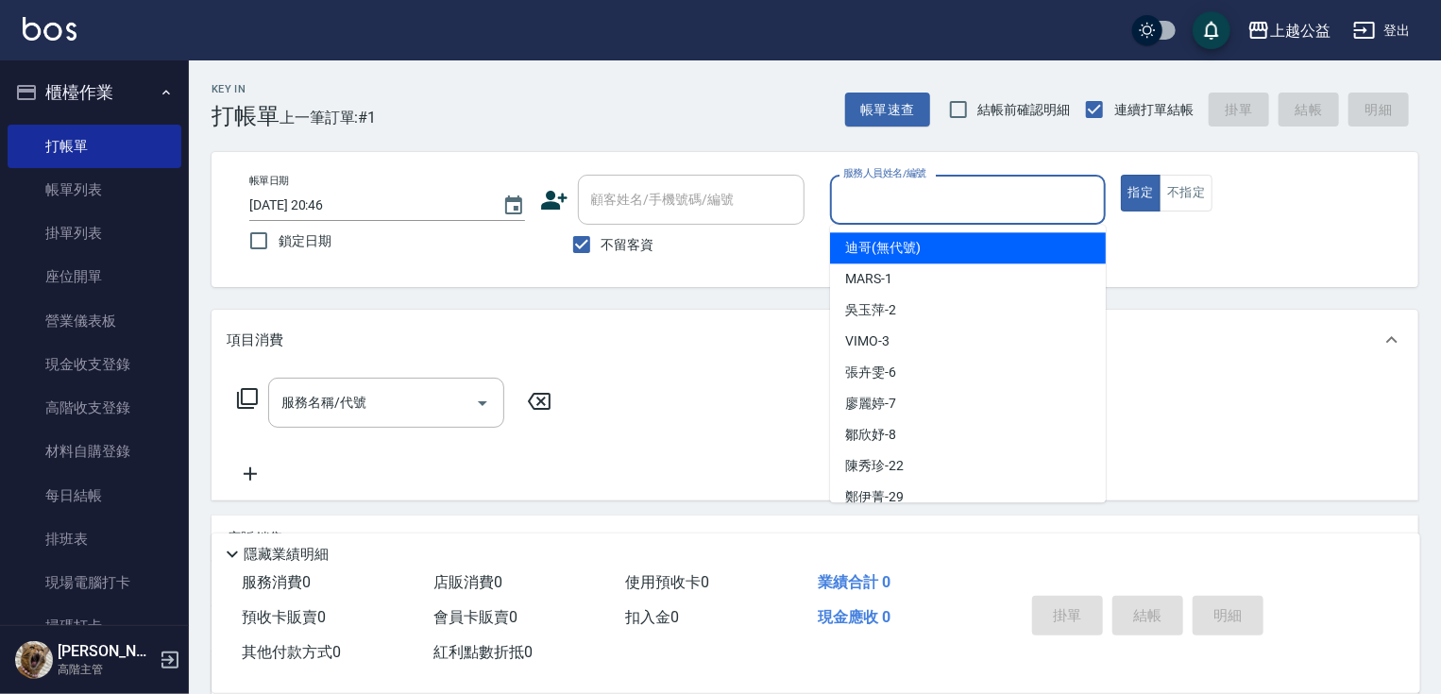
click at [908, 208] on input "服務人員姓名/編號" at bounding box center [967, 199] width 259 height 33
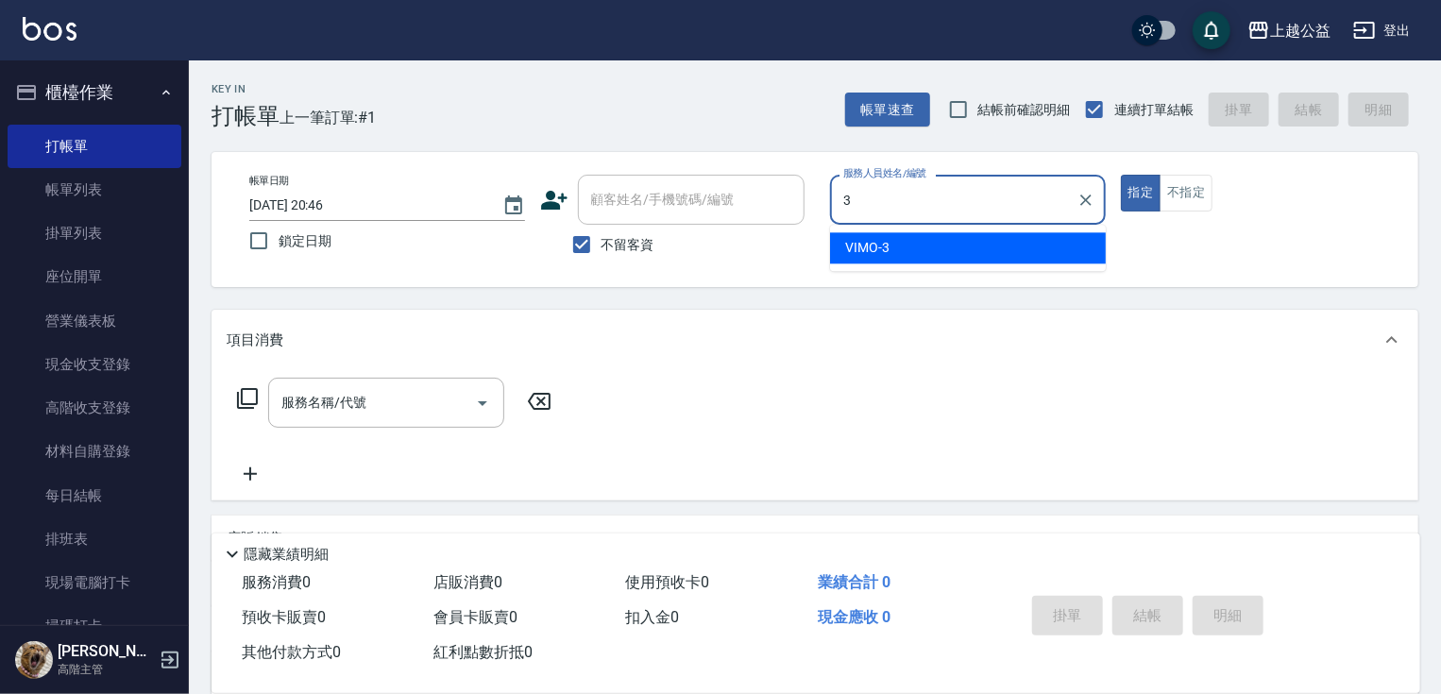
type input "VIMO-3"
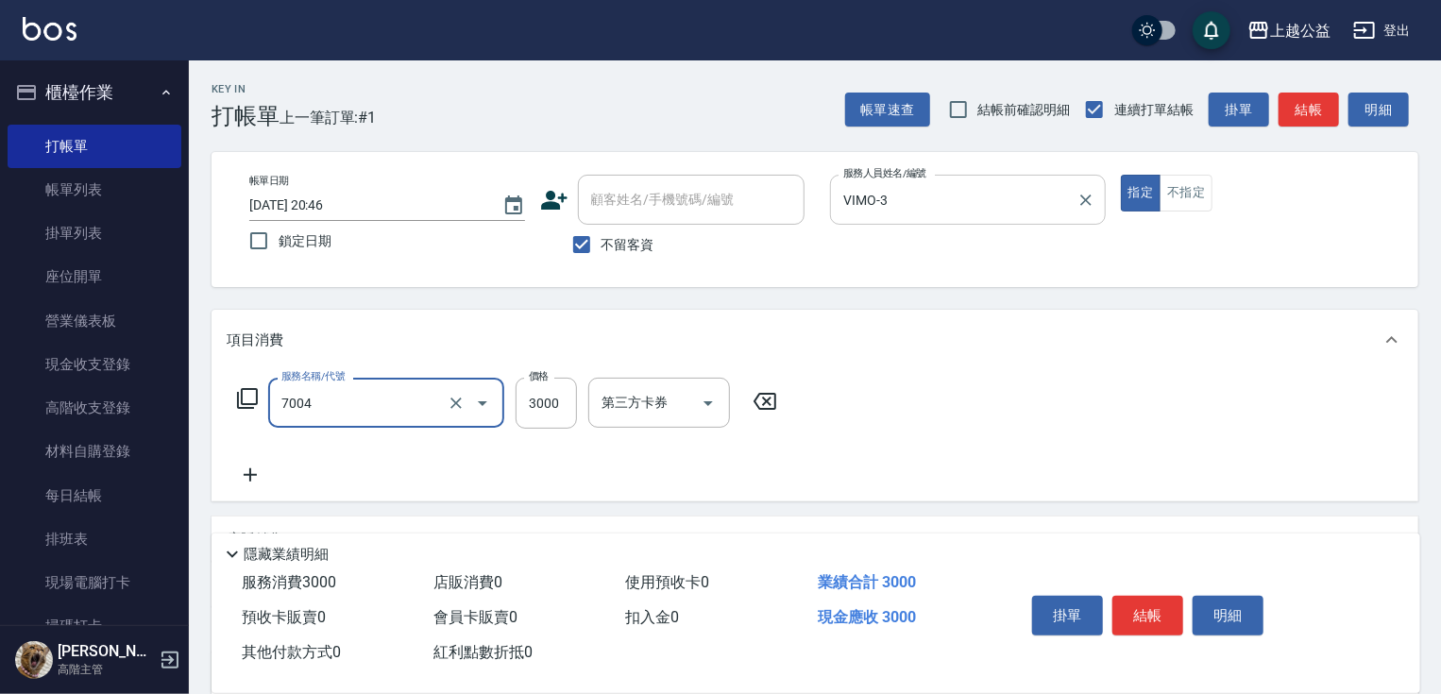
type input "重整3包(7004)"
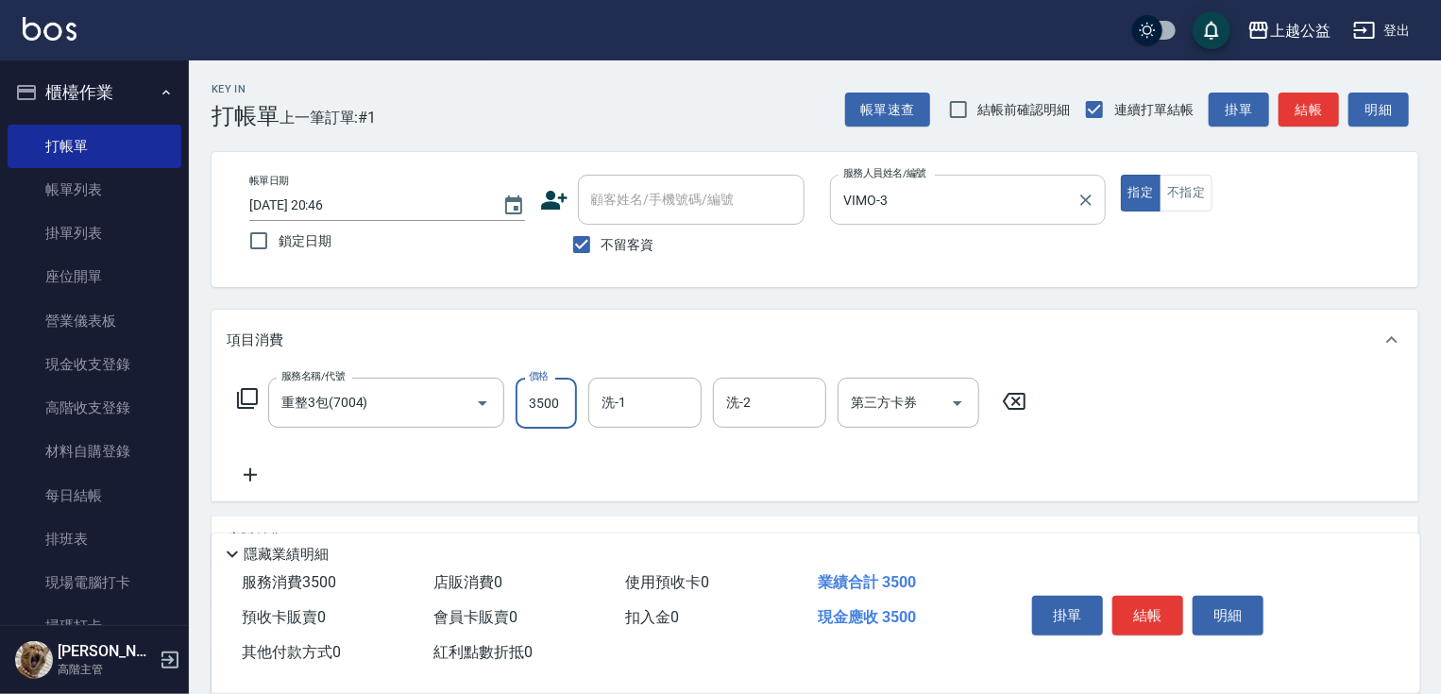
type input "3500"
type input "[PERSON_NAME]-32"
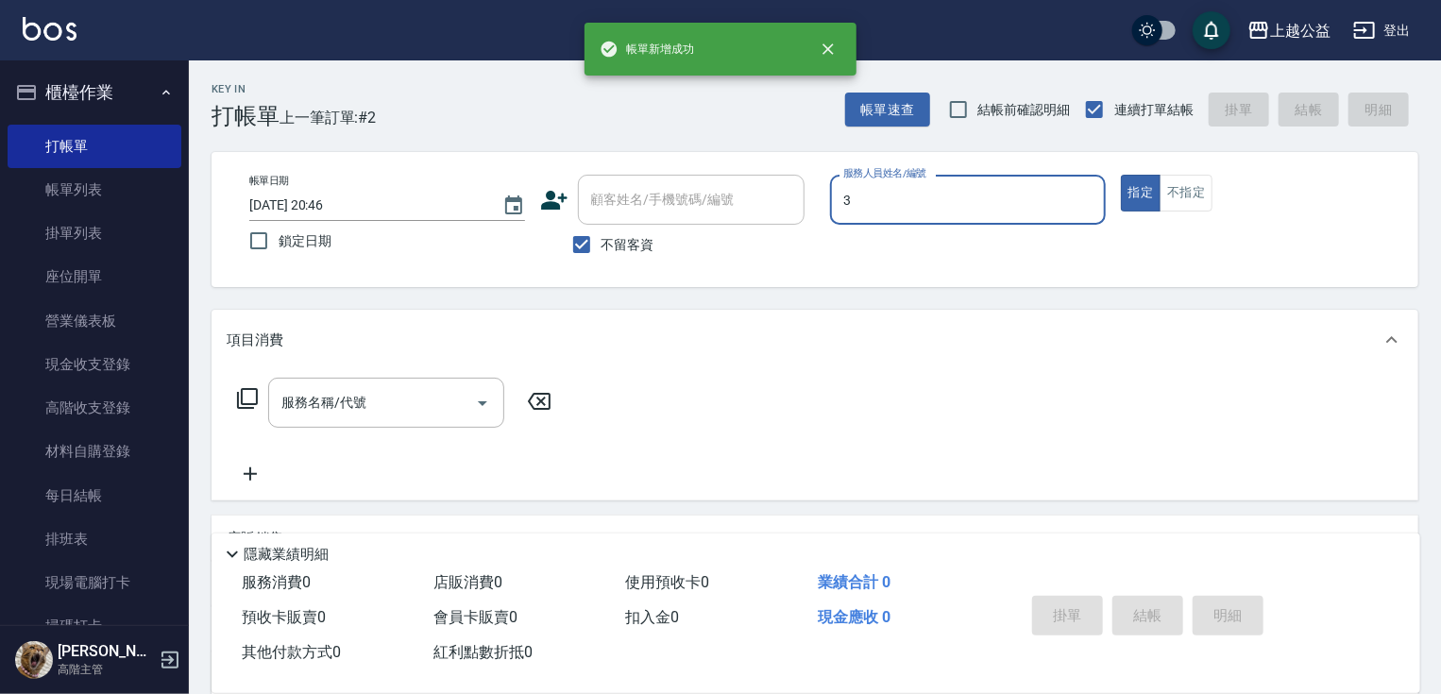
type input "VIMO-3"
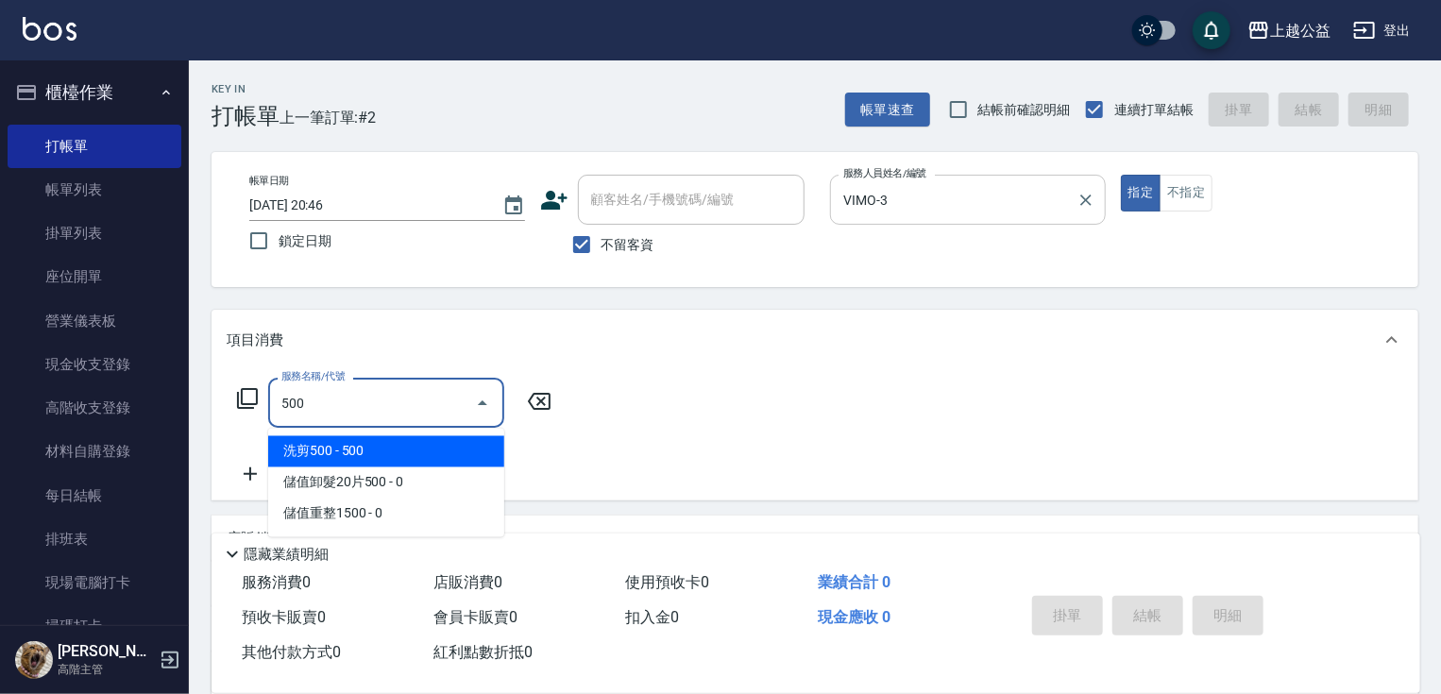
type input "洗剪500(500)"
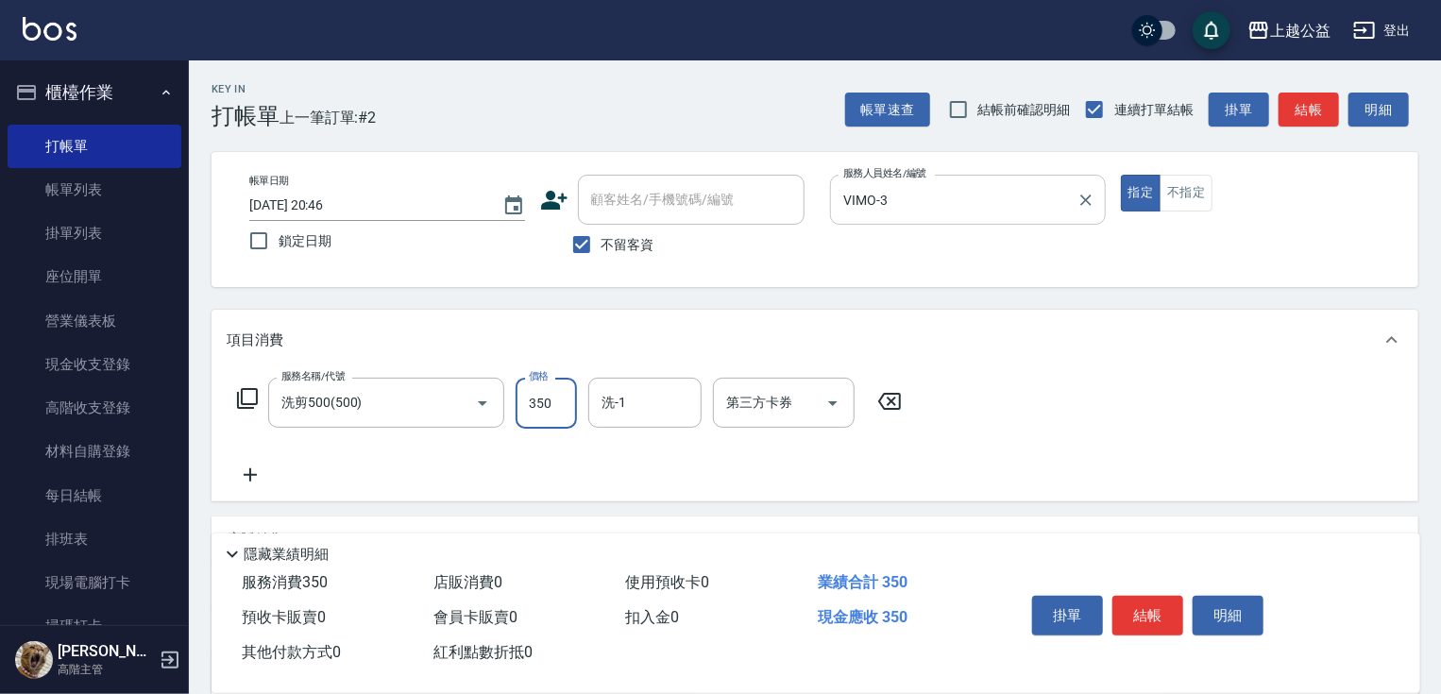
type input "350"
type input "[PERSON_NAME]-32"
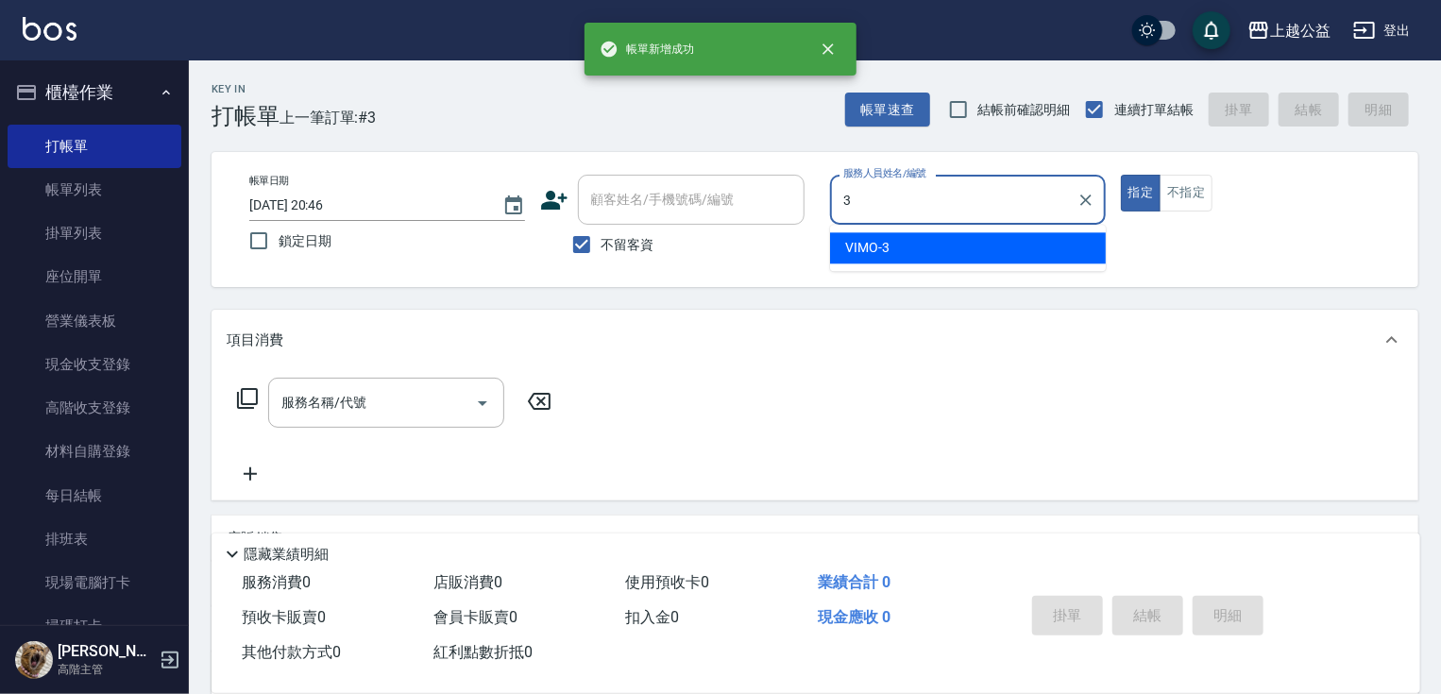
type input "VIMO-3"
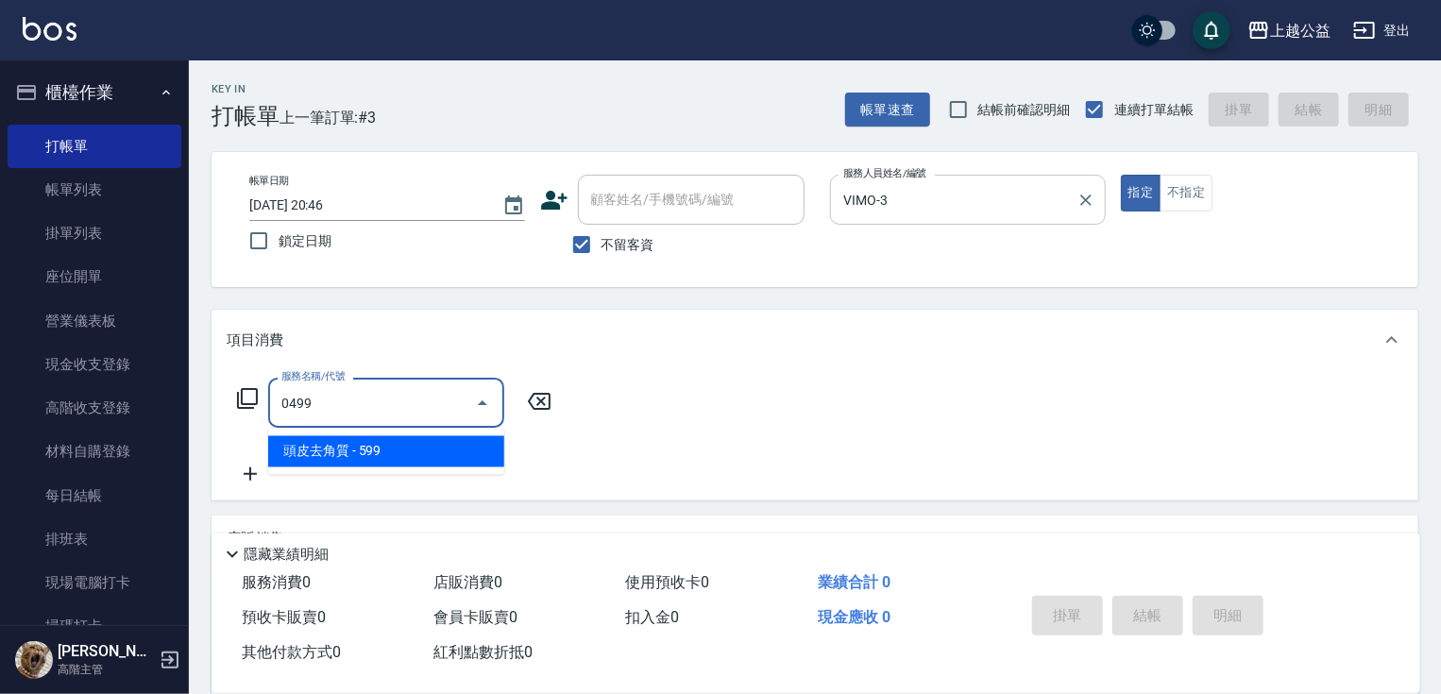
type input "頭皮去角質(0499)"
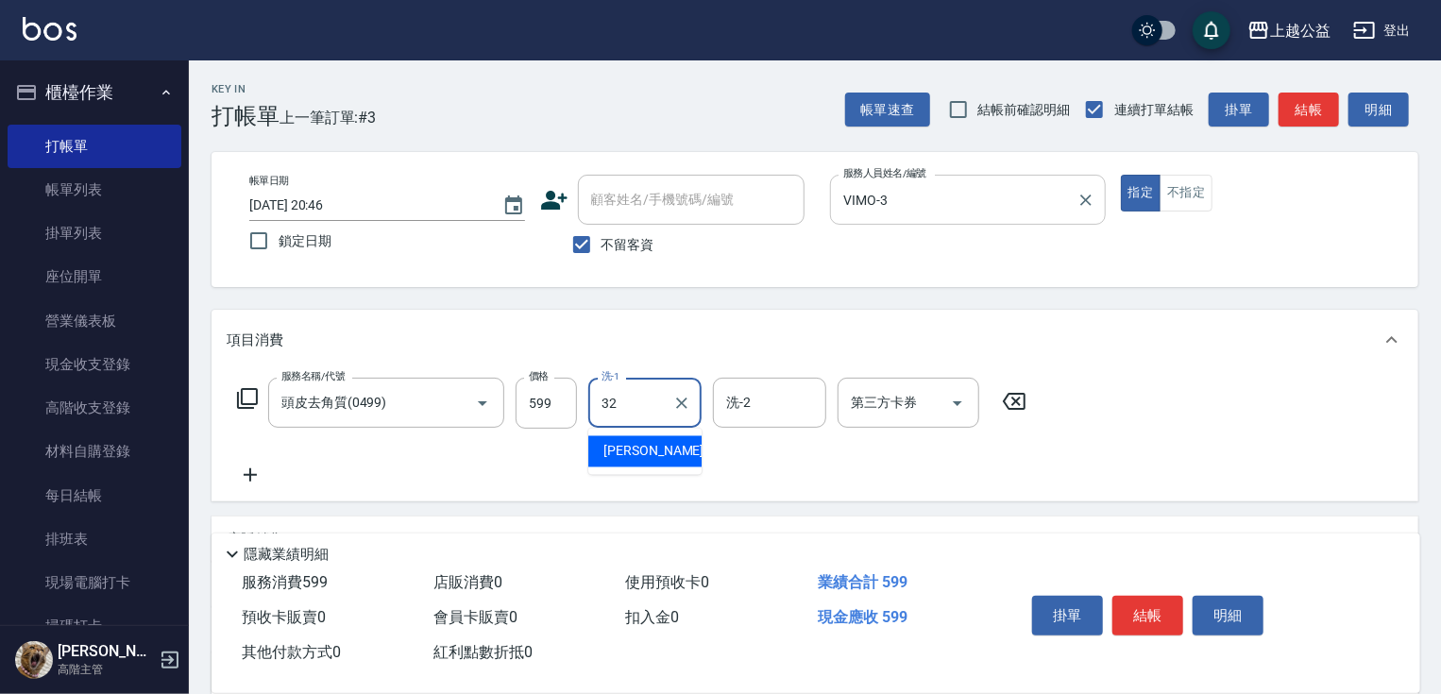
type input "[PERSON_NAME]-32"
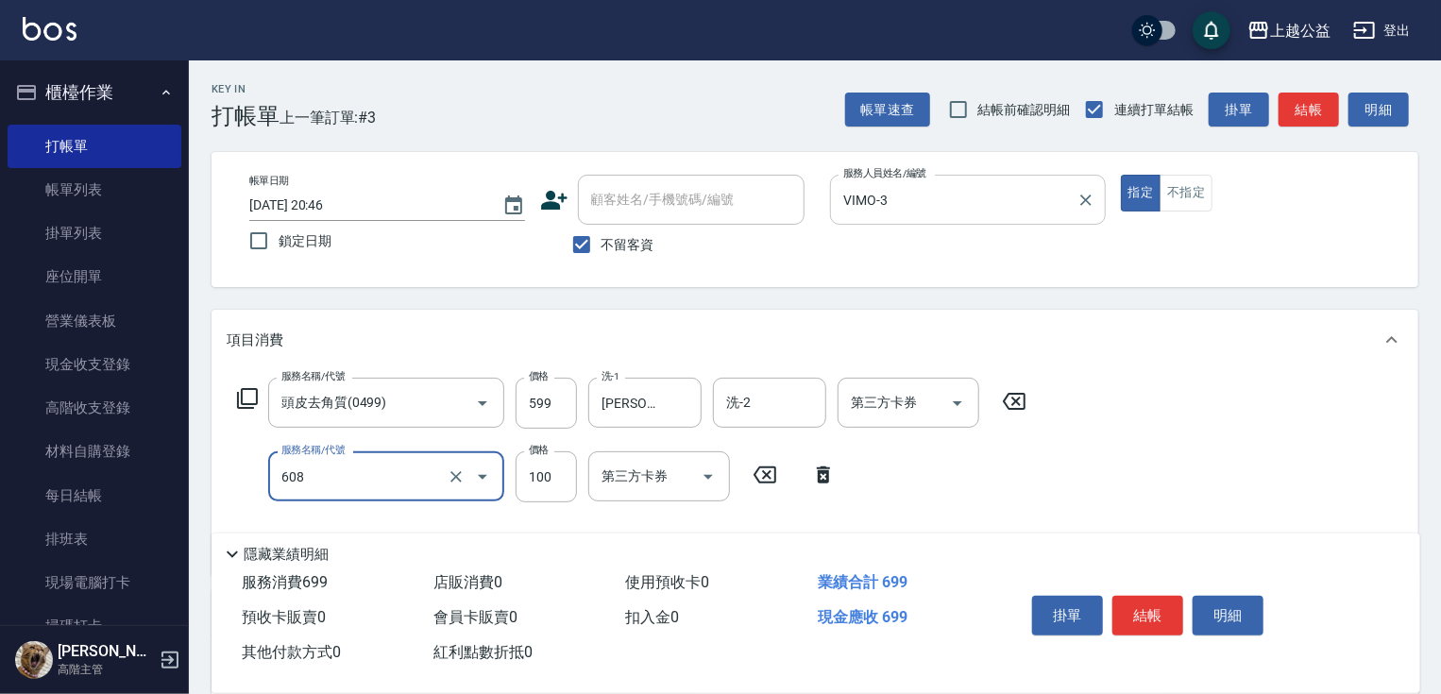
type input "精油長髮(608)"
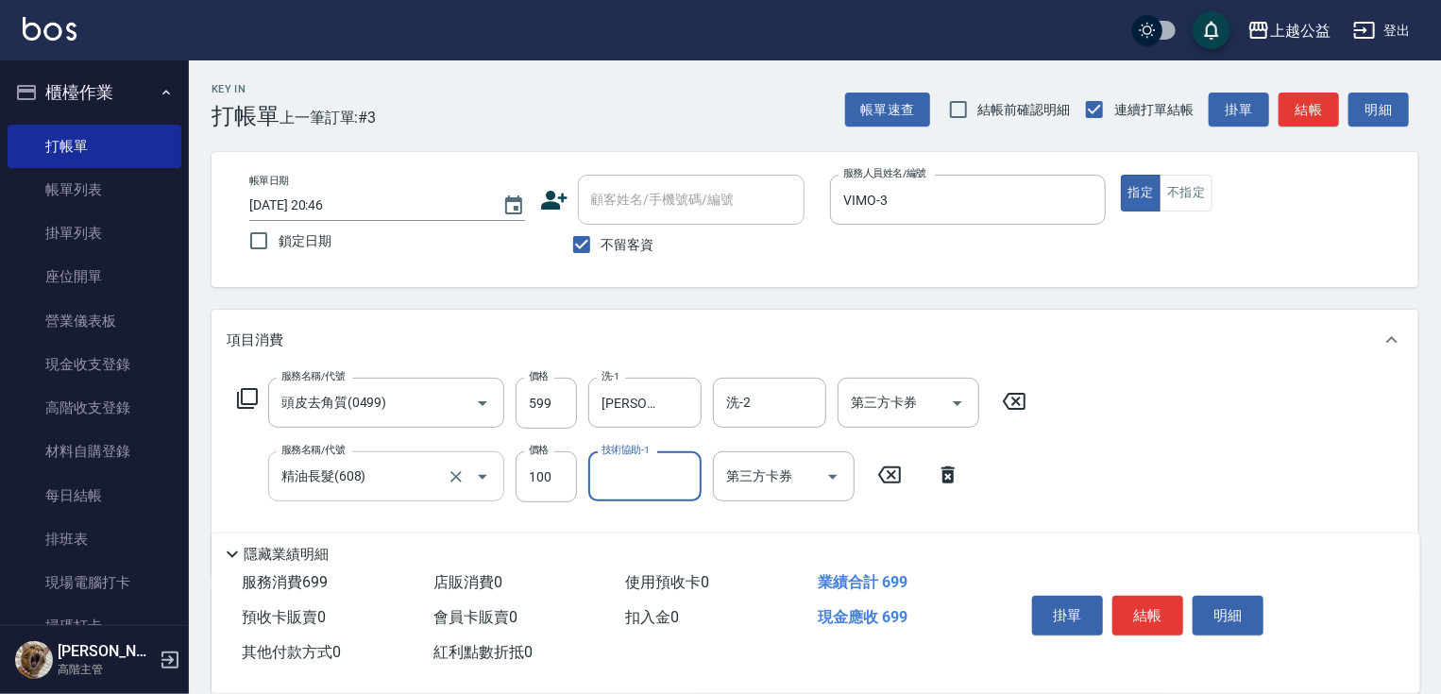
click at [468, 474] on button "Open" at bounding box center [482, 477] width 30 height 30
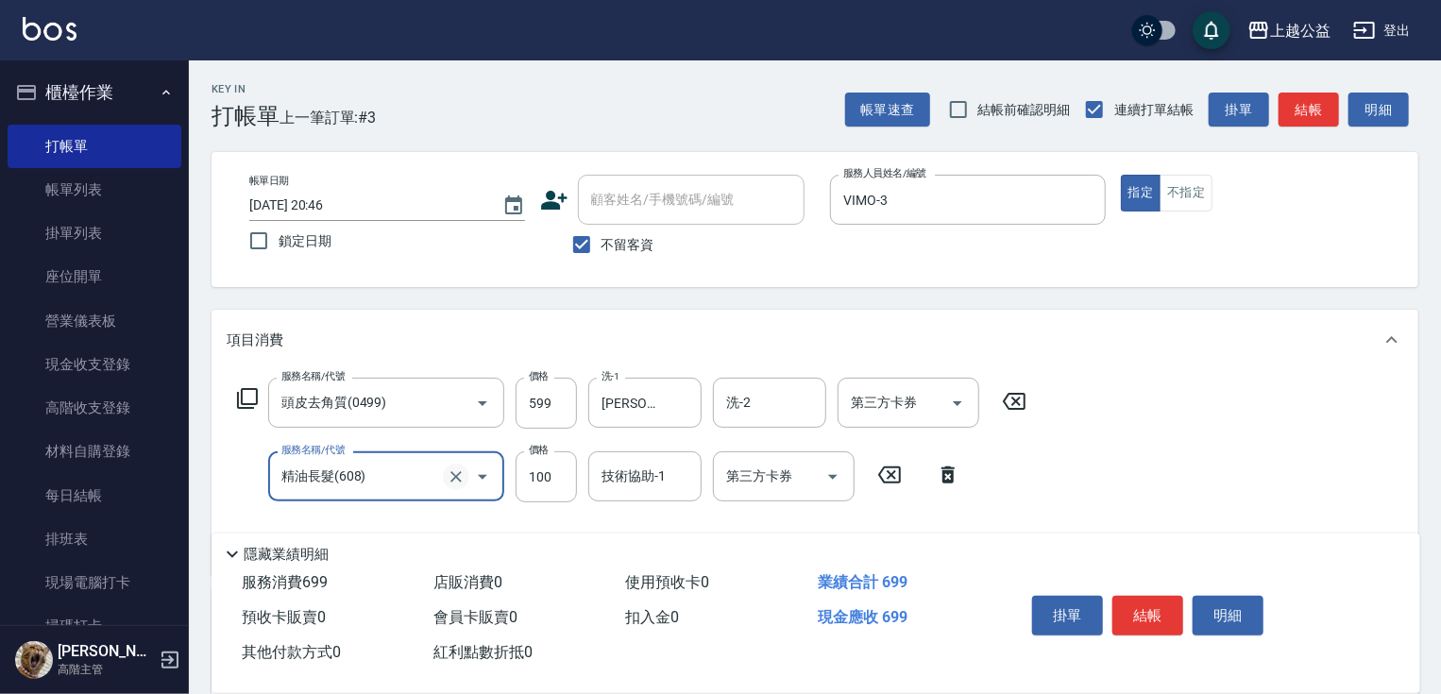
click at [447, 471] on icon "Clear" at bounding box center [456, 476] width 19 height 19
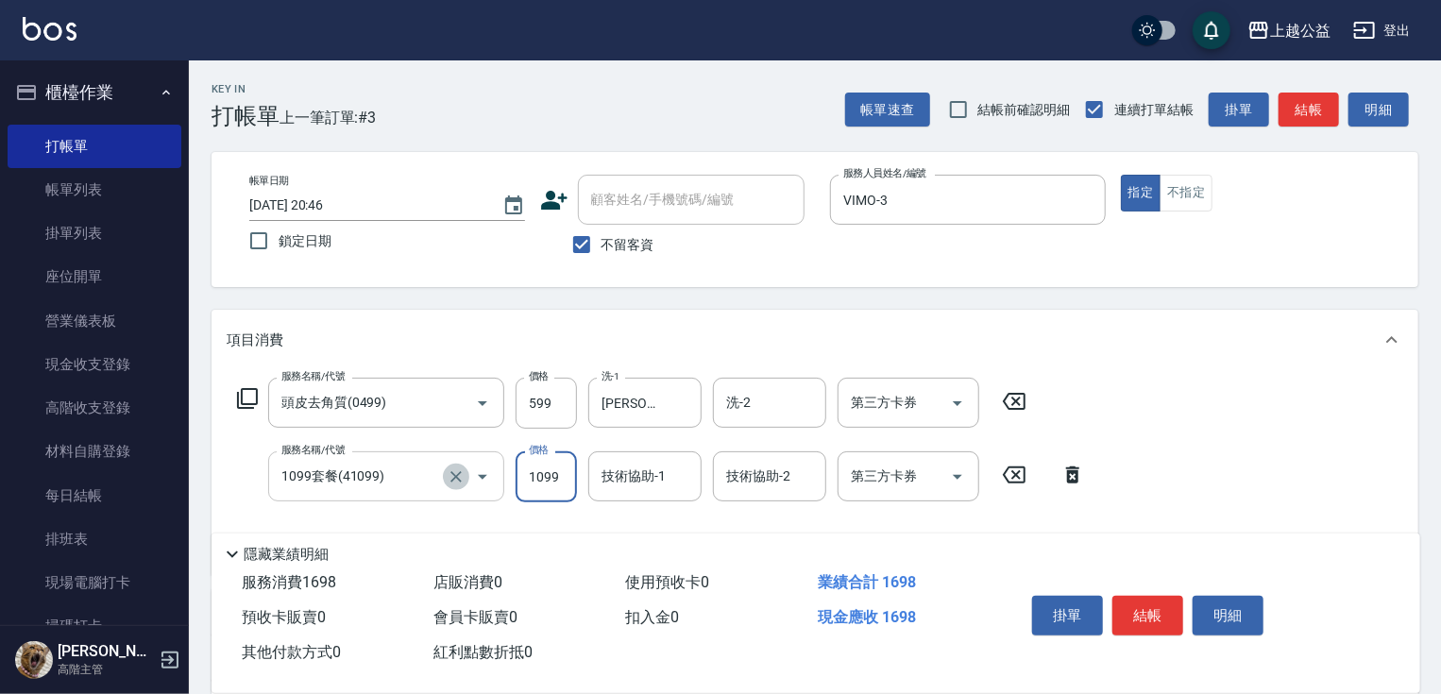
click at [452, 480] on icon "Clear" at bounding box center [455, 476] width 11 height 11
type input "1099套餐(41099)"
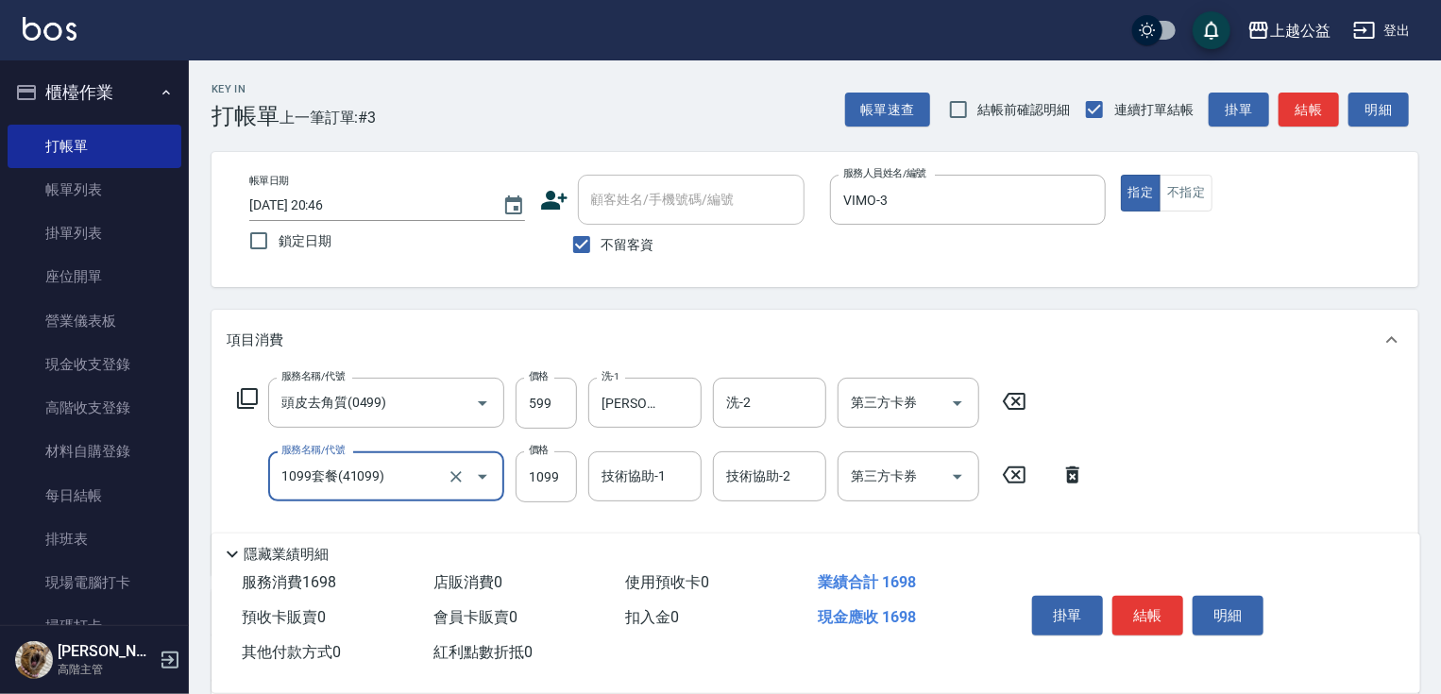
click at [442, 479] on input "1099套餐(41099)" at bounding box center [360, 476] width 166 height 33
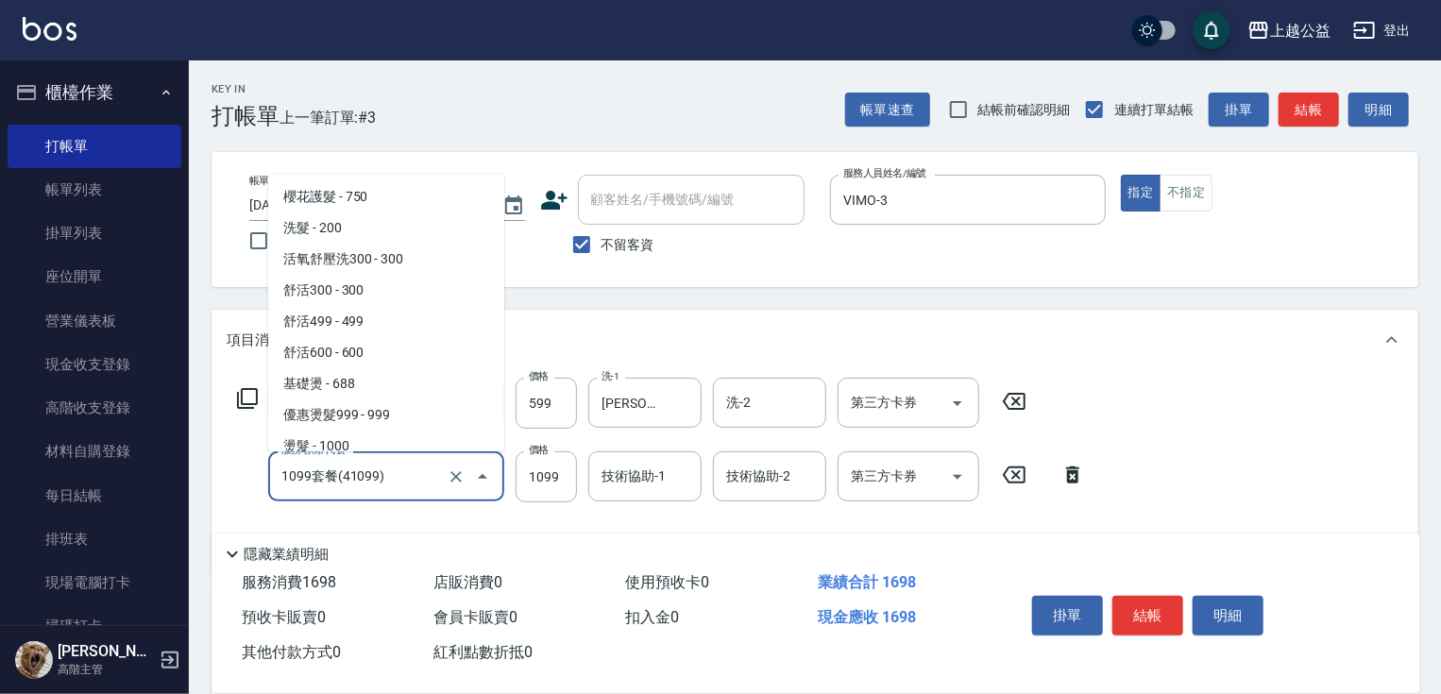
scroll to position [4902, 0]
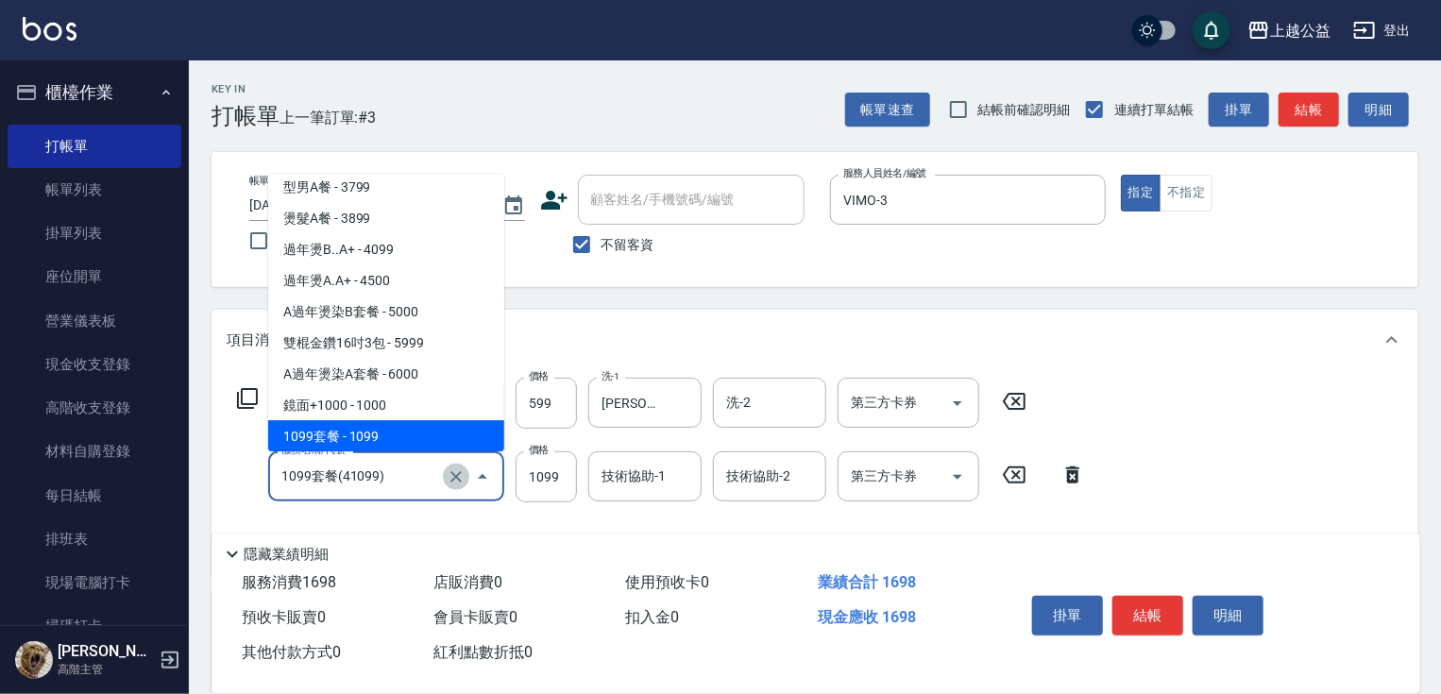
click at [451, 476] on icon "Clear" at bounding box center [456, 476] width 19 height 19
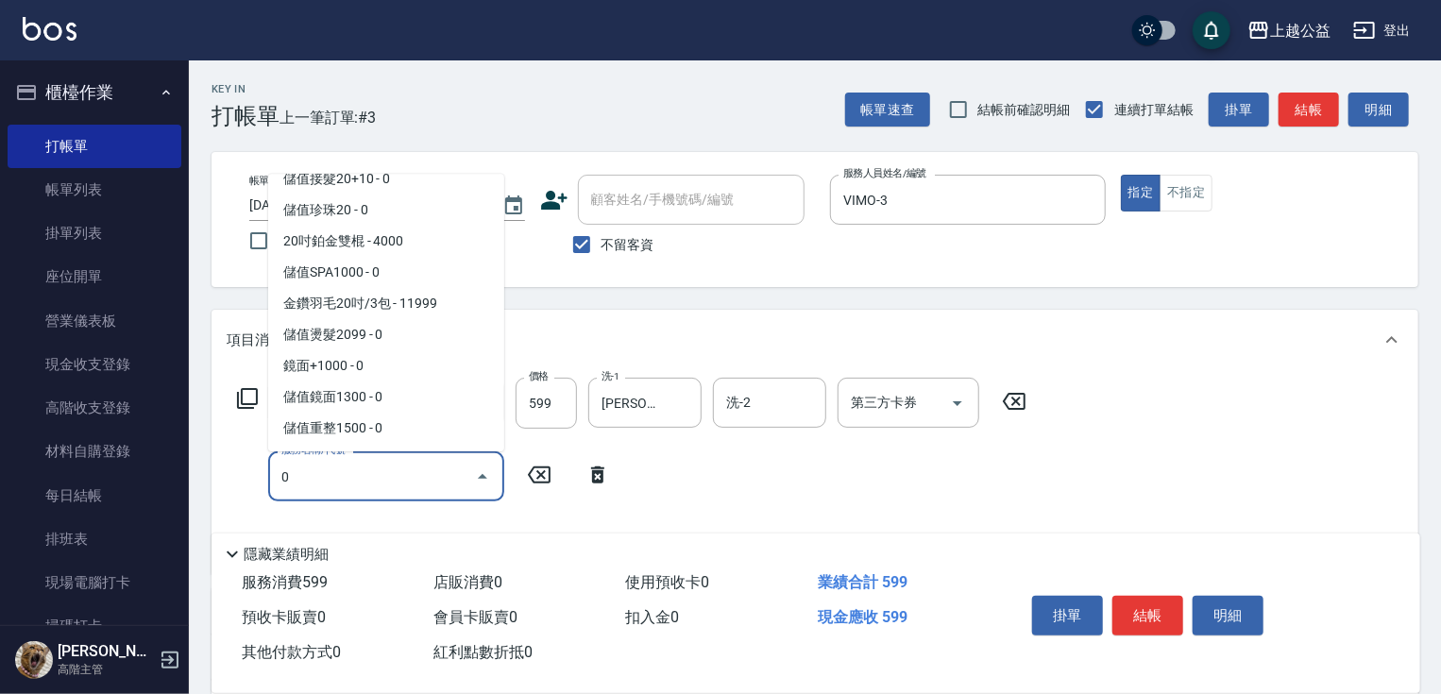
scroll to position [0, 0]
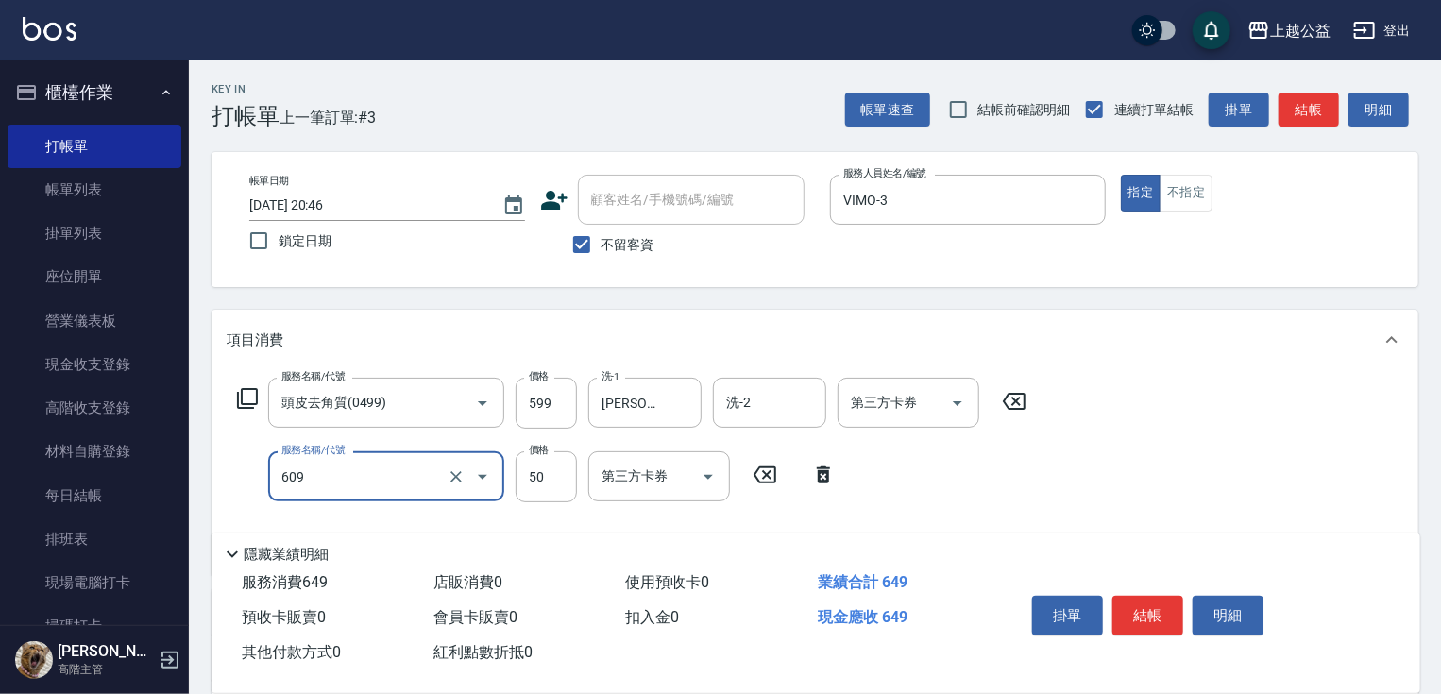
type input "精油(609)"
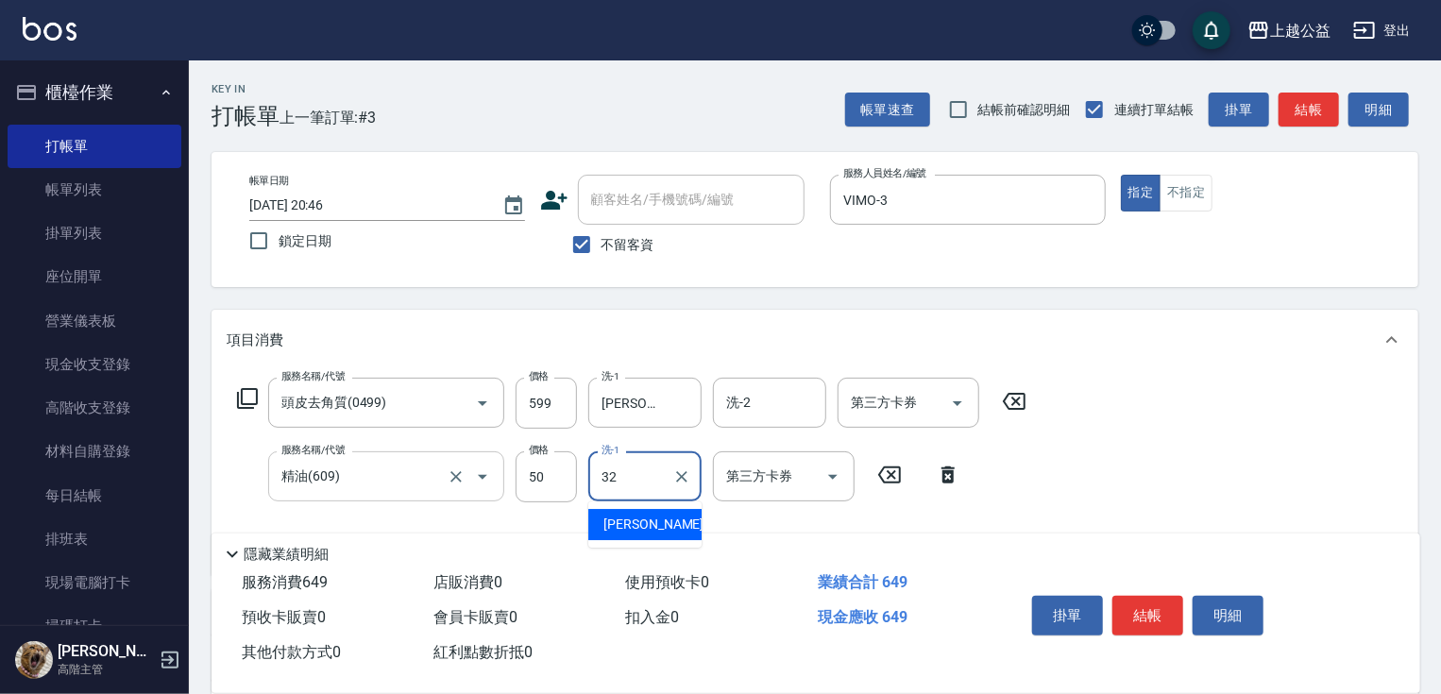
type input "[PERSON_NAME]-32"
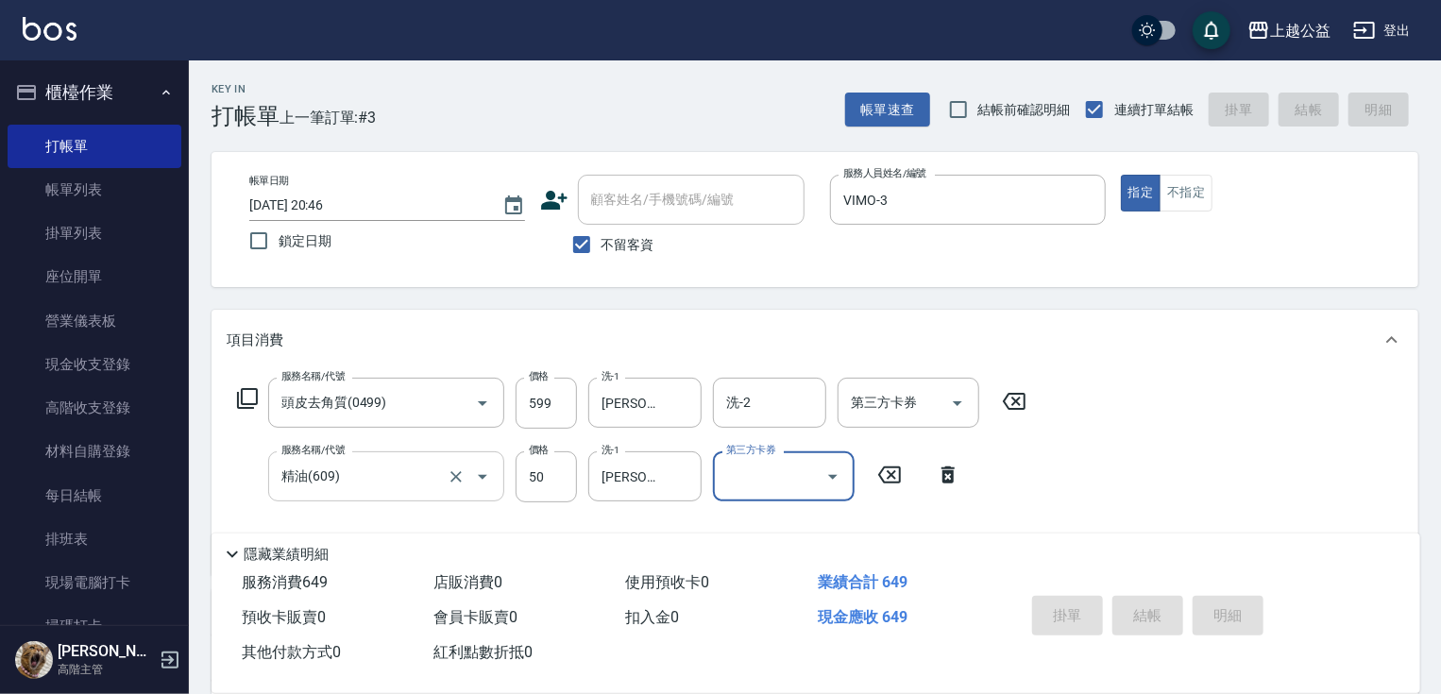
type input "[DATE] 20:47"
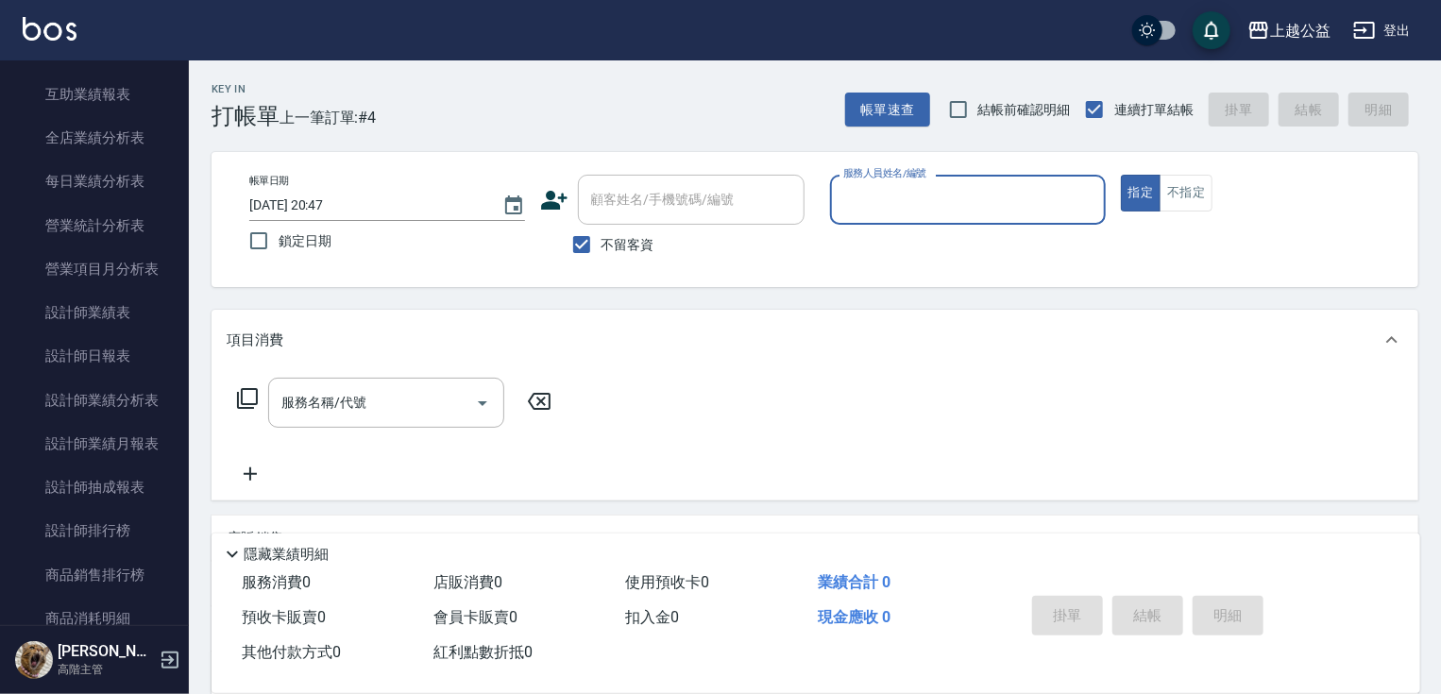
scroll to position [1160, 0]
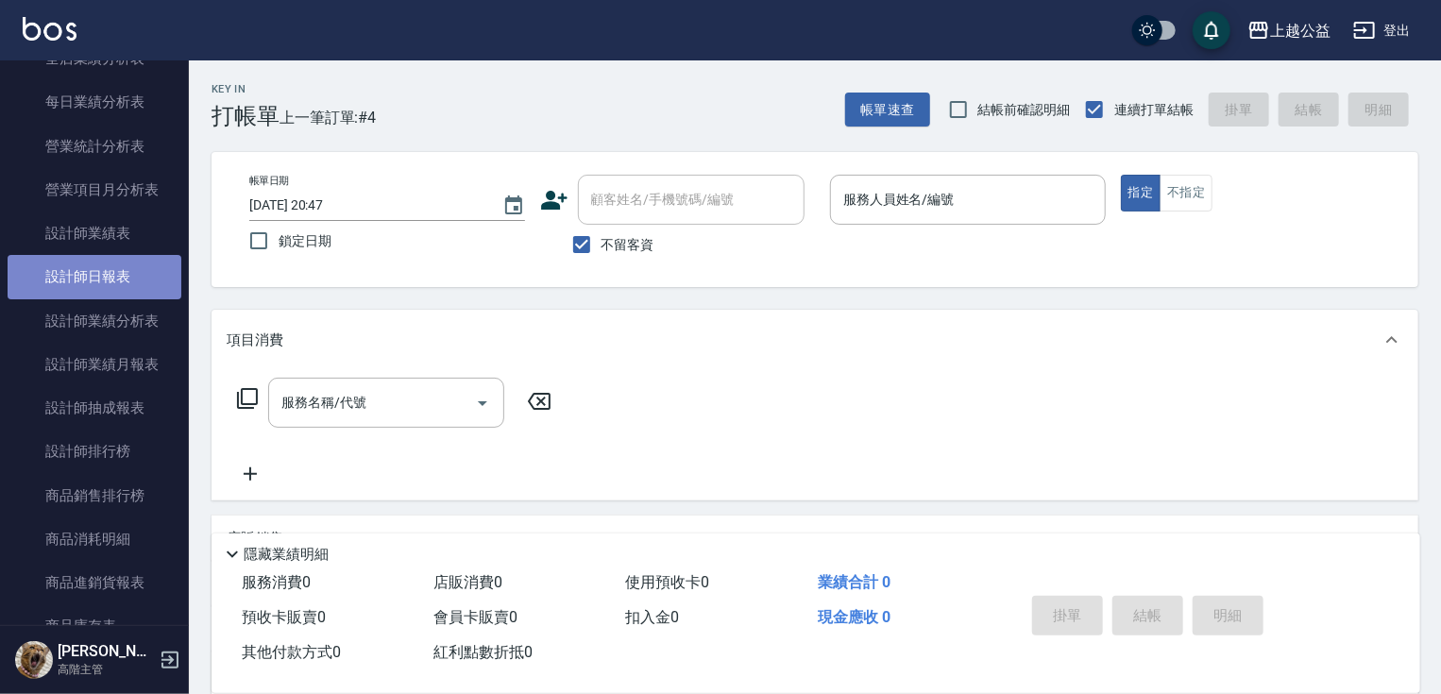
click at [111, 279] on link "設計師日報表" at bounding box center [95, 276] width 174 height 43
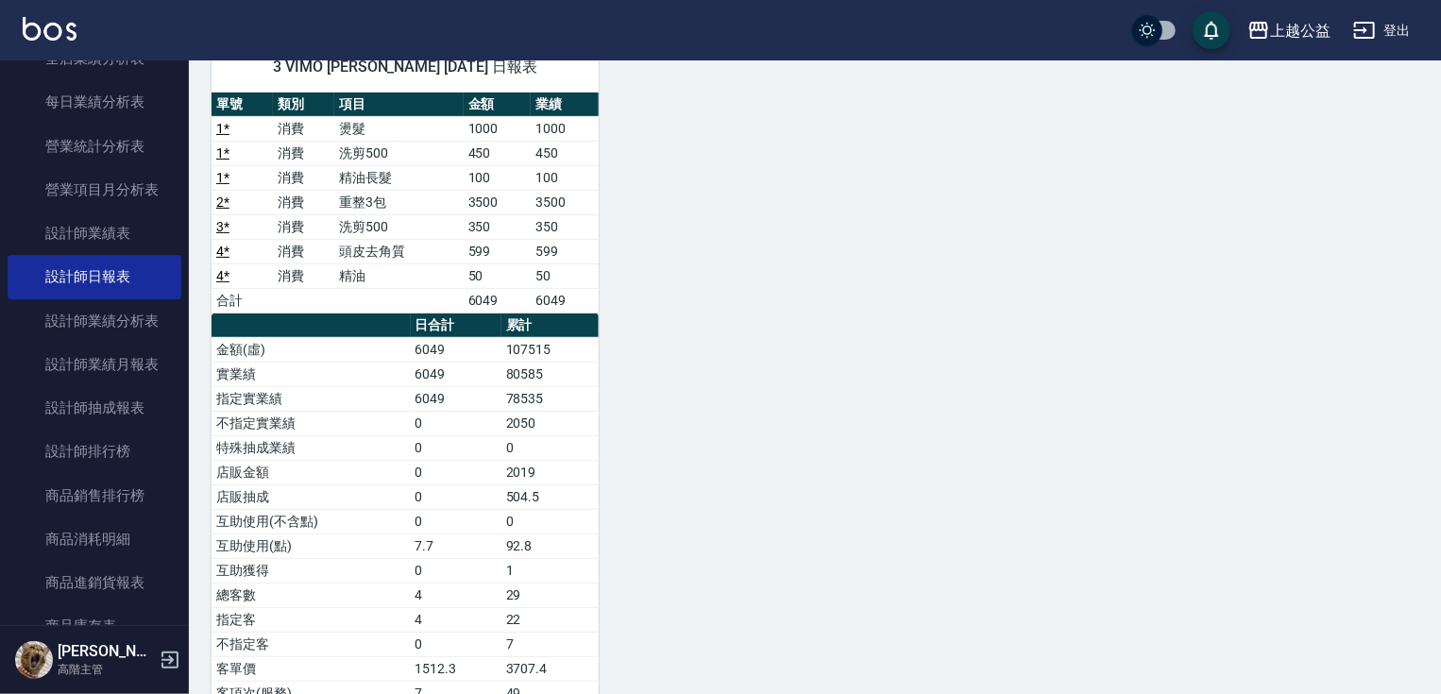
drag, startPoint x: 669, startPoint y: 272, endPoint x: 688, endPoint y: 374, distance: 103.7
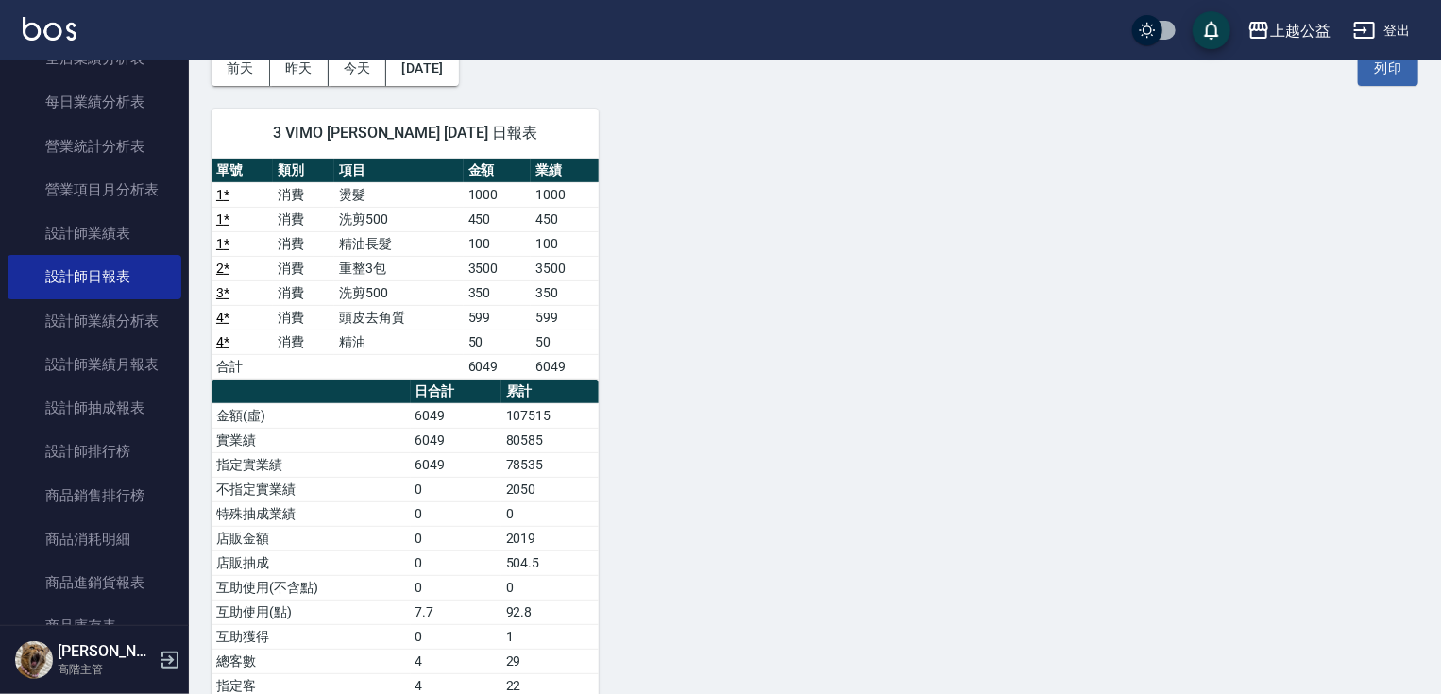
drag, startPoint x: 688, startPoint y: 374, endPoint x: 692, endPoint y: 279, distance: 94.5
